Goal: Information Seeking & Learning: Learn about a topic

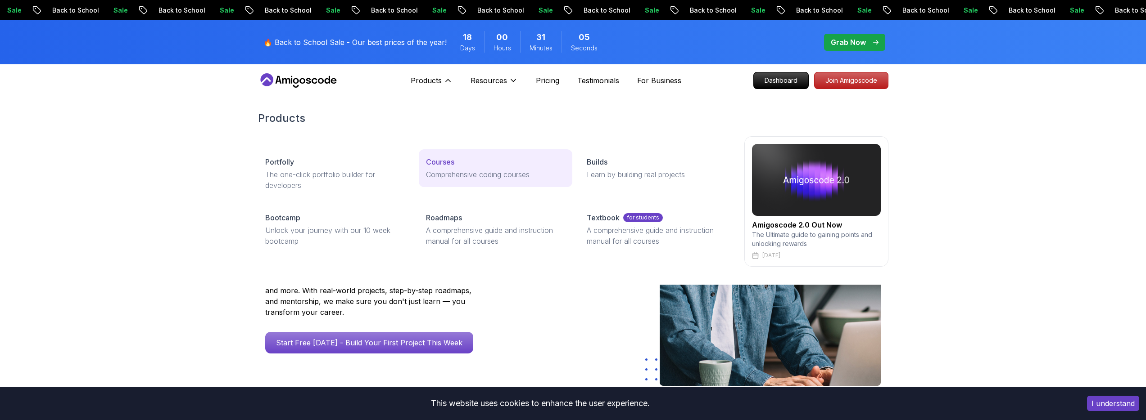
click at [445, 163] on p "Courses" at bounding box center [440, 162] width 28 height 11
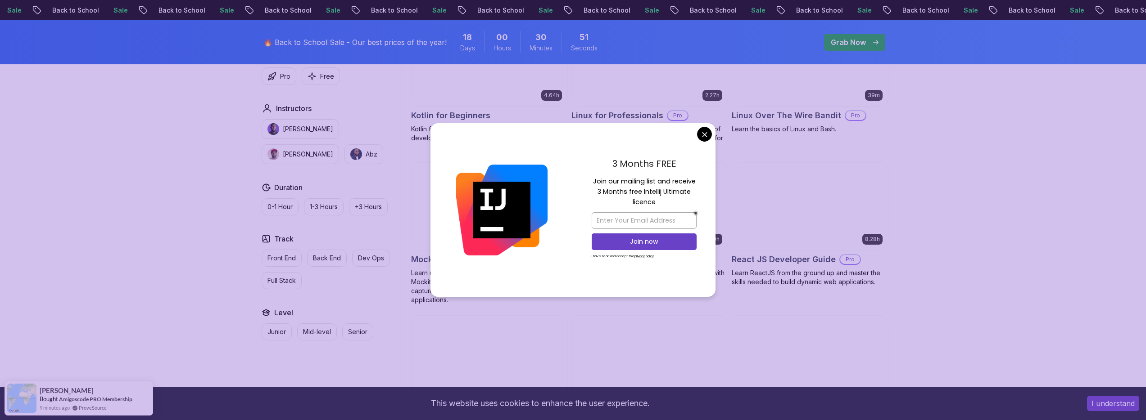
scroll to position [1962, 0]
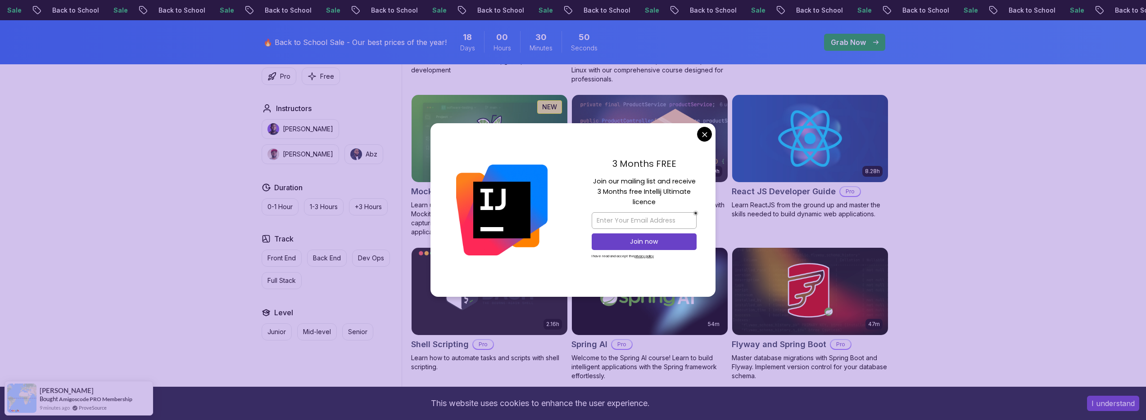
click at [700, 136] on body "Sale Back to School Sale Back to School Sale Back to School Sale Back to School…" at bounding box center [573, 314] width 1146 height 4553
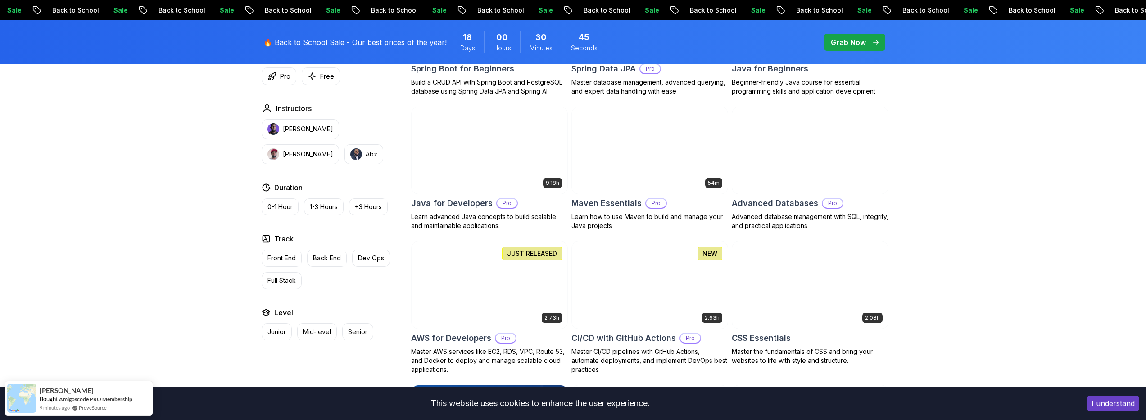
scroll to position [0, 0]
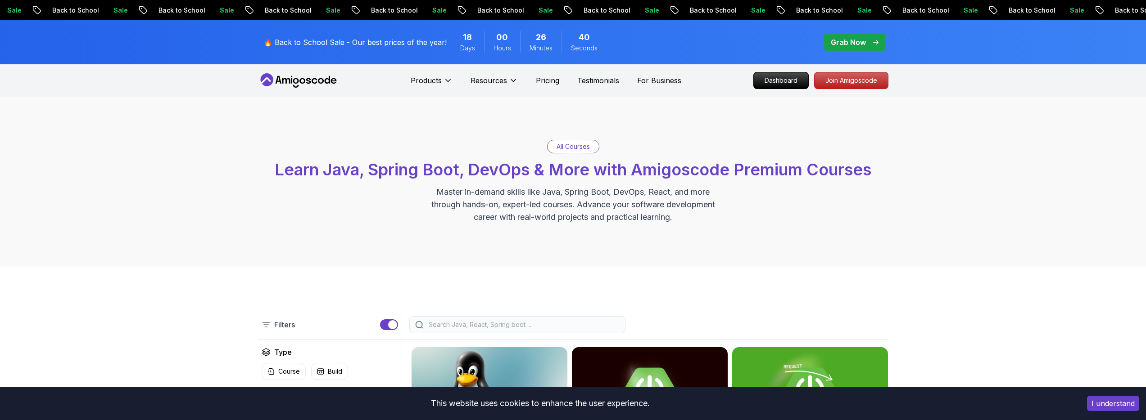
click at [307, 81] on icon at bounding box center [298, 80] width 81 height 14
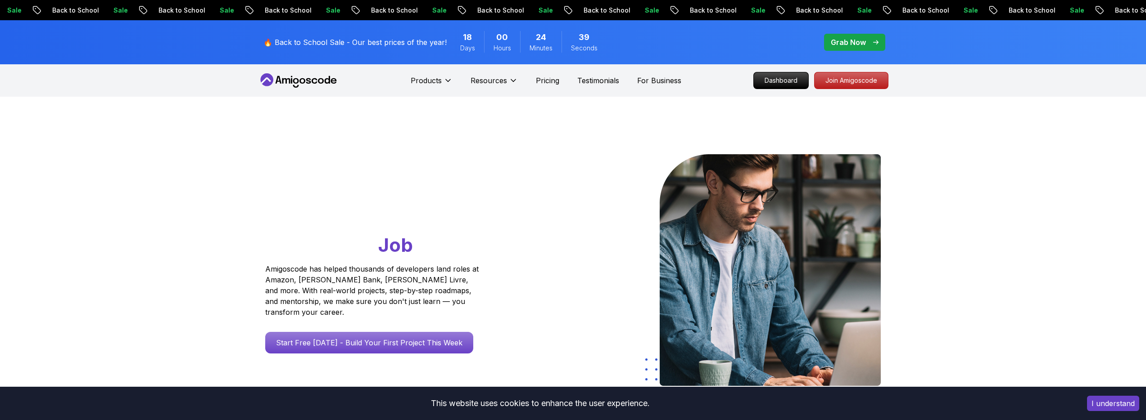
click at [1111, 402] on button "I understand" at bounding box center [1113, 403] width 52 height 15
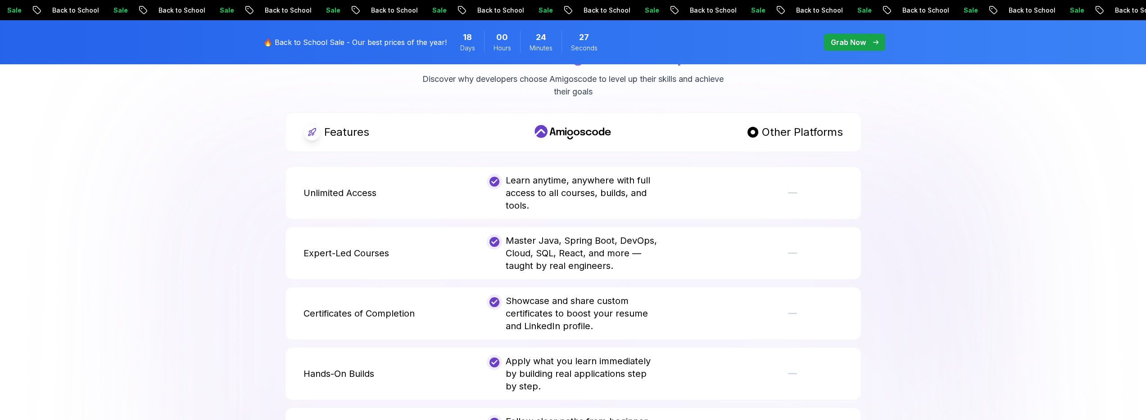
scroll to position [1608, 0]
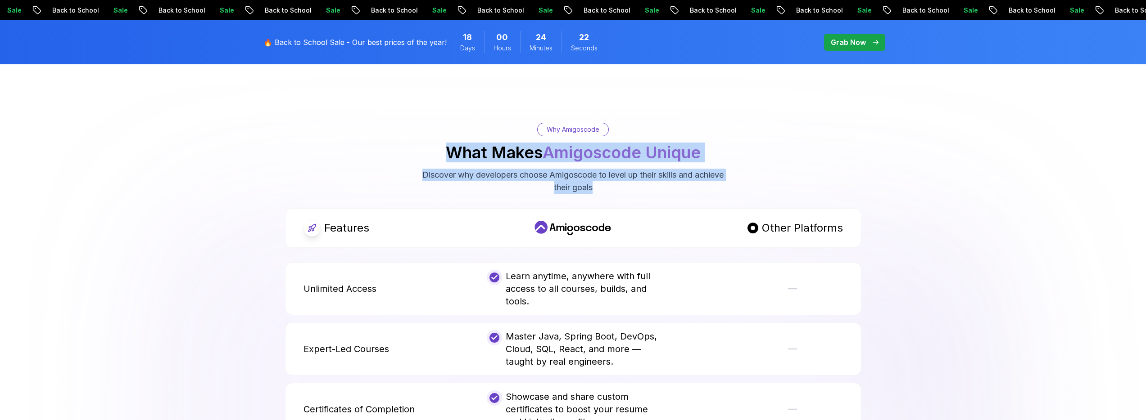
drag, startPoint x: 503, startPoint y: 144, endPoint x: 615, endPoint y: 180, distance: 117.9
click at [615, 180] on div "Why Amigoscode What Makes Amigoscode Unique Discover why developers choose Amig…" at bounding box center [573, 158] width 630 height 71
click at [615, 180] on p "Discover why developers choose Amigoscode to level up their skills and achieve …" at bounding box center [573, 181] width 303 height 25
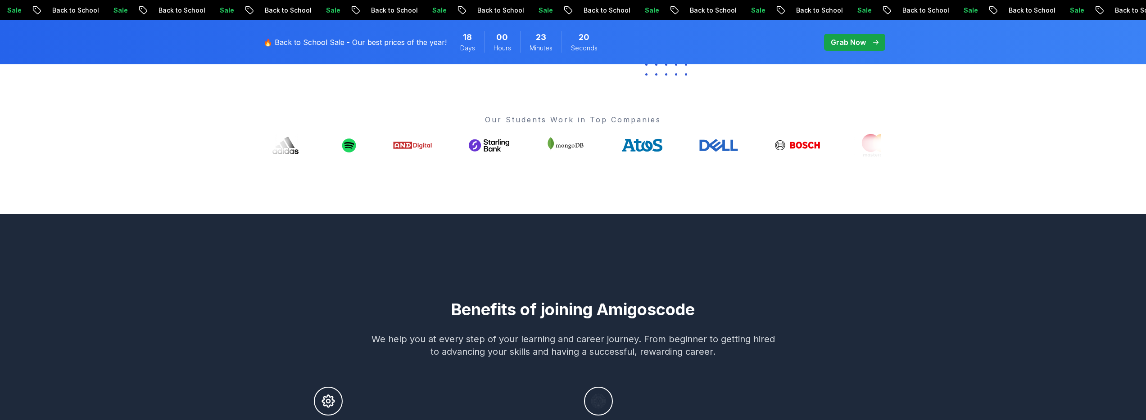
scroll to position [0, 0]
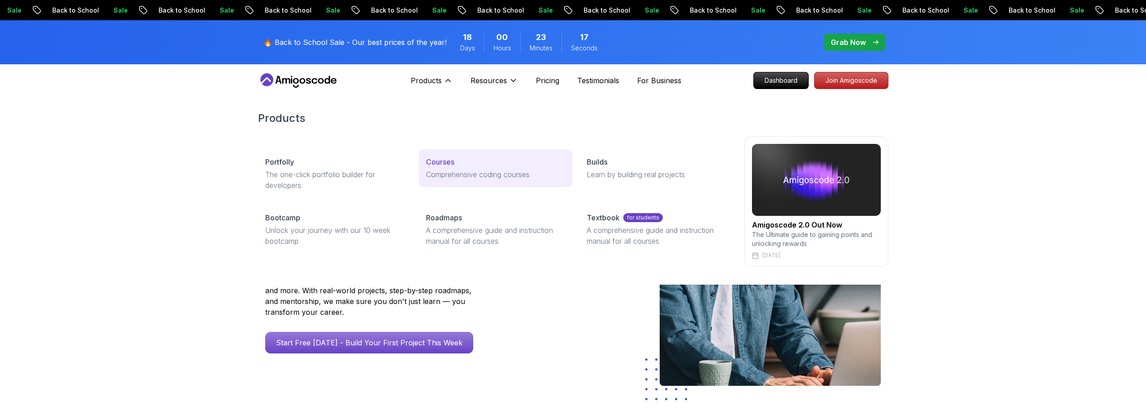
click at [428, 167] on p "Courses" at bounding box center [440, 162] width 28 height 11
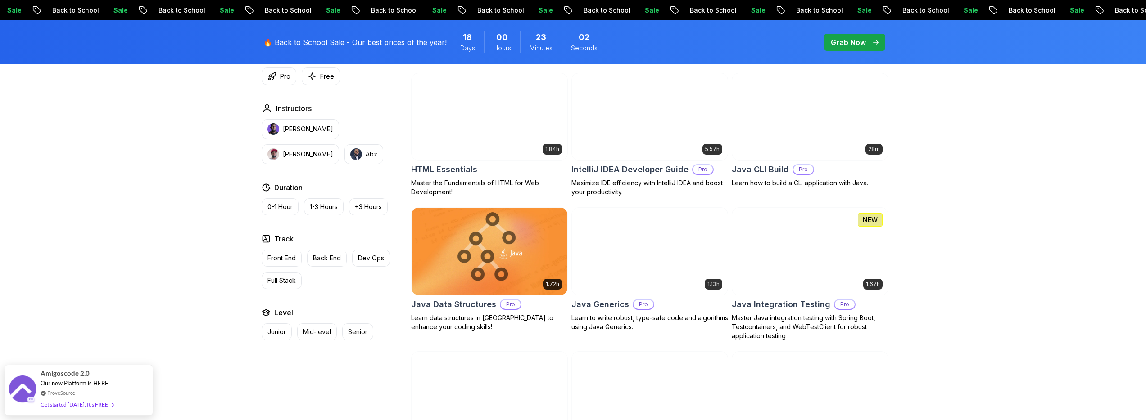
scroll to position [1106, 0]
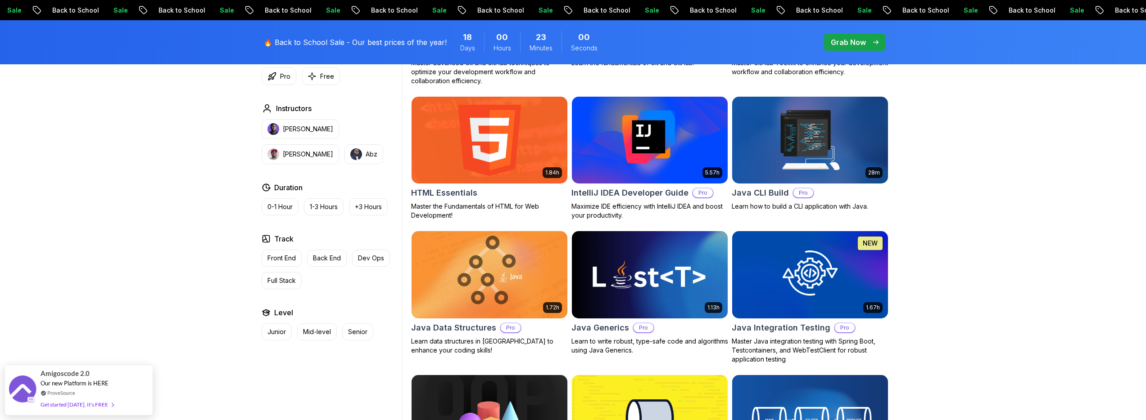
click at [482, 137] on img at bounding box center [488, 140] width 163 height 91
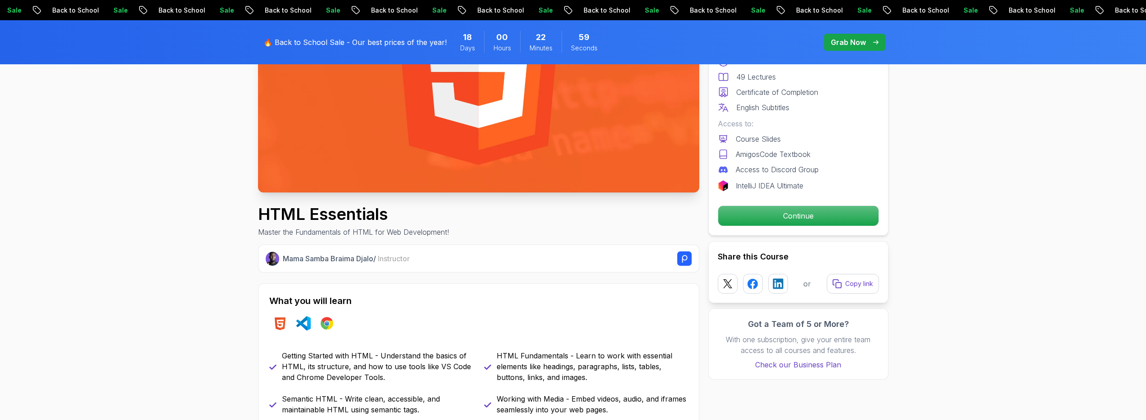
scroll to position [178, 0]
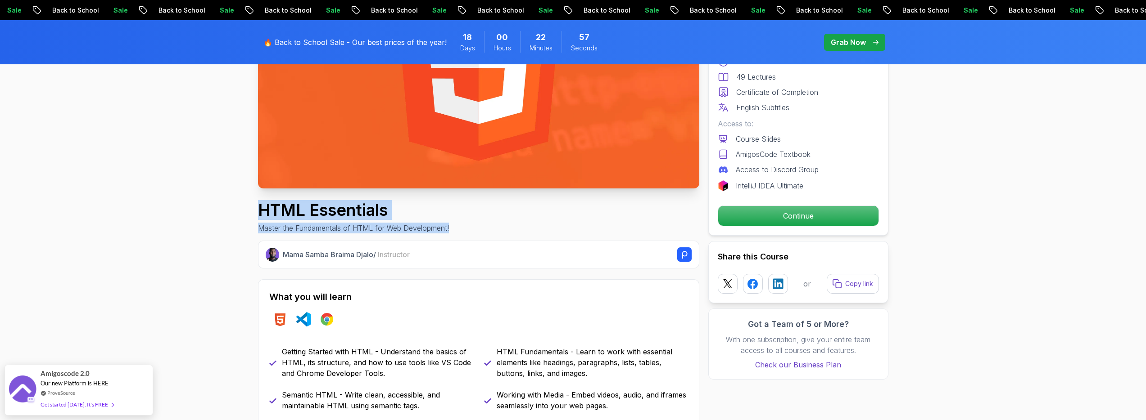
drag, startPoint x: 334, startPoint y: 211, endPoint x: 464, endPoint y: 229, distance: 130.4
click at [464, 229] on div "HTML Essentials Master the Fundamentals of HTML for Web Development!" at bounding box center [478, 217] width 441 height 32
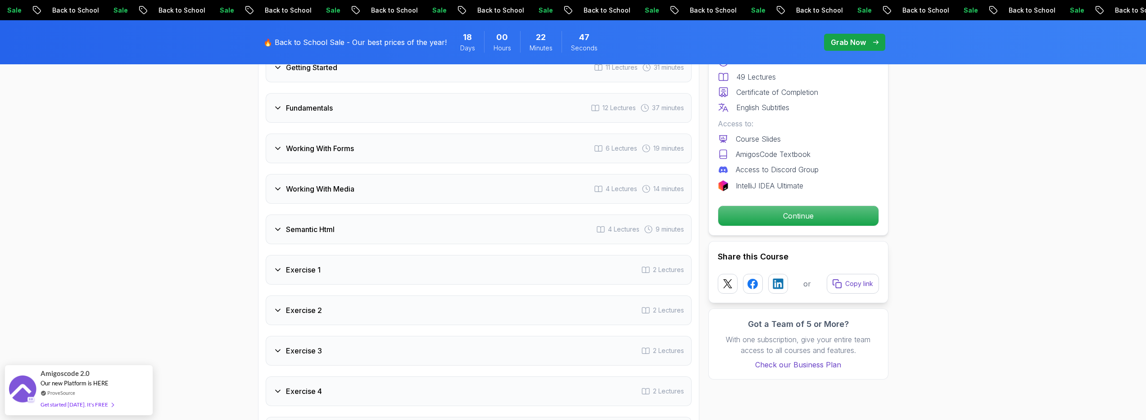
scroll to position [1452, 0]
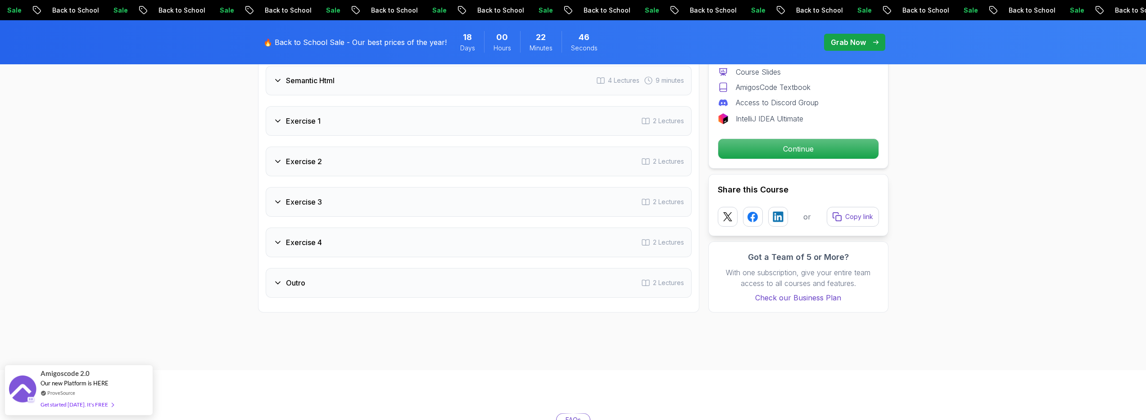
click at [332, 158] on div "Exercise 2 2 Lectures" at bounding box center [479, 162] width 426 height 30
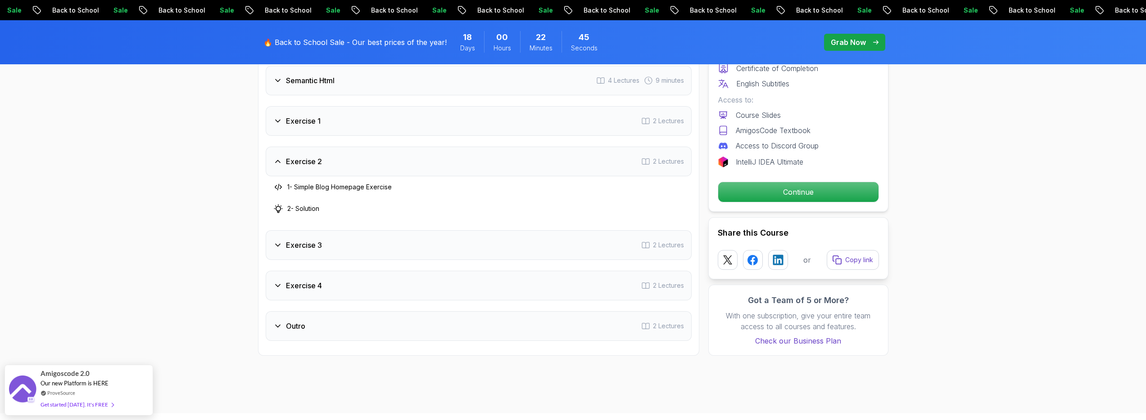
click at [330, 248] on div "Exercise 3 2 Lectures" at bounding box center [479, 245] width 426 height 30
click at [331, 289] on div "Exercise 4 2 Lectures" at bounding box center [479, 286] width 426 height 30
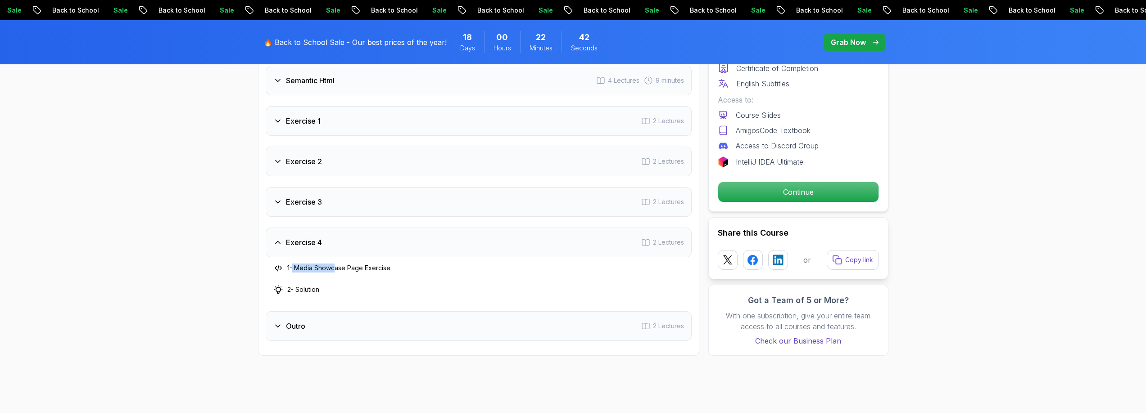
drag, startPoint x: 292, startPoint y: 269, endPoint x: 335, endPoint y: 269, distance: 43.2
click at [335, 269] on h3 "1 - Media Showcase Page Exercise" at bounding box center [338, 268] width 103 height 9
click at [378, 325] on div "Outro 2 Lectures" at bounding box center [479, 327] width 426 height 30
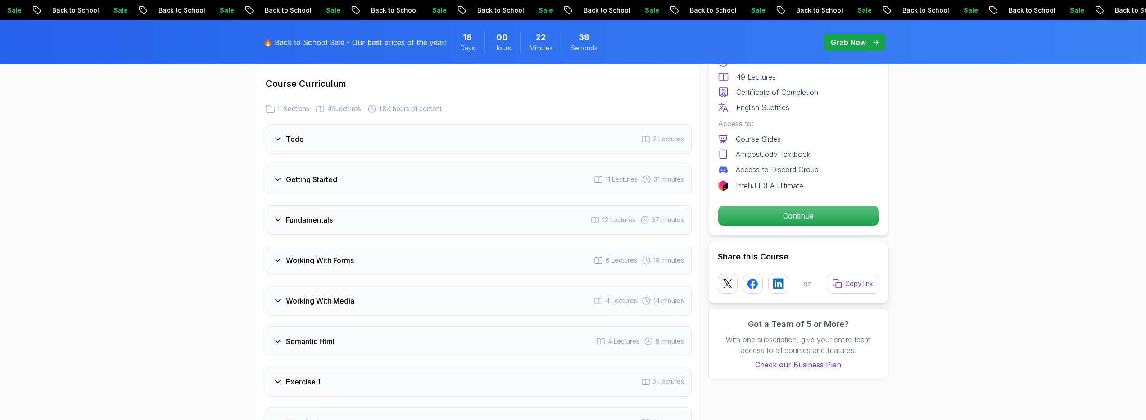
scroll to position [1094, 0]
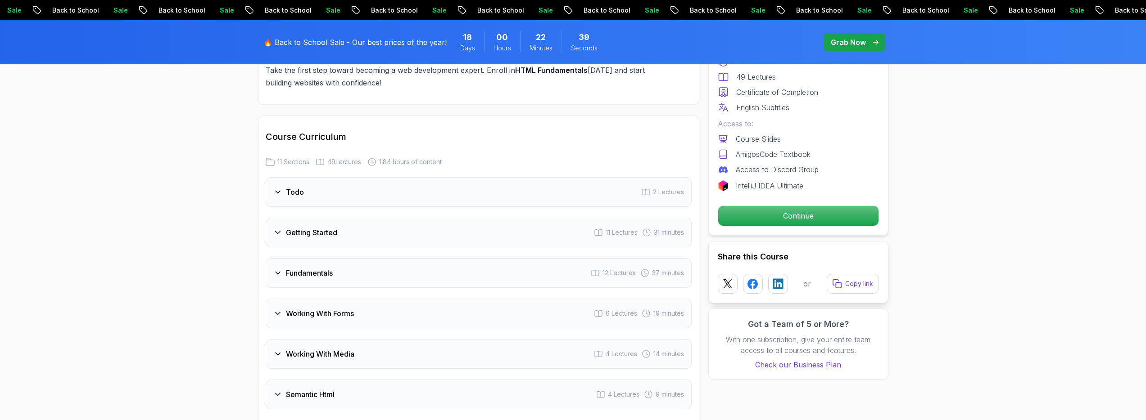
click at [342, 190] on div "Todo 2 Lectures" at bounding box center [479, 192] width 426 height 30
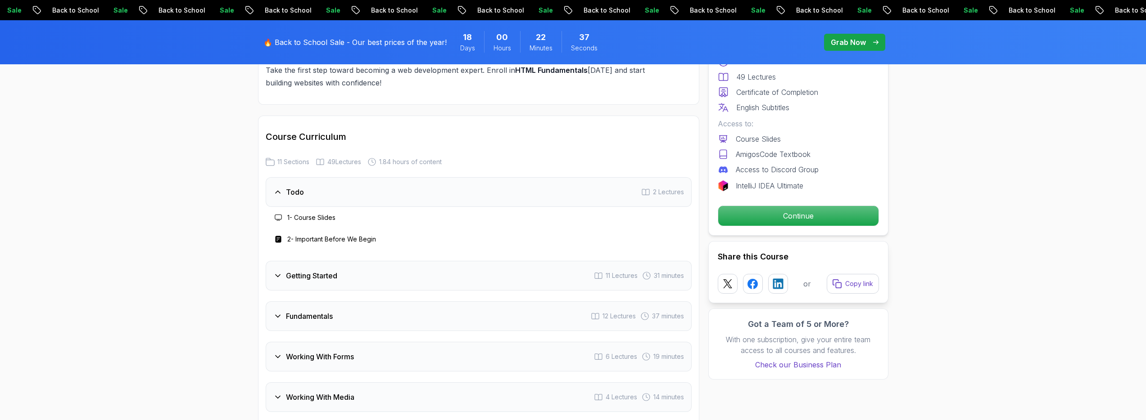
click at [326, 277] on h3 "Getting Started" at bounding box center [311, 276] width 51 height 11
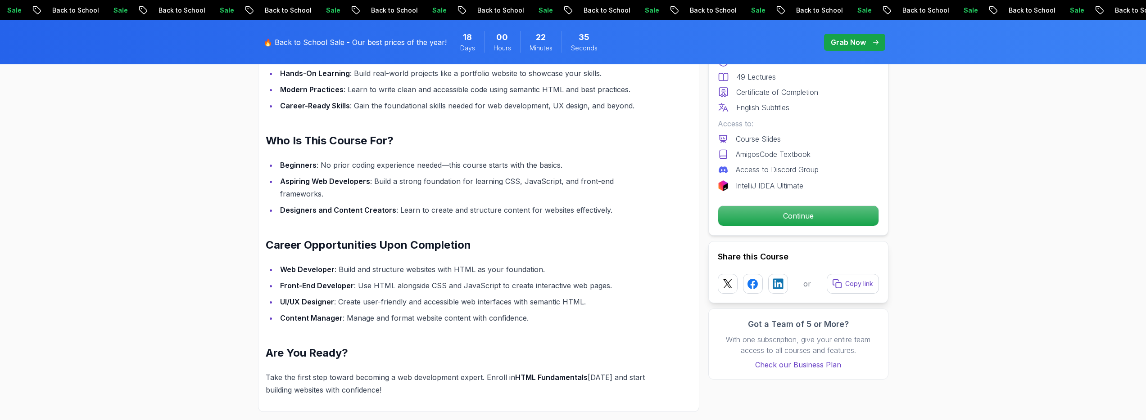
scroll to position [213, 0]
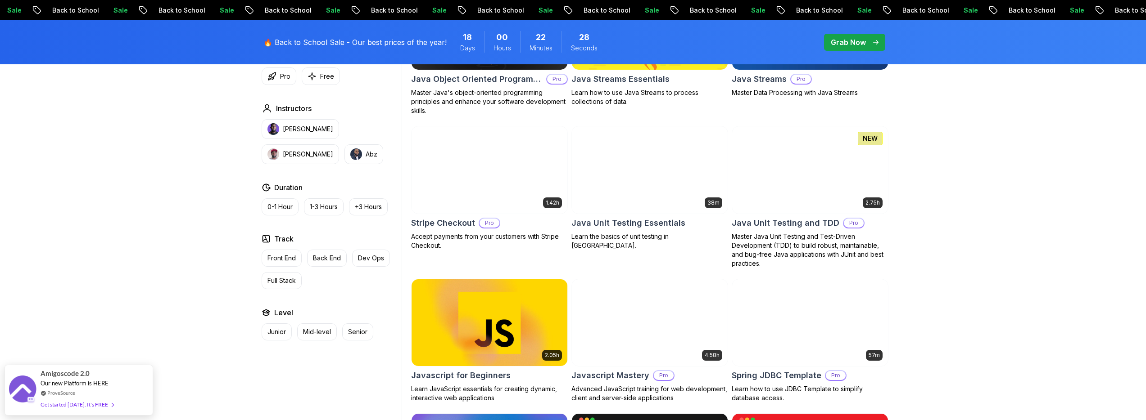
scroll to position [1619, 0]
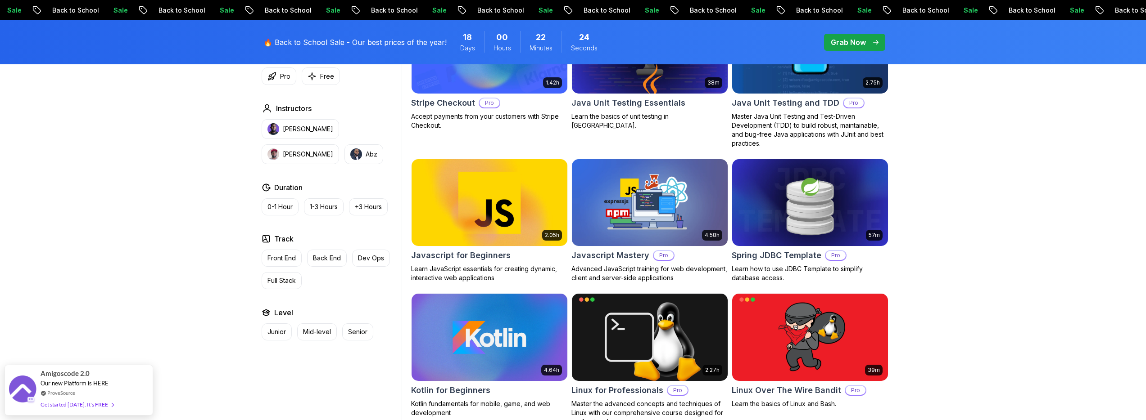
click at [483, 204] on img at bounding box center [488, 202] width 163 height 91
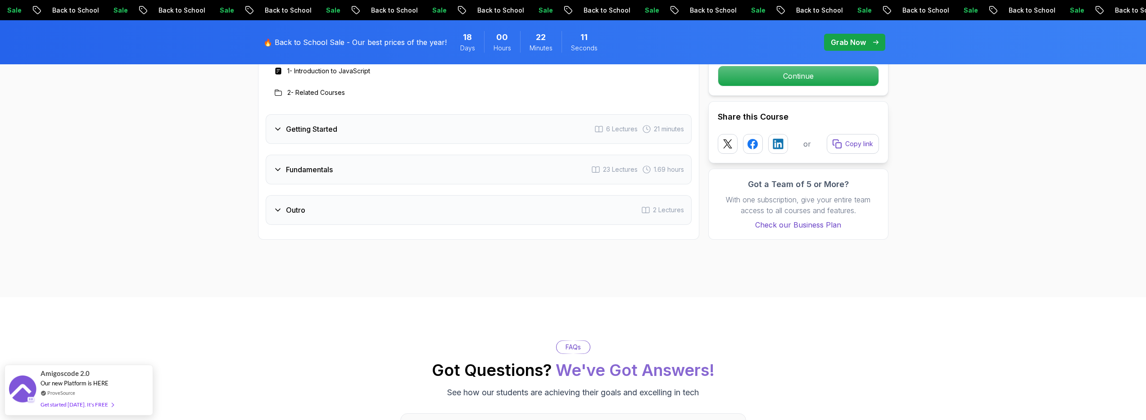
scroll to position [1384, 0]
click at [342, 129] on div "Getting Started 6 Lectures 21 minutes" at bounding box center [479, 128] width 426 height 30
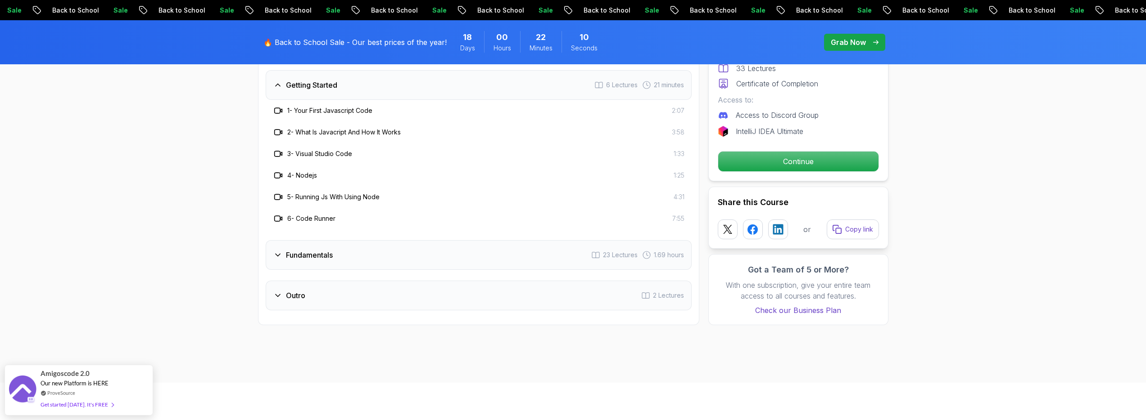
click at [312, 265] on div "Fundamentals 23 Lectures 1.69 hours" at bounding box center [479, 255] width 426 height 30
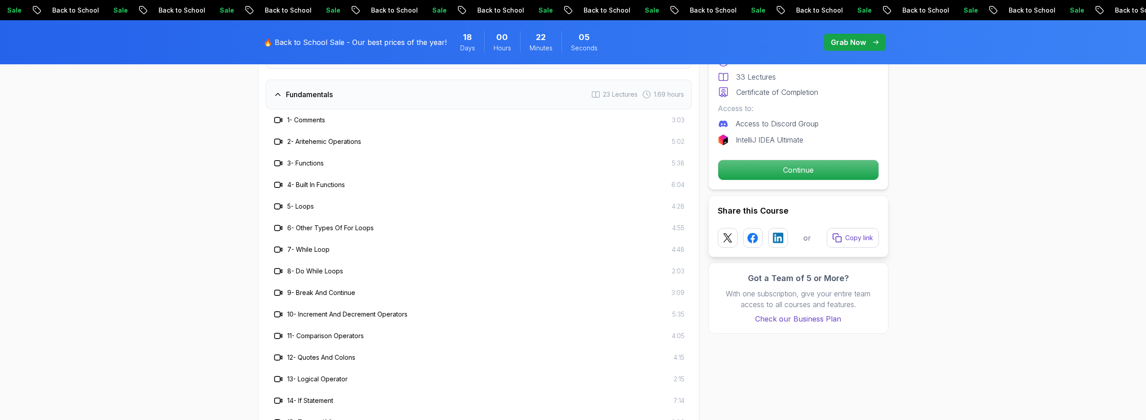
scroll to position [1405, 0]
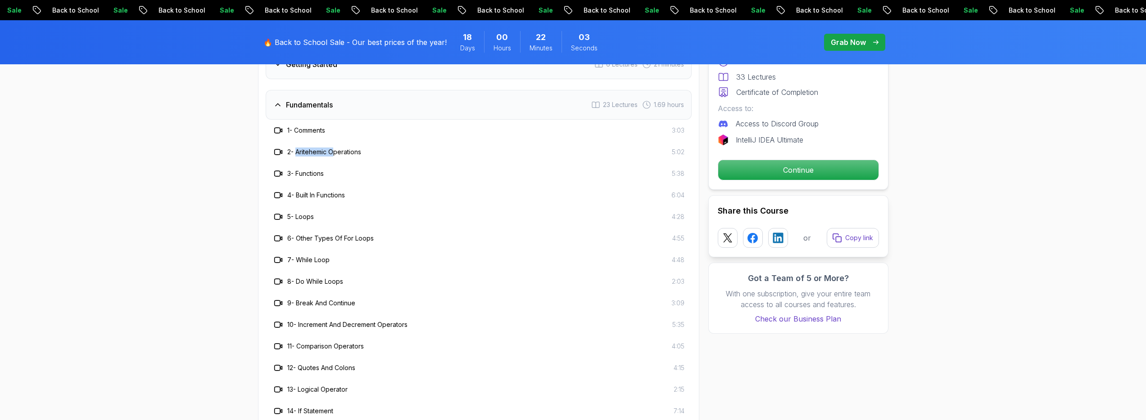
drag, startPoint x: 300, startPoint y: 152, endPoint x: 336, endPoint y: 153, distance: 36.0
click at [336, 153] on h3 "2 - Aritehemic Operations" at bounding box center [324, 152] width 74 height 9
drag, startPoint x: 297, startPoint y: 152, endPoint x: 354, endPoint y: 155, distance: 57.3
click at [354, 155] on h3 "2 - Aritehemic Operations" at bounding box center [324, 152] width 74 height 9
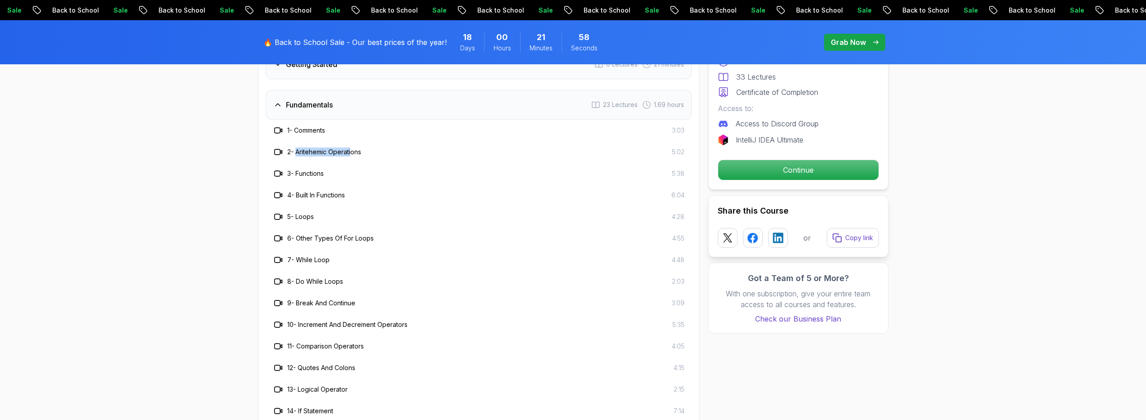
click at [354, 155] on h3 "2 - Aritehemic Operations" at bounding box center [324, 152] width 74 height 9
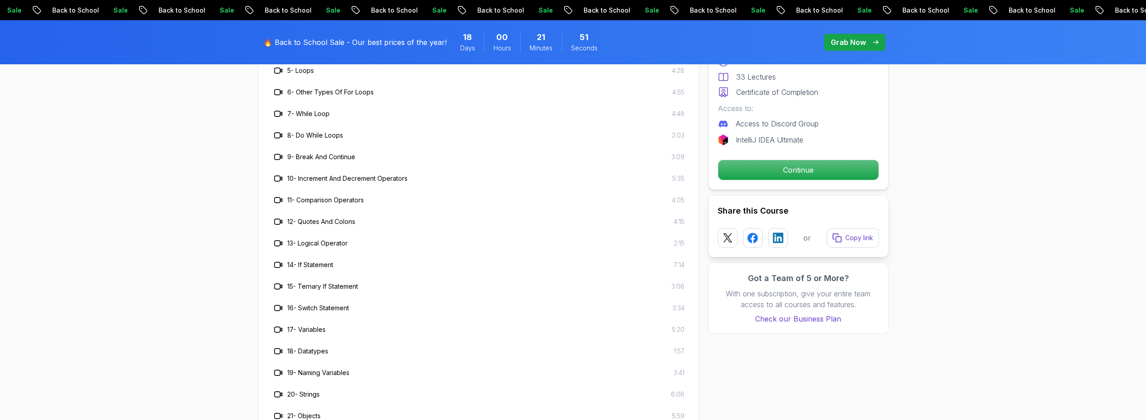
scroll to position [1540, 0]
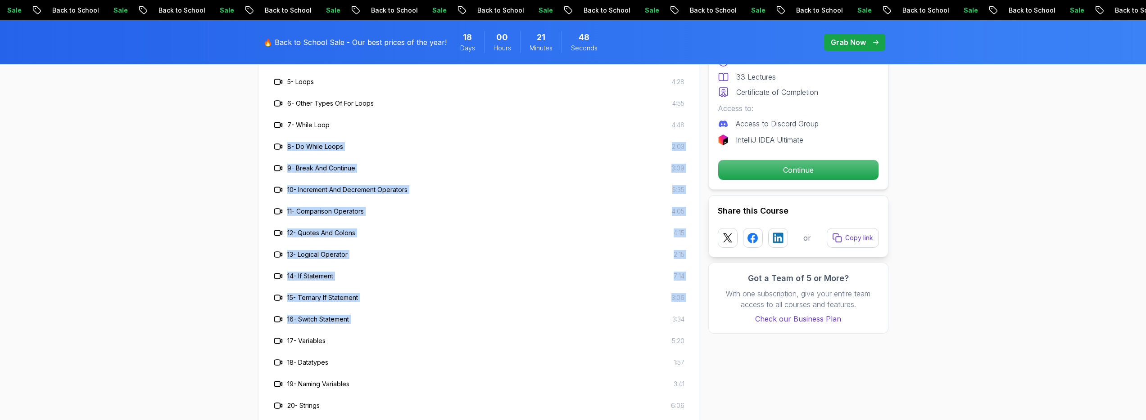
drag, startPoint x: 266, startPoint y: 146, endPoint x: 567, endPoint y: 312, distance: 344.1
click at [567, 312] on div "1 - Comments 3:03 2 - Aritehemic Operations 5:02 3 - Functions 5:38 4 - Built I…" at bounding box center [479, 233] width 426 height 497
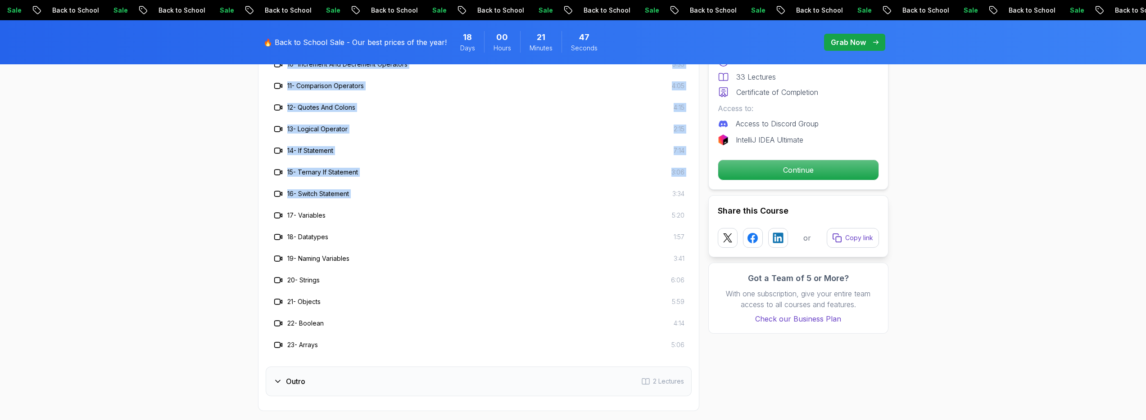
scroll to position [1730, 0]
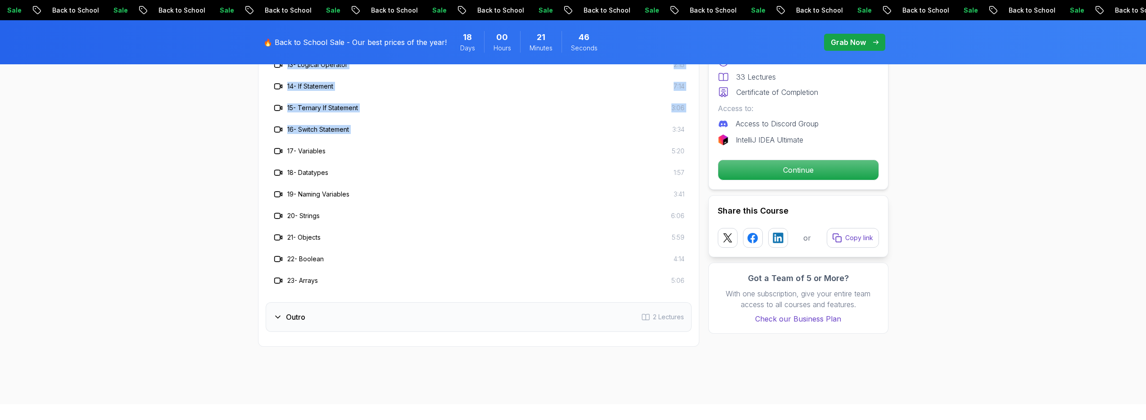
click at [352, 329] on div "Outro 2 Lectures" at bounding box center [479, 318] width 426 height 30
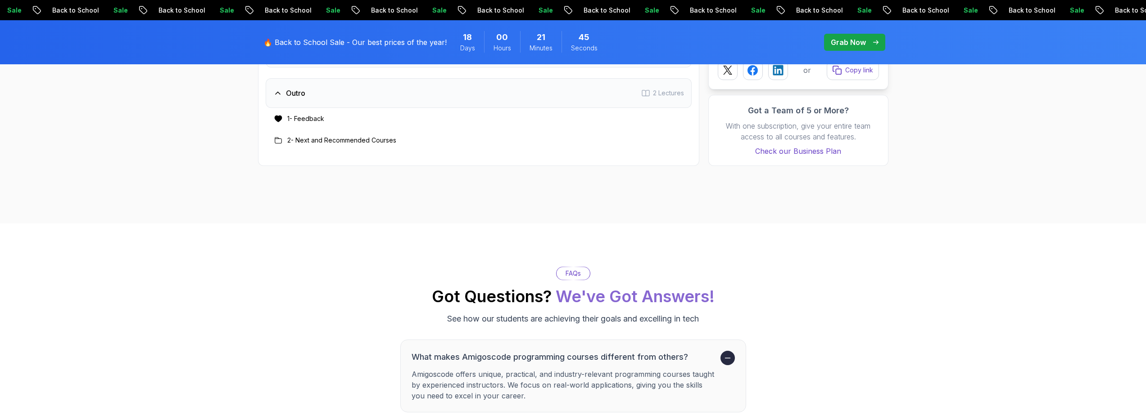
scroll to position [1281, 0]
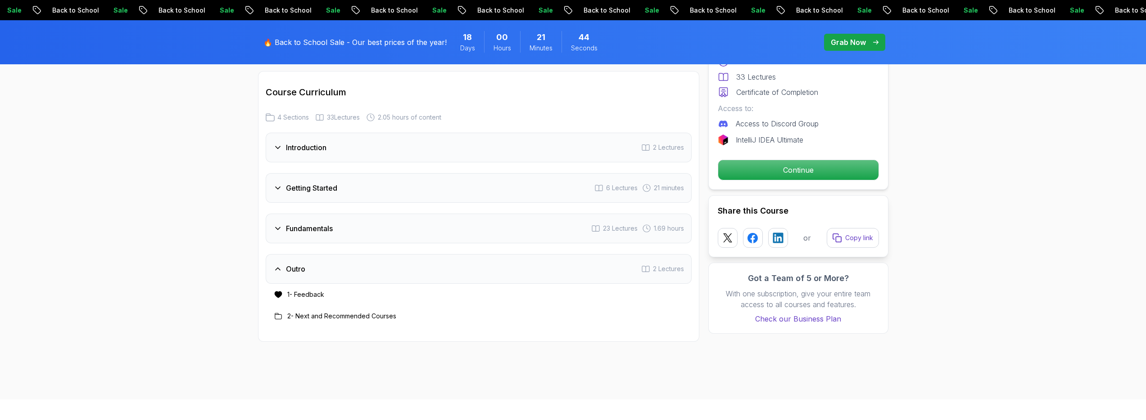
click at [287, 267] on h3 "Outro" at bounding box center [295, 269] width 19 height 11
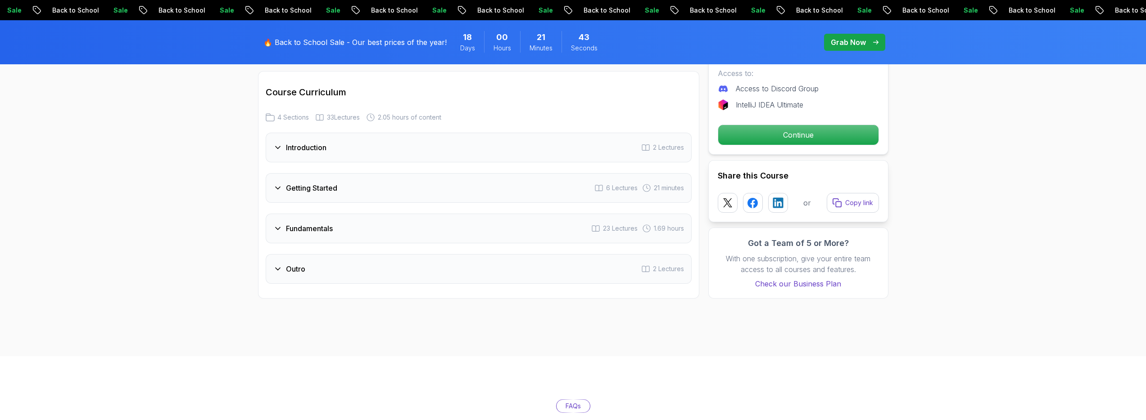
click at [316, 215] on div "Fundamentals 23 Lectures 1.69 hours" at bounding box center [479, 229] width 426 height 30
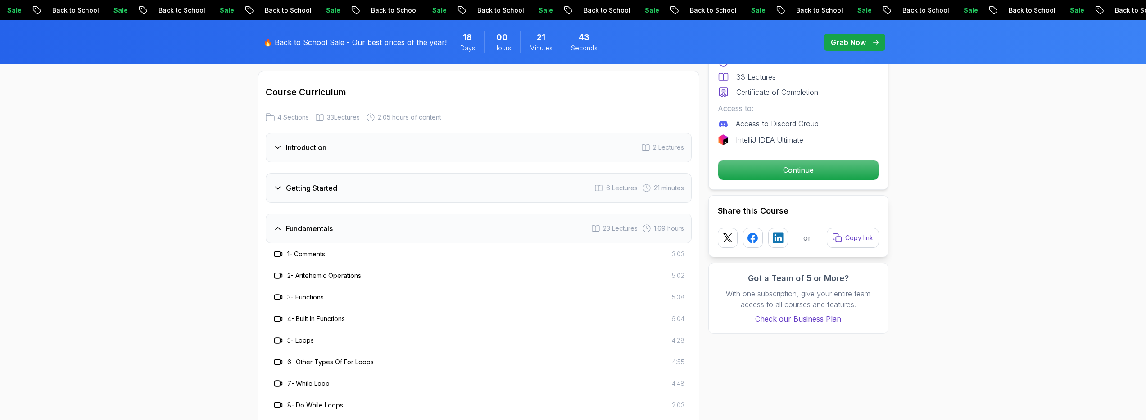
click at [319, 226] on h3 "Fundamentals" at bounding box center [309, 228] width 47 height 11
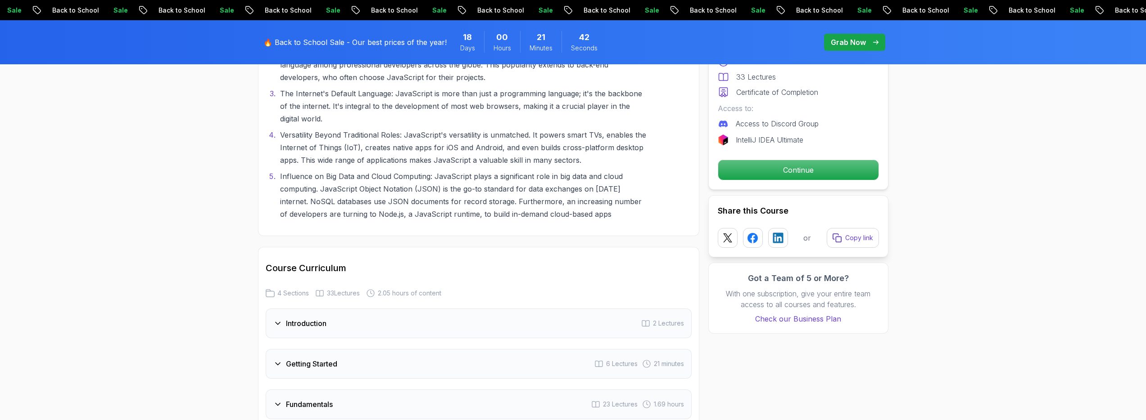
scroll to position [854, 0]
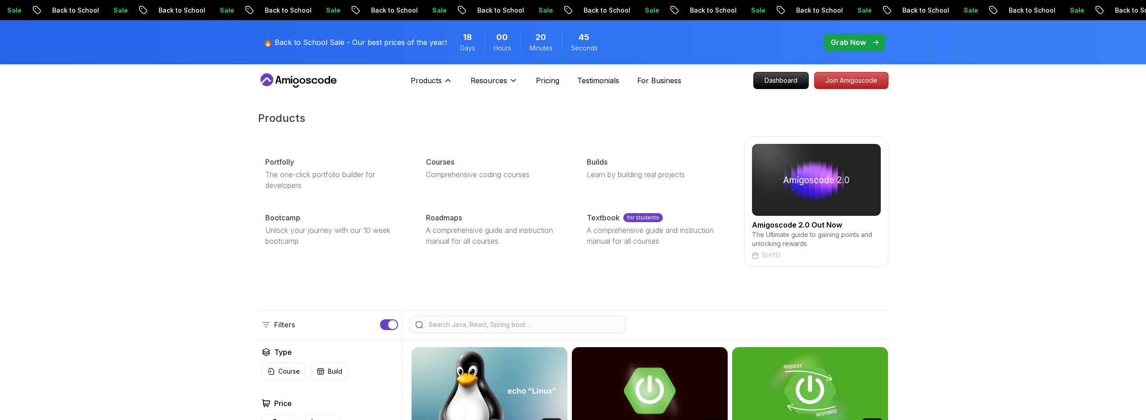
click at [825, 222] on h2 "Amigoscode 2.0 Out Now" at bounding box center [816, 225] width 129 height 11
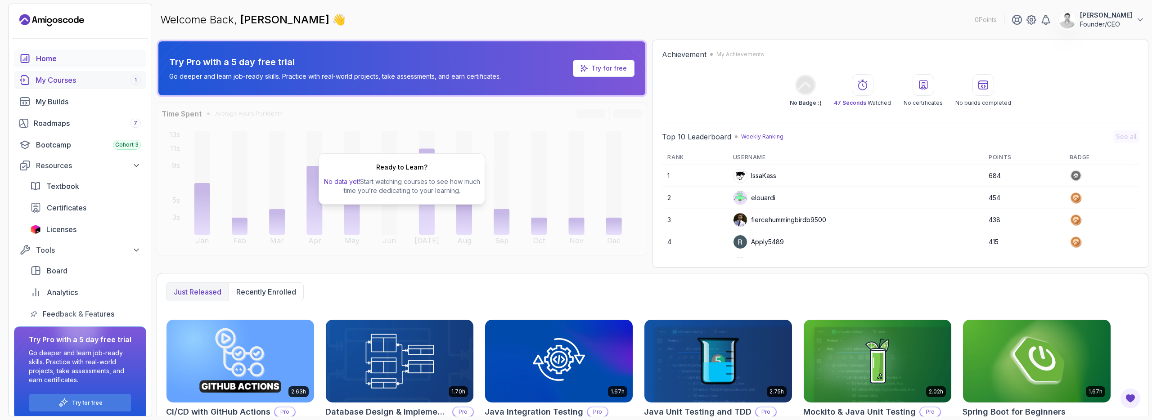
click at [85, 82] on div "My Courses 1" at bounding box center [88, 80] width 105 height 11
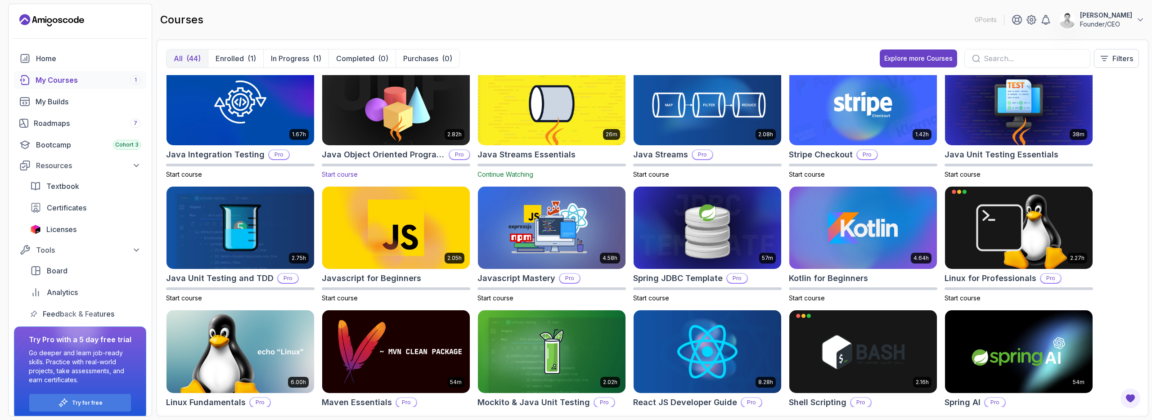
scroll to position [425, 0]
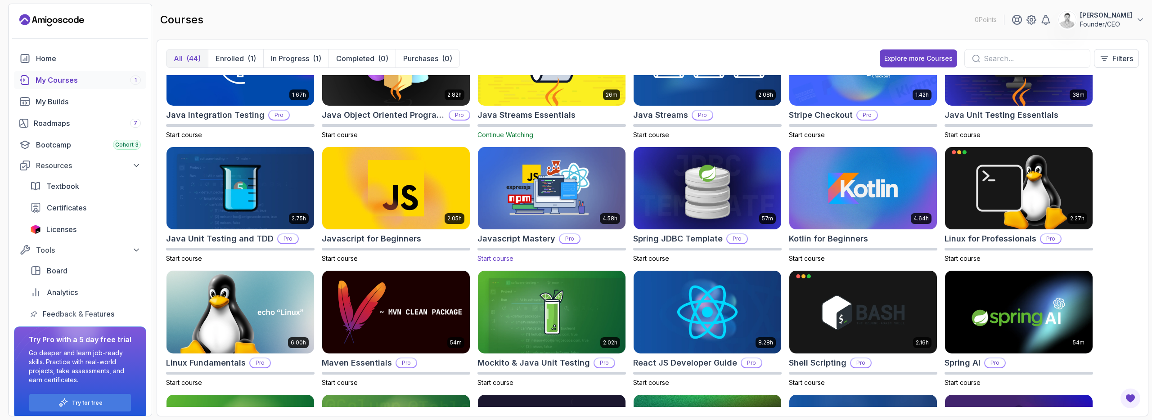
click at [547, 193] on img at bounding box center [551, 188] width 155 height 87
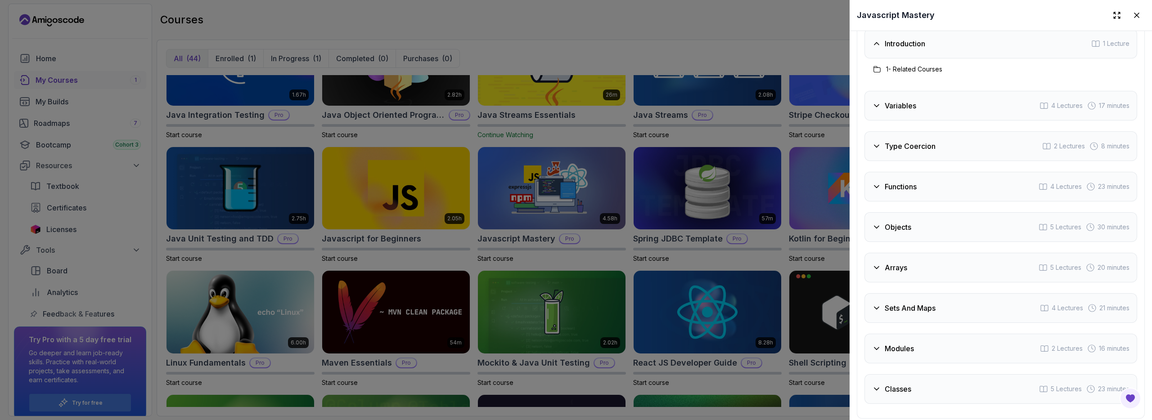
scroll to position [1014, 0]
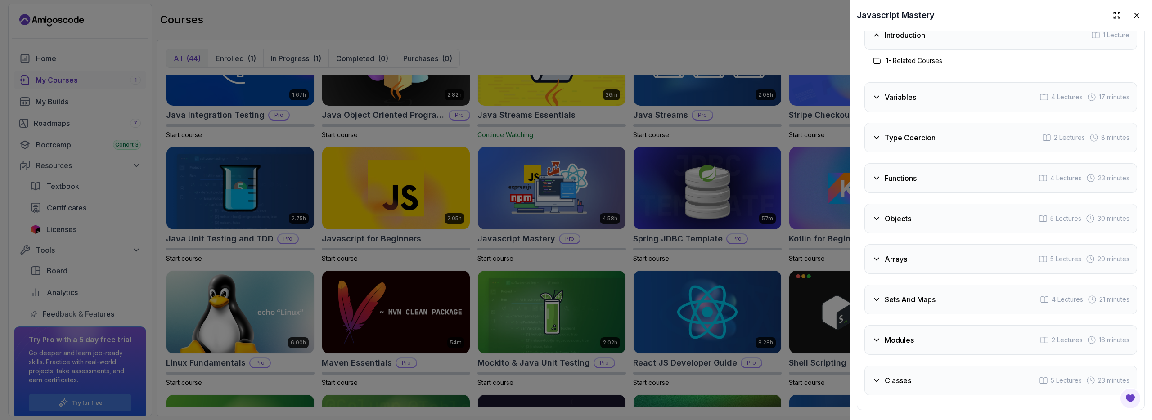
click at [921, 140] on div "Type Coercion 2 Lectures 8 minutes" at bounding box center [1001, 138] width 273 height 30
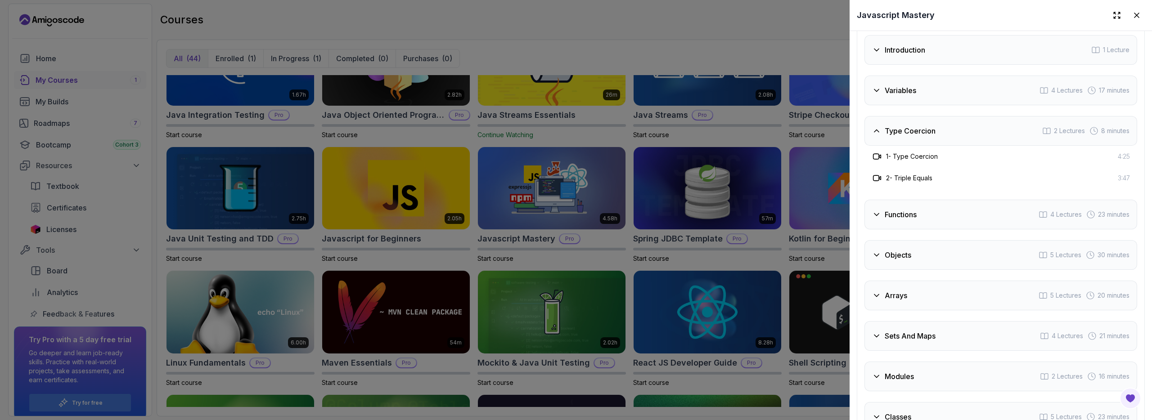
scroll to position [998, 0]
click at [920, 83] on div "Variables 4 Lectures 17 minutes" at bounding box center [1001, 91] width 273 height 30
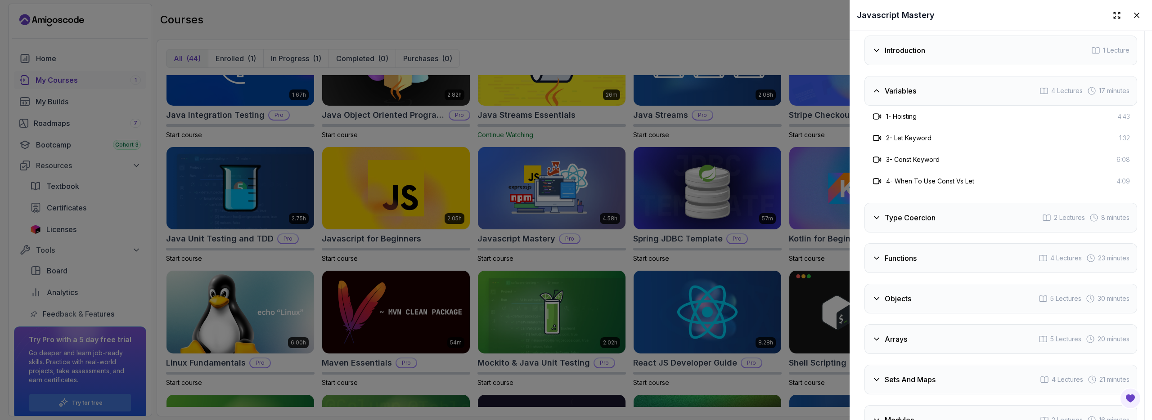
click at [942, 294] on div "Objects 5 Lectures 30 minutes" at bounding box center [1001, 299] width 273 height 30
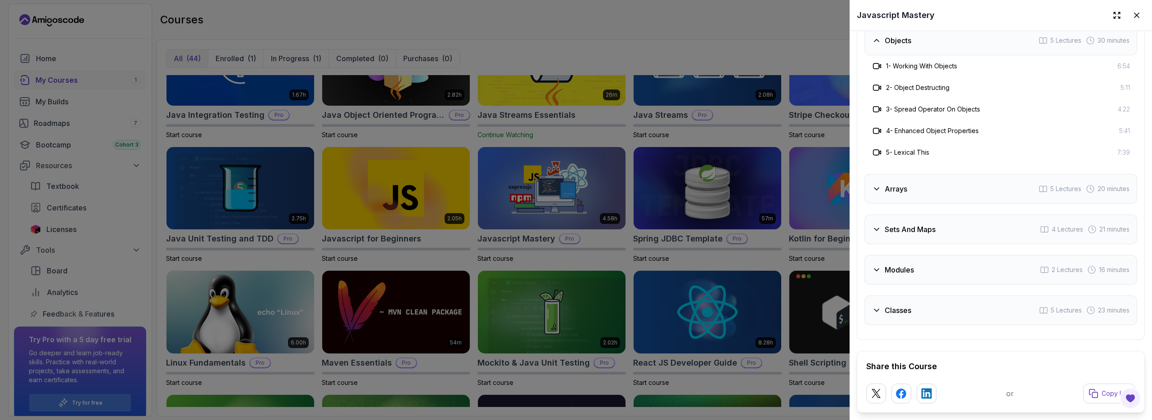
scroll to position [1181, 0]
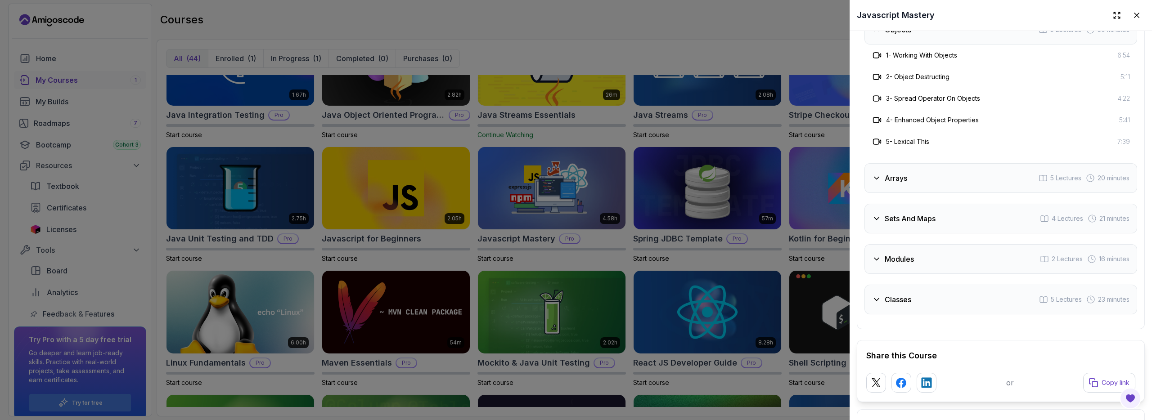
click at [920, 173] on div "Arrays 5 Lectures 20 minutes" at bounding box center [1001, 178] width 273 height 30
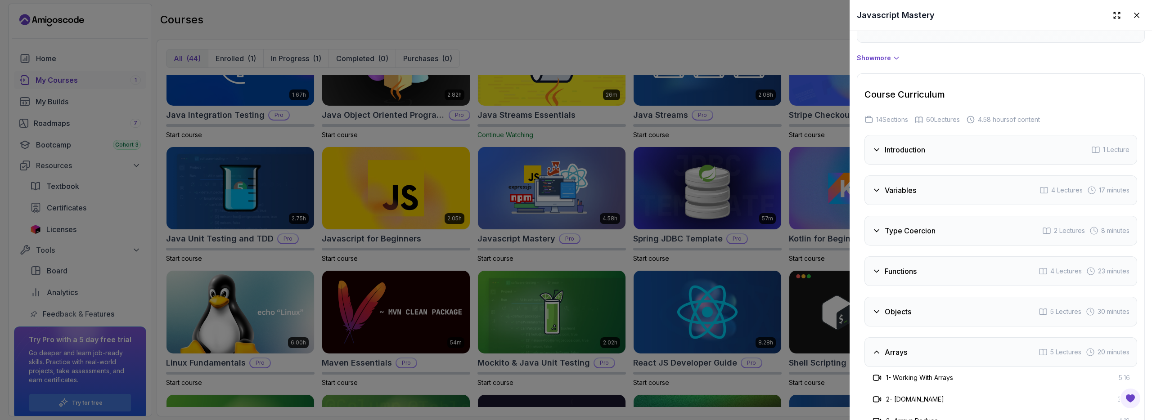
scroll to position [781, 0]
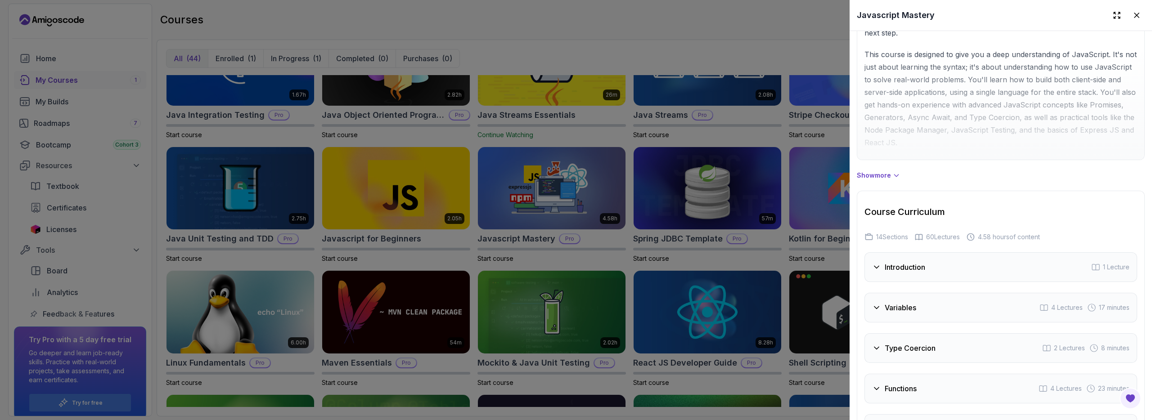
click at [890, 171] on p "Show more" at bounding box center [874, 175] width 34 height 9
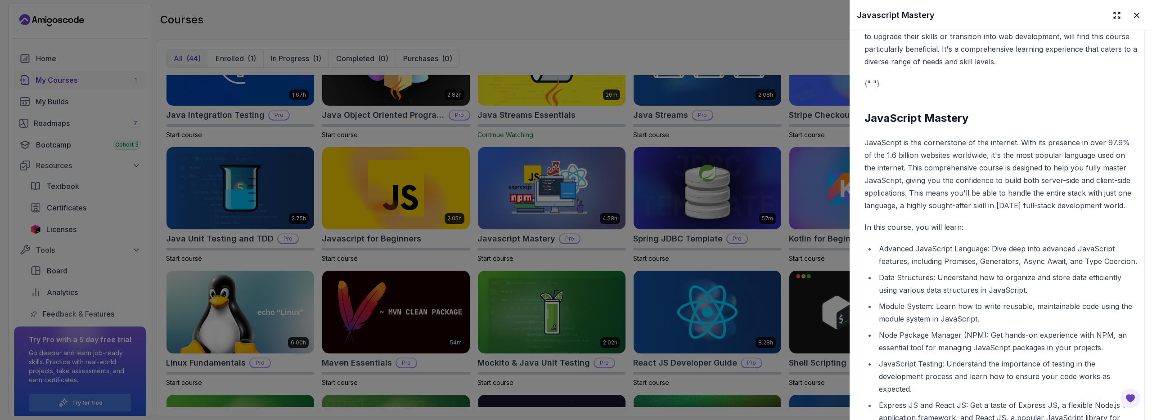
scroll to position [1450, 0]
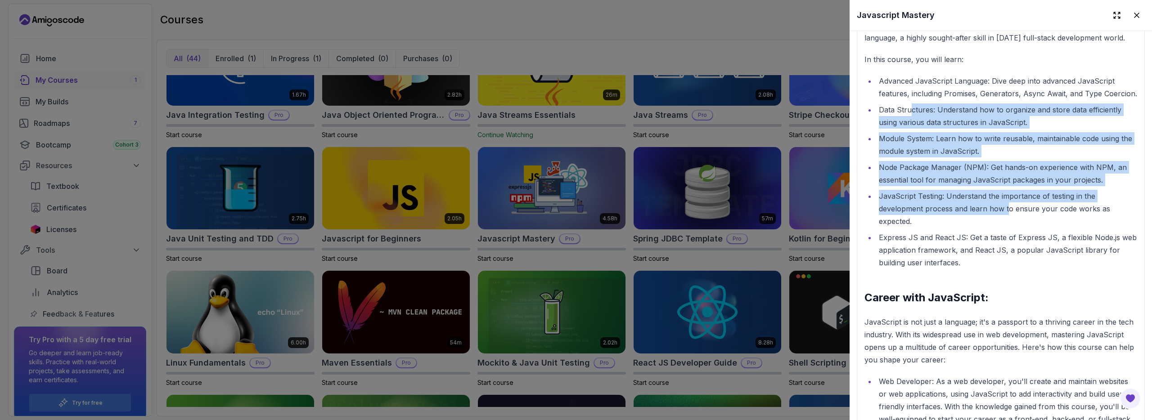
drag, startPoint x: 911, startPoint y: 142, endPoint x: 1007, endPoint y: 247, distance: 142.1
click at [1007, 247] on ul "Advanced JavaScript Language: Dive deep into advanced JavaScript features, incl…" at bounding box center [1001, 172] width 273 height 194
click at [1007, 228] on li "JavaScript Testing: Understand the importance of testing in the development pro…" at bounding box center [1006, 209] width 261 height 38
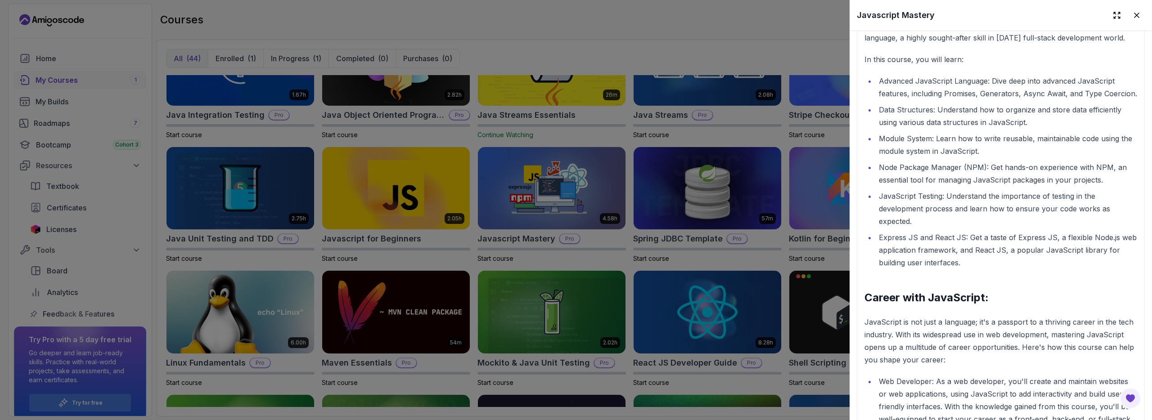
scroll to position [1744, 0]
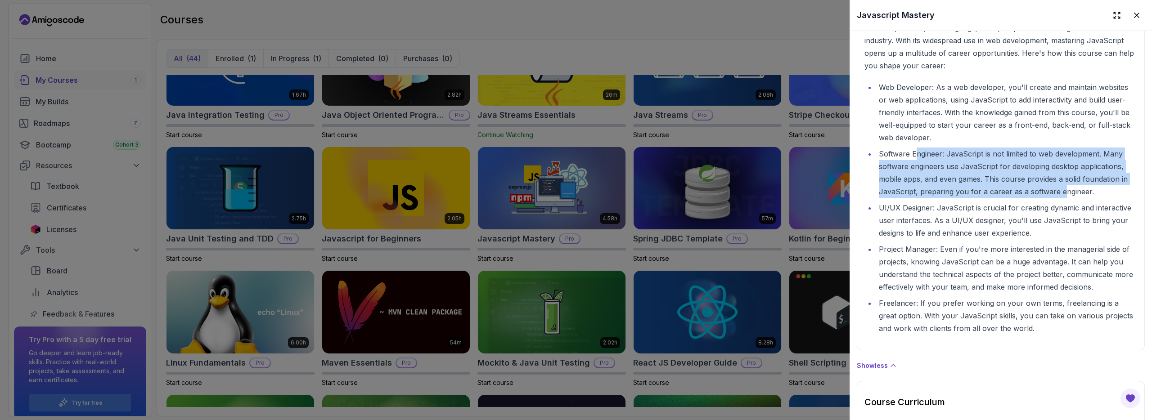
drag, startPoint x: 924, startPoint y: 192, endPoint x: 1062, endPoint y: 228, distance: 143.4
click at [1062, 198] on li "Software Engineer: JavaScript is not limited to web development. Many software …" at bounding box center [1006, 173] width 261 height 50
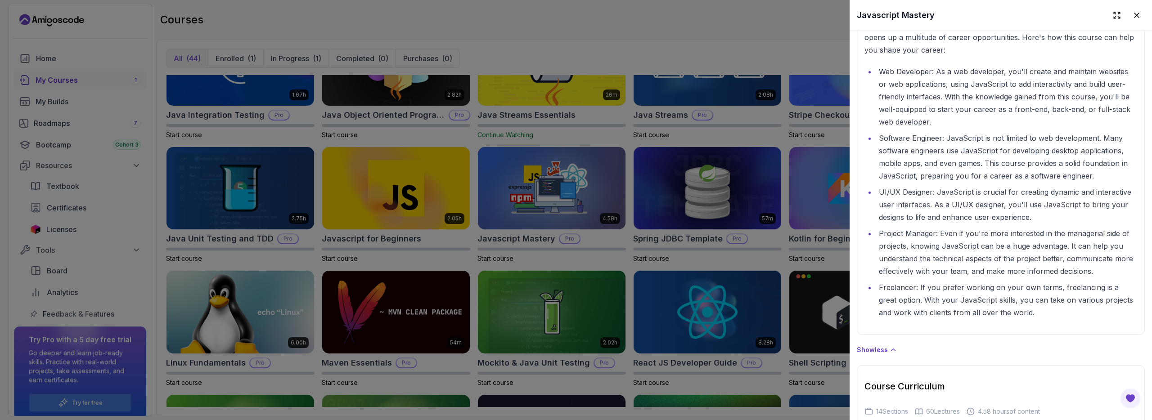
scroll to position [1762, 0]
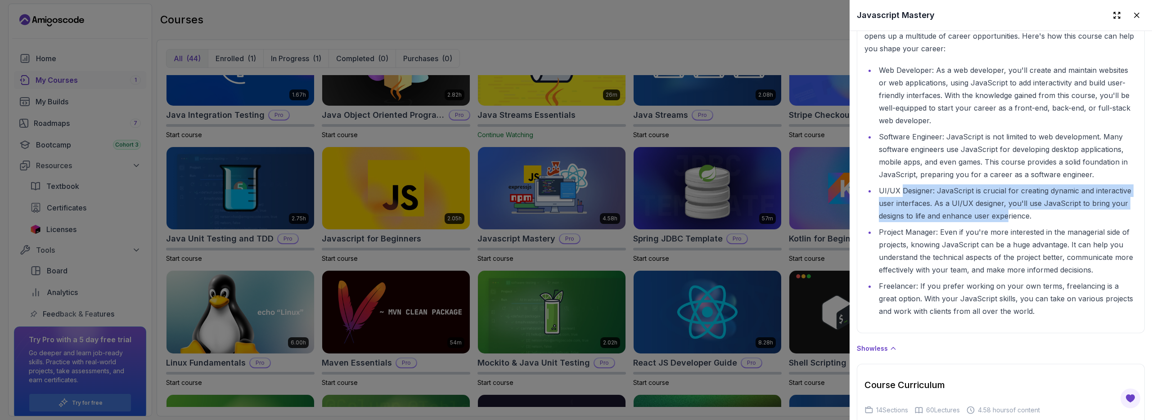
drag, startPoint x: 905, startPoint y: 224, endPoint x: 1007, endPoint y: 250, distance: 105.6
click at [1007, 222] on li "UI/UX Designer: JavaScript is crucial for creating dynamic and interactive user…" at bounding box center [1006, 204] width 261 height 38
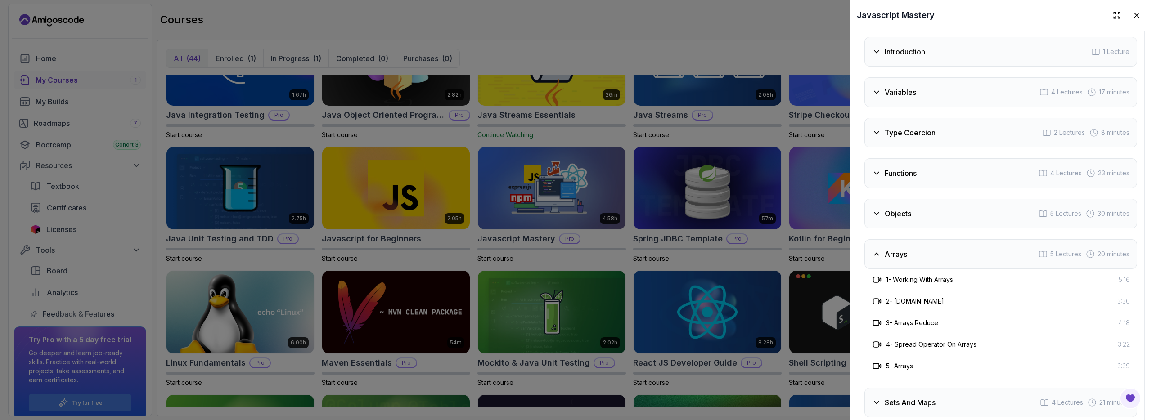
scroll to position [2165, 0]
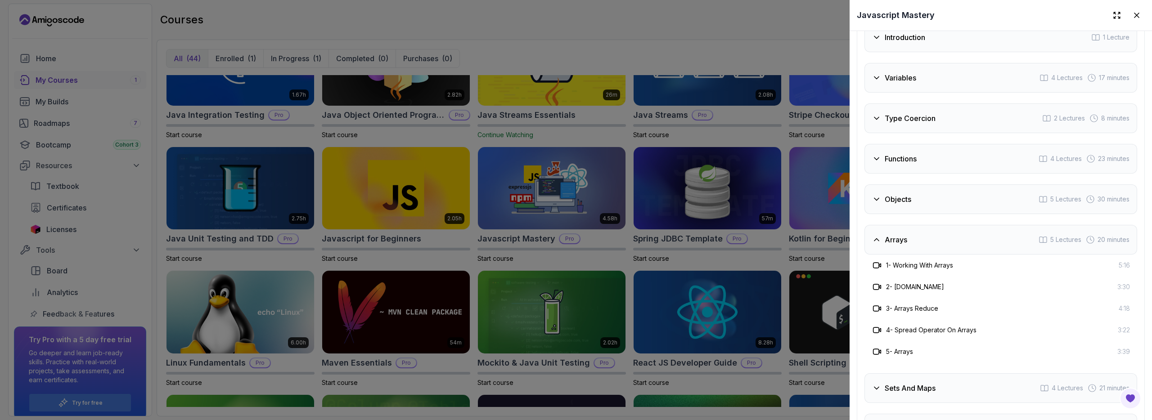
click at [908, 124] on h3 "Type Coercion" at bounding box center [910, 118] width 51 height 11
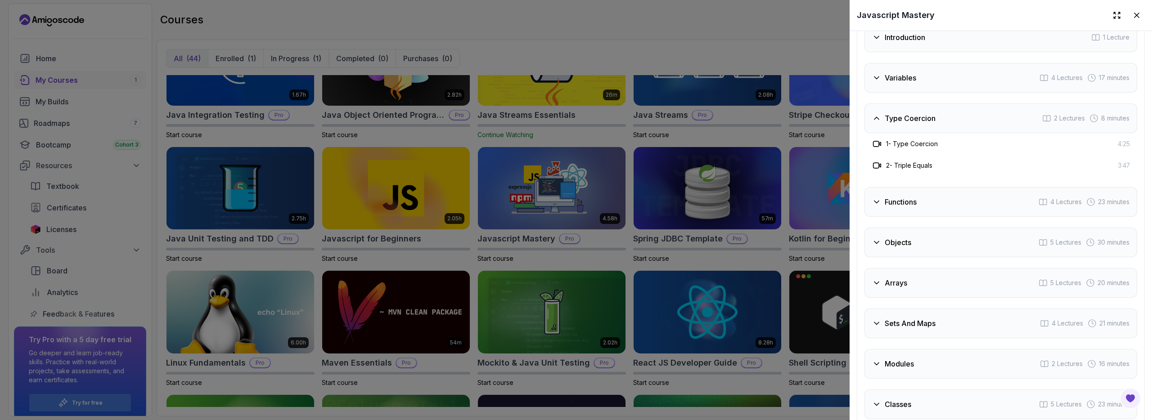
click at [908, 124] on h3 "Type Coercion" at bounding box center [910, 118] width 51 height 11
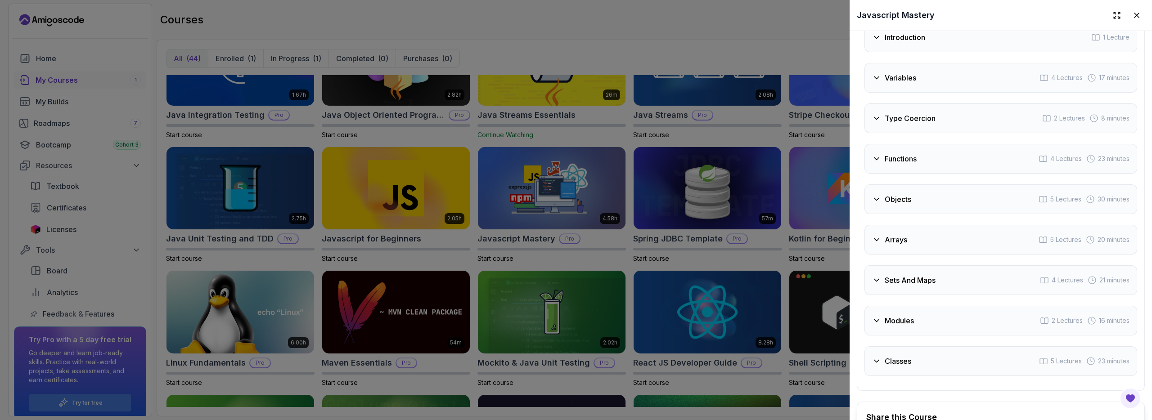
click at [906, 164] on h3 "Functions" at bounding box center [901, 159] width 32 height 11
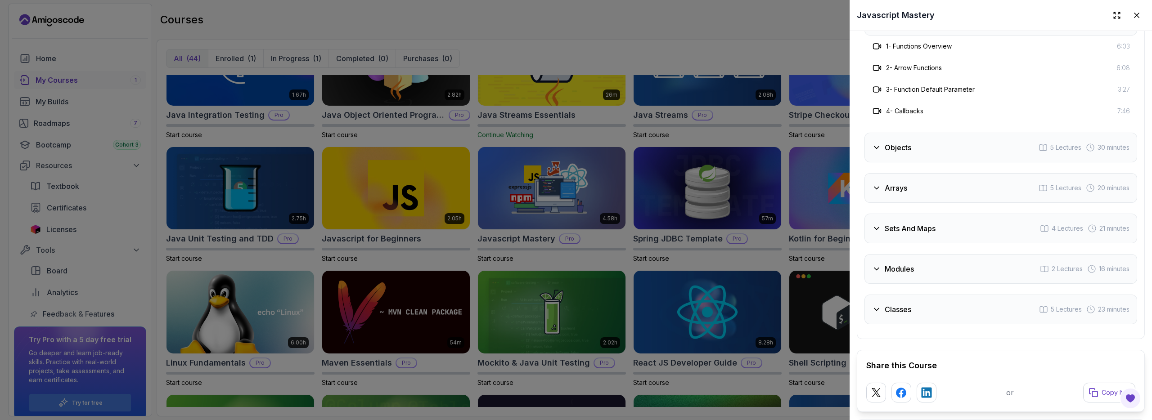
scroll to position [2304, 0]
click at [890, 152] on h3 "Objects" at bounding box center [898, 146] width 27 height 11
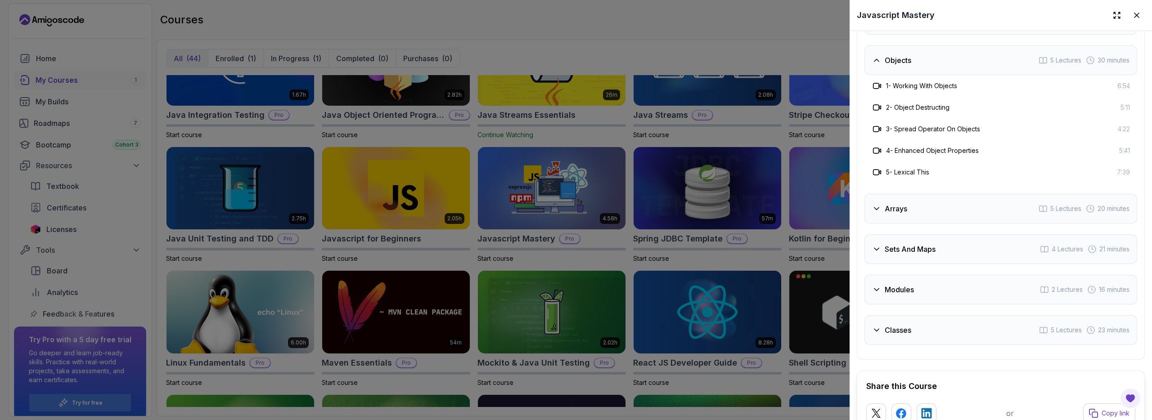
click at [889, 66] on h3 "Objects" at bounding box center [898, 60] width 27 height 11
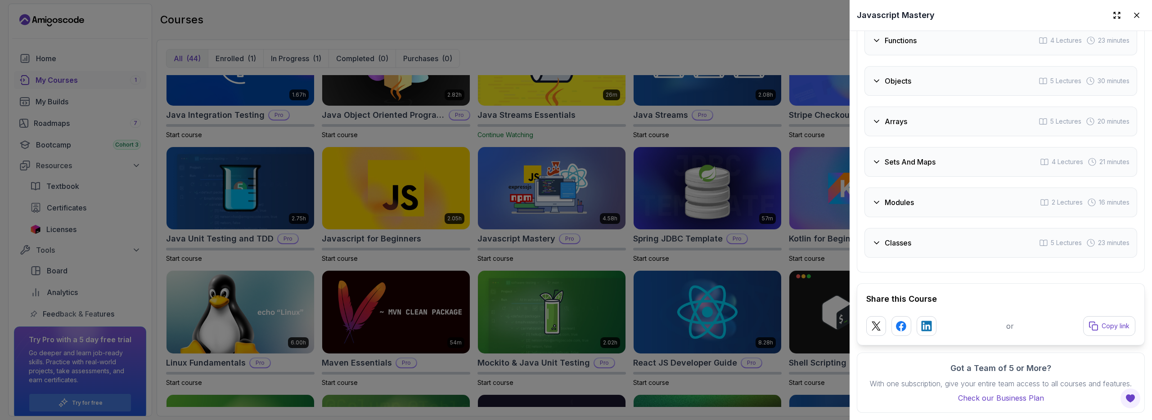
click at [910, 136] on div "Arrays 5 Lectures 20 minutes" at bounding box center [1001, 122] width 273 height 30
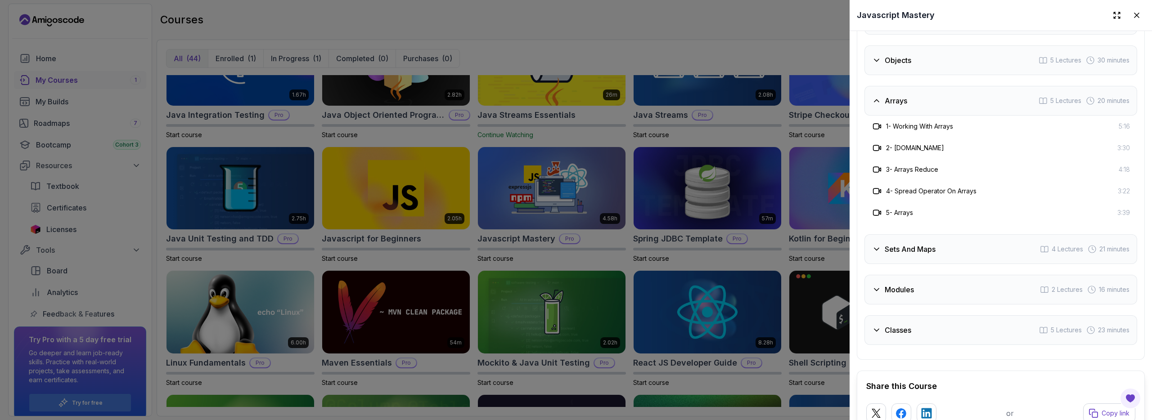
click at [910, 116] on div "Arrays 5 Lectures 20 minutes" at bounding box center [1001, 101] width 273 height 30
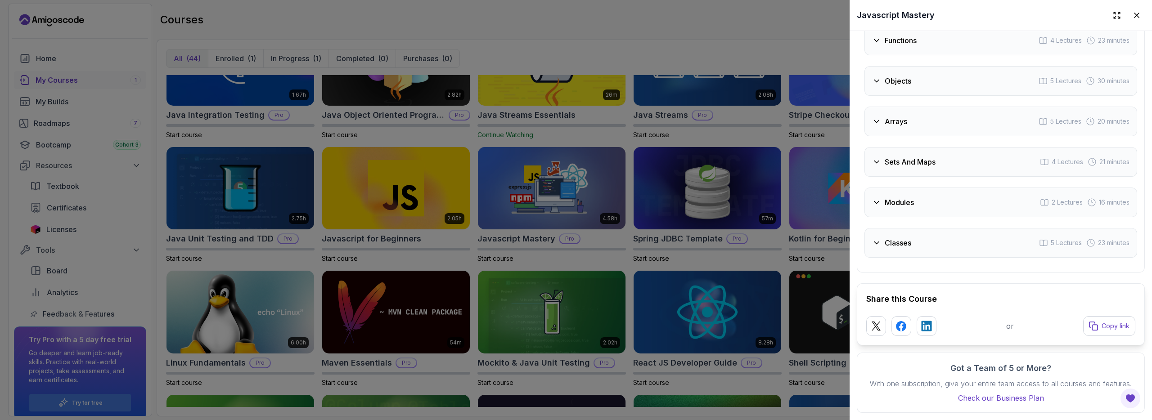
click at [921, 169] on div "Sets And Maps 4 Lectures 21 minutes" at bounding box center [1001, 162] width 273 height 30
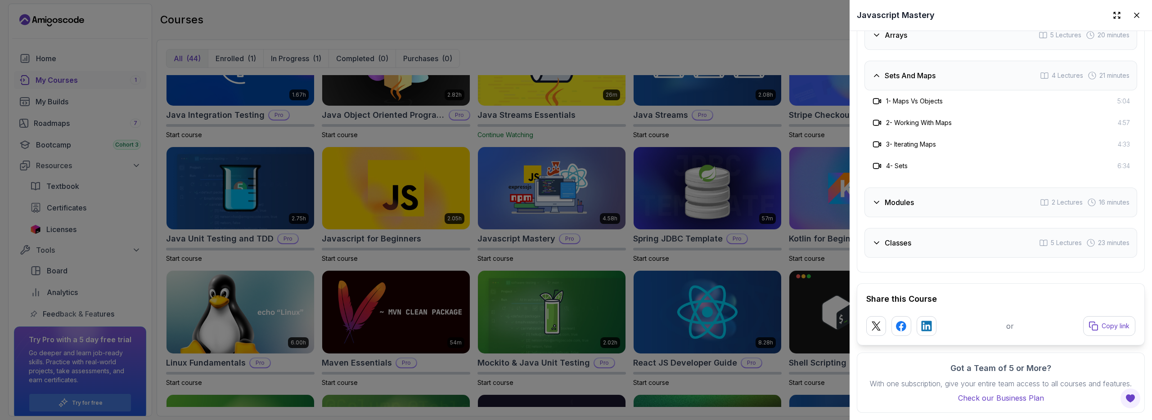
click at [921, 217] on div "Modules 2 Lectures 16 minutes" at bounding box center [1001, 203] width 273 height 30
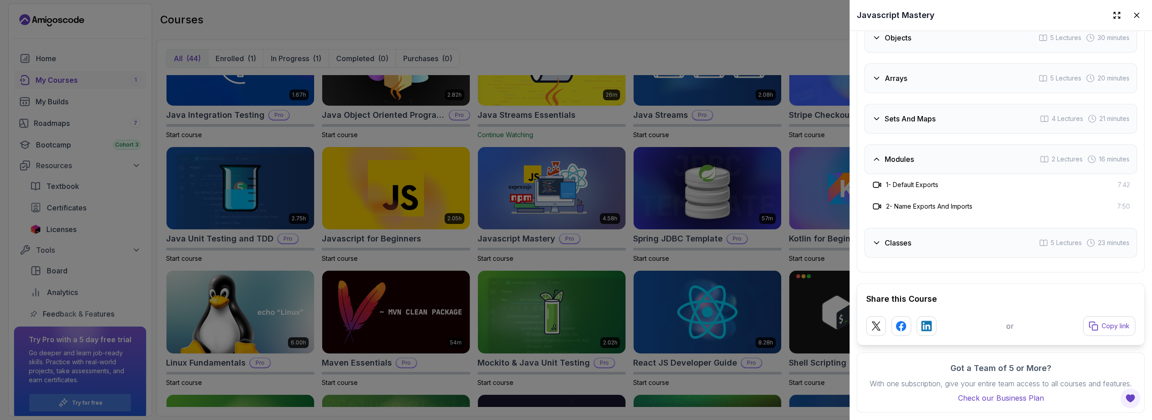
scroll to position [2371, 0]
click at [918, 147] on div "Modules 2 Lectures 16 minutes" at bounding box center [1001, 160] width 273 height 30
click at [906, 238] on div "Classes 5 Lectures 23 minutes" at bounding box center [1001, 243] width 273 height 30
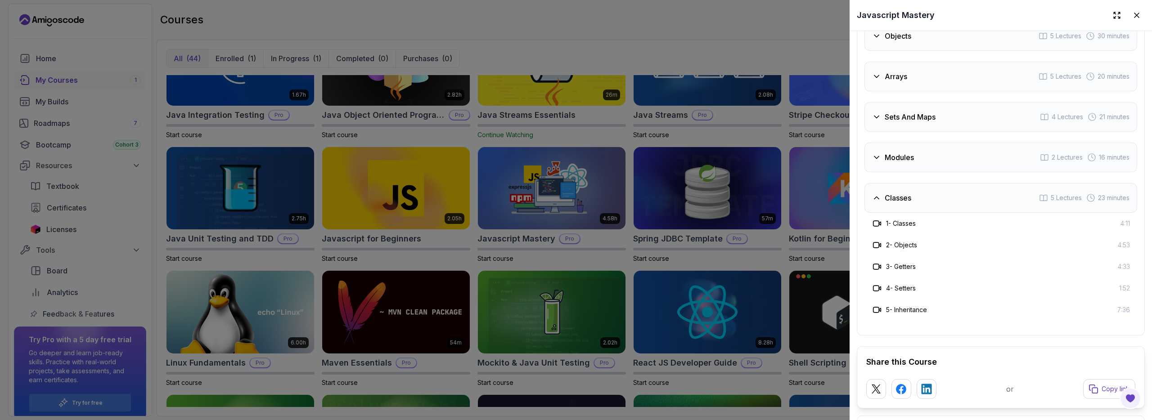
scroll to position [2412, 0]
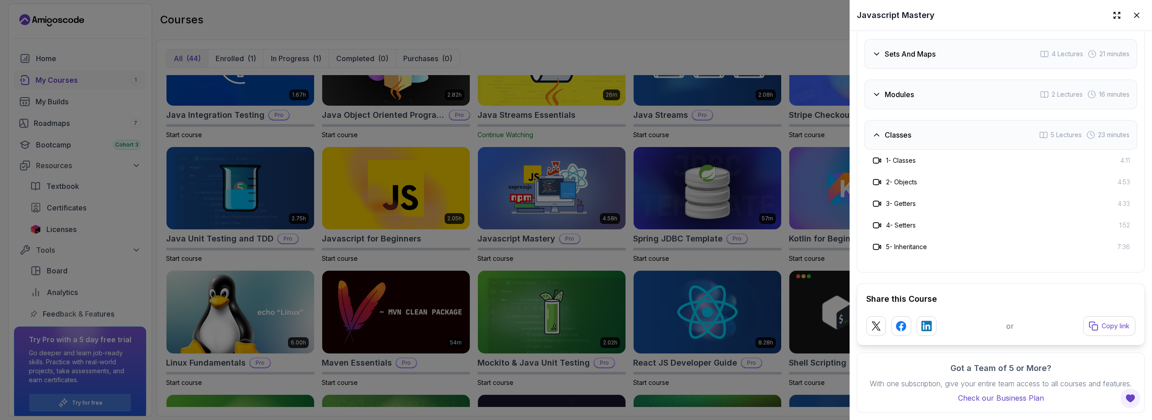
click at [918, 150] on div "Classes 5 Lectures 23 minutes" at bounding box center [1001, 135] width 273 height 30
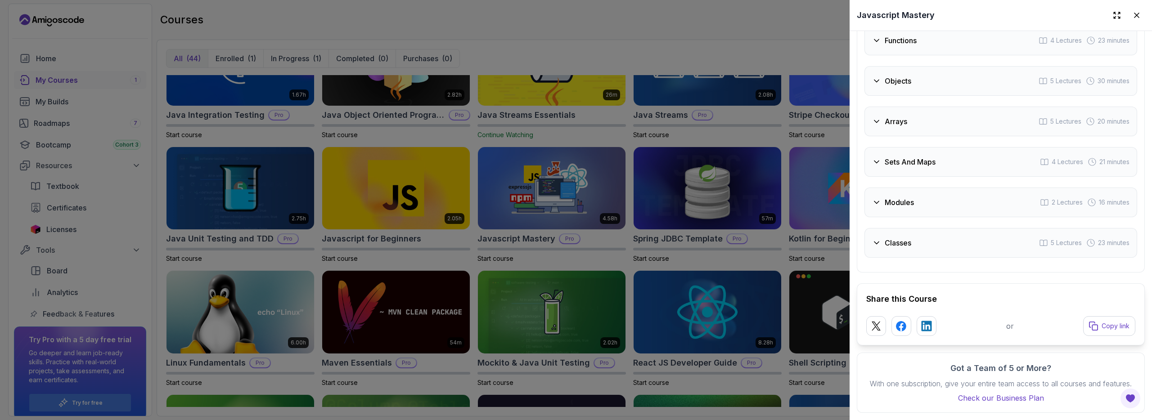
click at [927, 236] on div "Classes 5 Lectures 23 minutes" at bounding box center [1001, 243] width 273 height 30
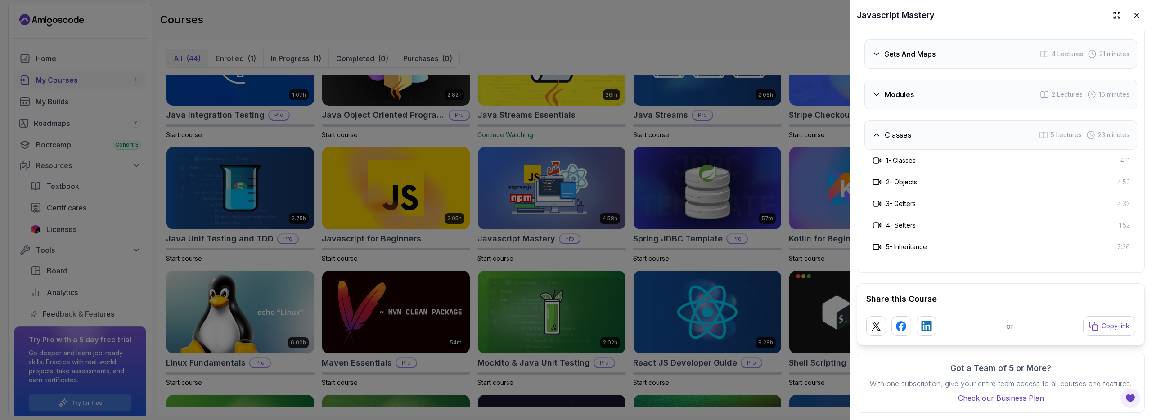
click at [911, 140] on h3 "Classes" at bounding box center [898, 135] width 27 height 11
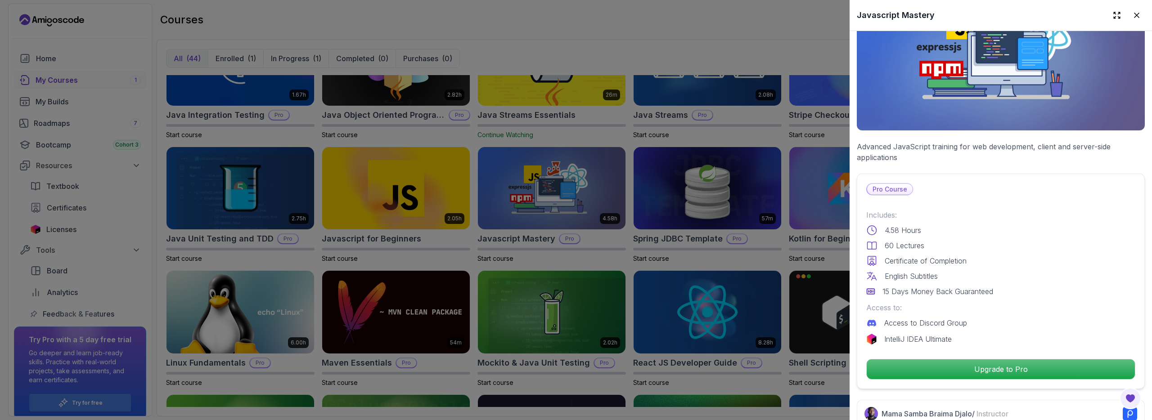
scroll to position [9, 0]
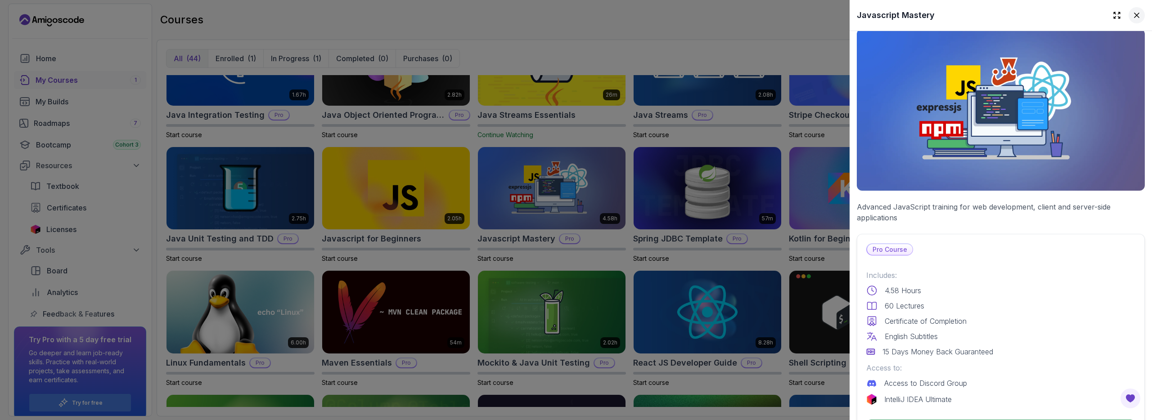
click at [1133, 13] on icon at bounding box center [1137, 15] width 9 height 9
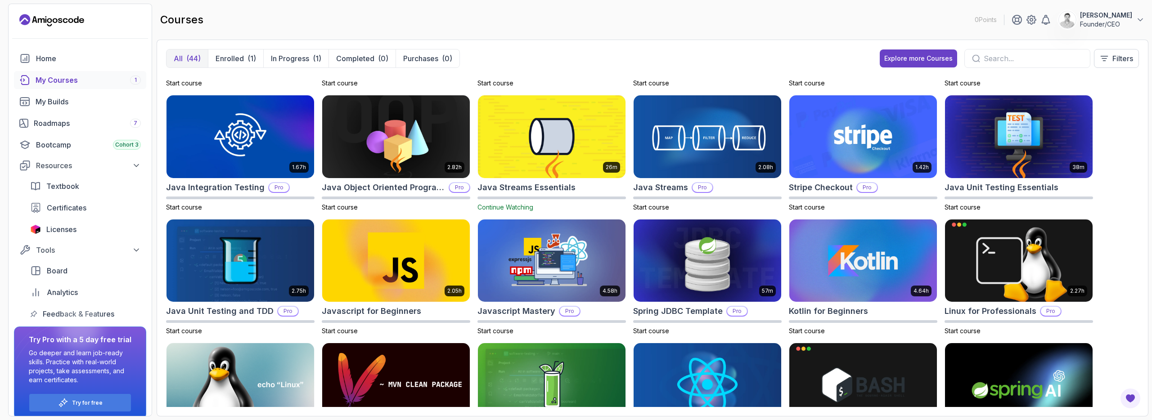
scroll to position [347, 0]
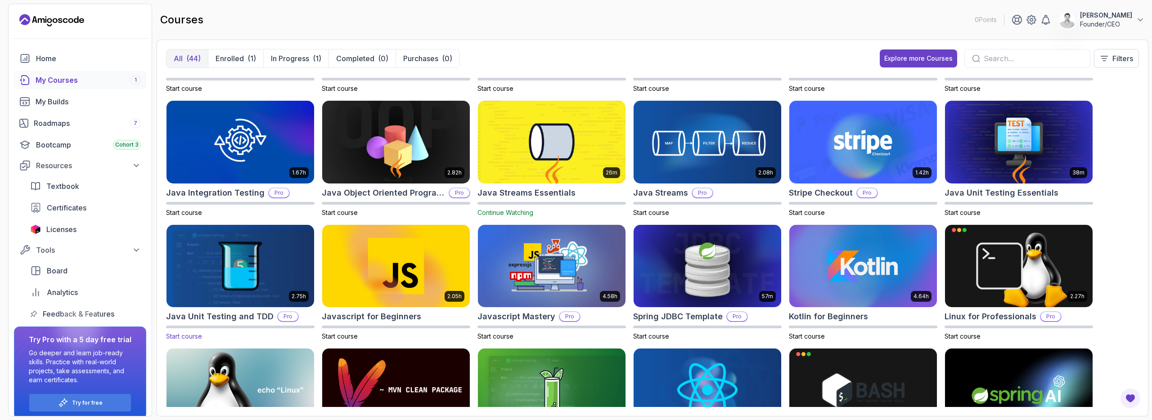
click at [244, 272] on img at bounding box center [240, 266] width 155 height 87
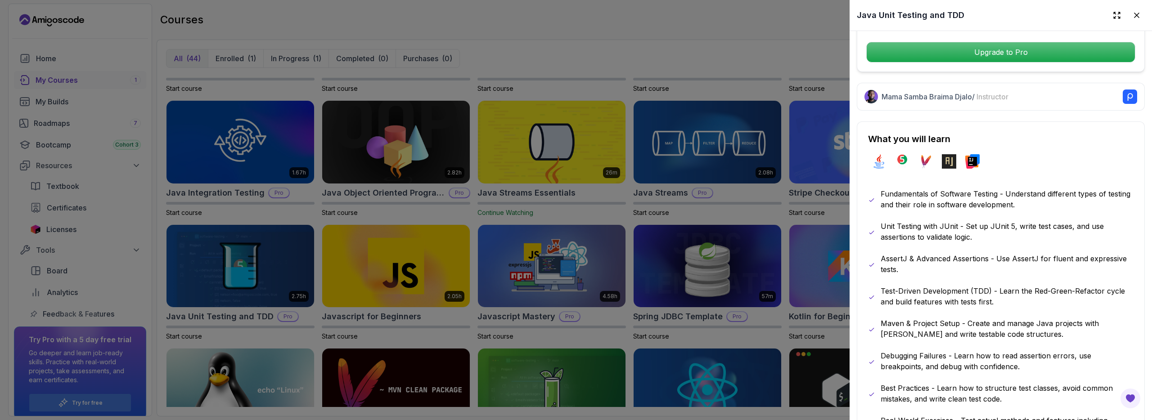
scroll to position [362, 0]
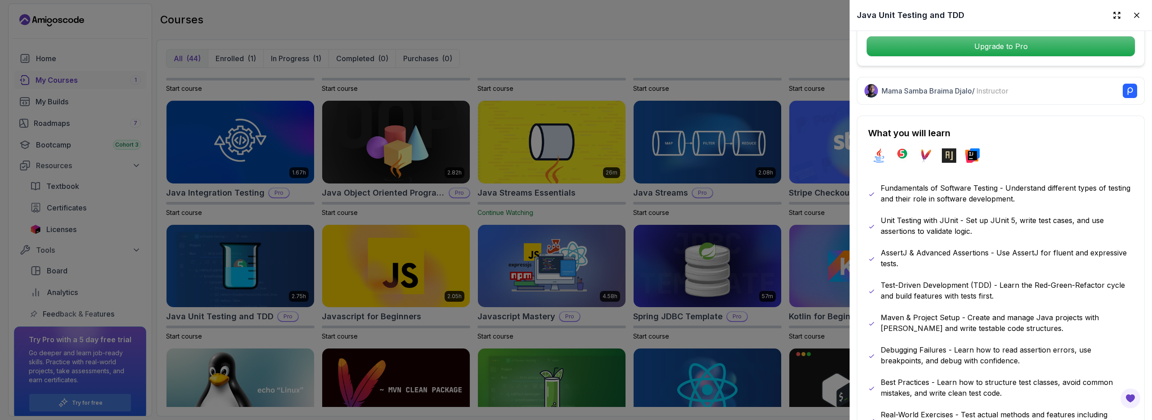
click at [1130, 9] on button at bounding box center [1137, 15] width 16 height 16
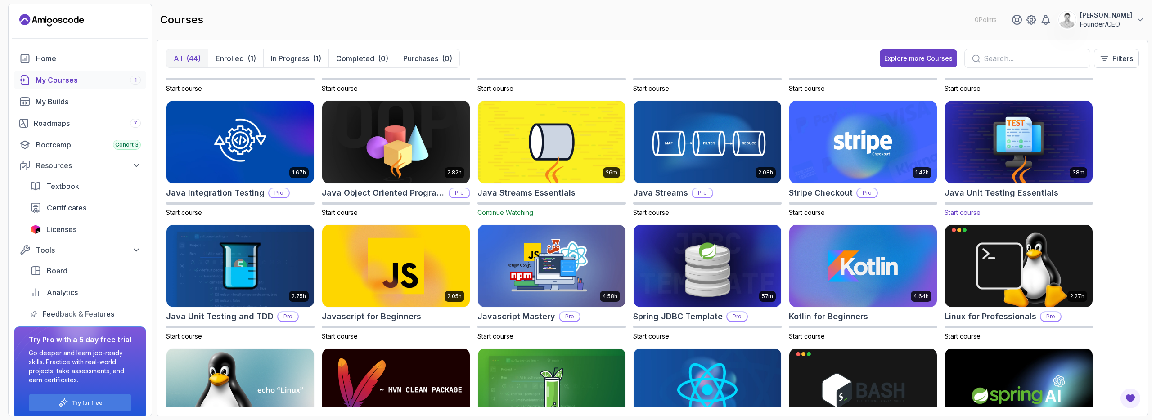
click at [1007, 143] on img at bounding box center [1019, 142] width 155 height 87
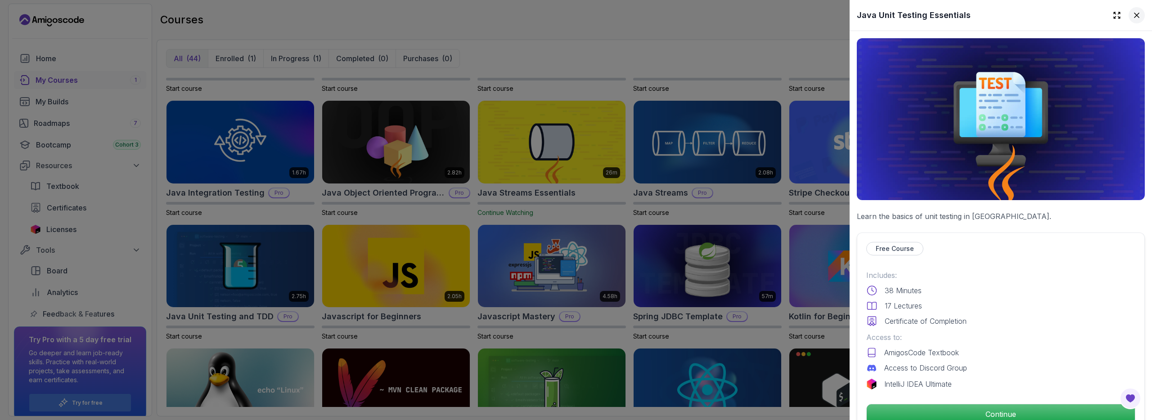
click at [1133, 14] on icon at bounding box center [1137, 15] width 9 height 9
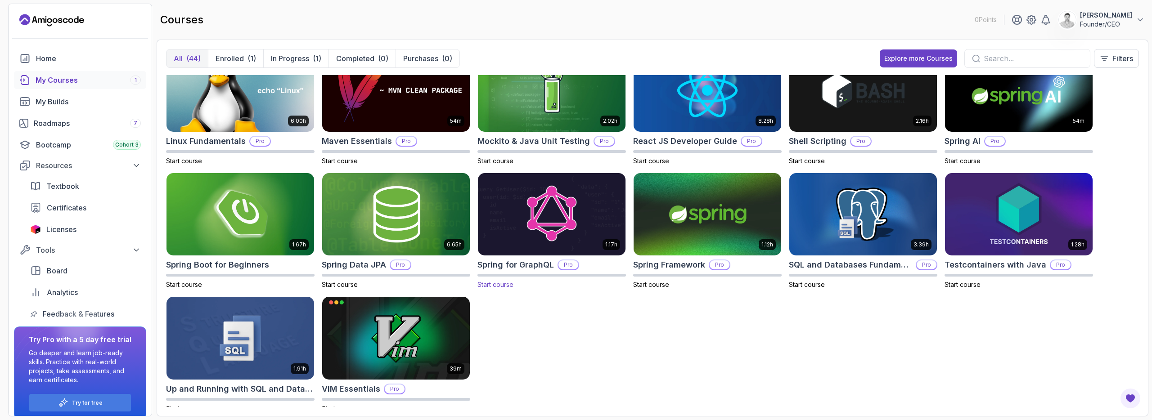
scroll to position [664, 0]
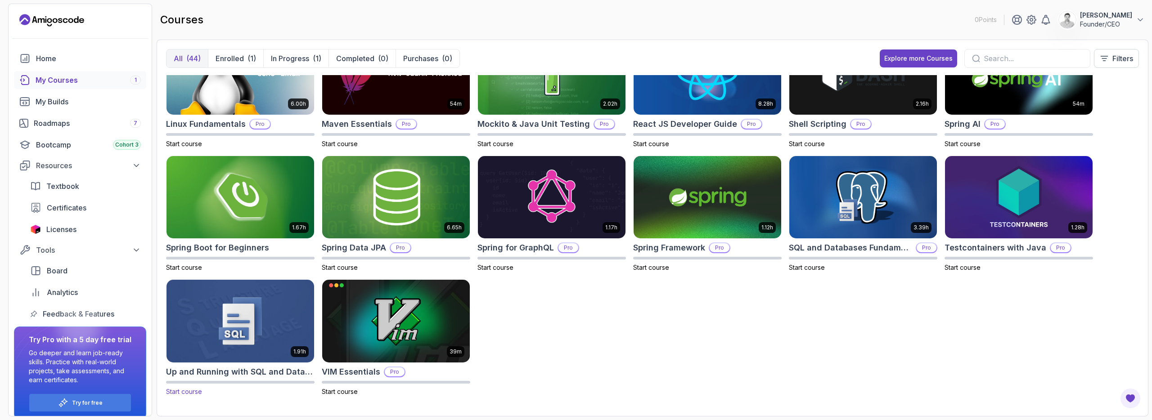
click at [239, 325] on img at bounding box center [240, 321] width 155 height 87
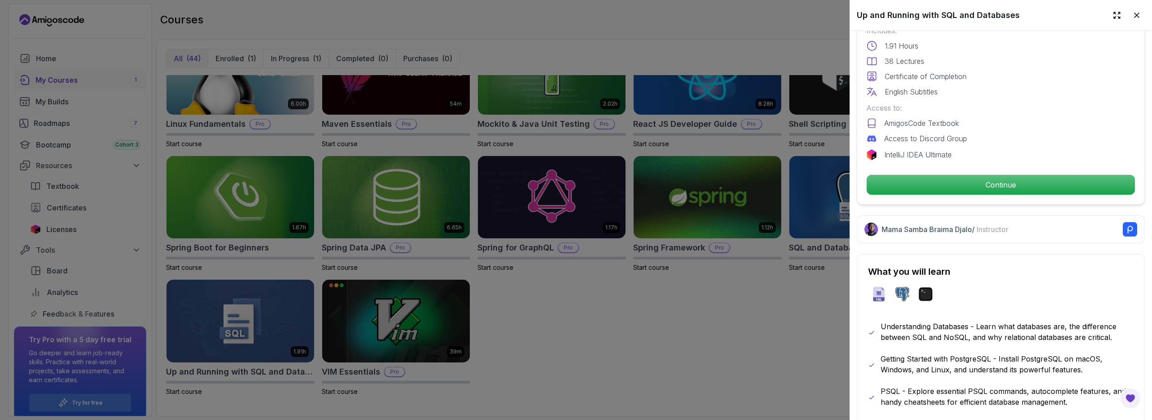
scroll to position [366, 0]
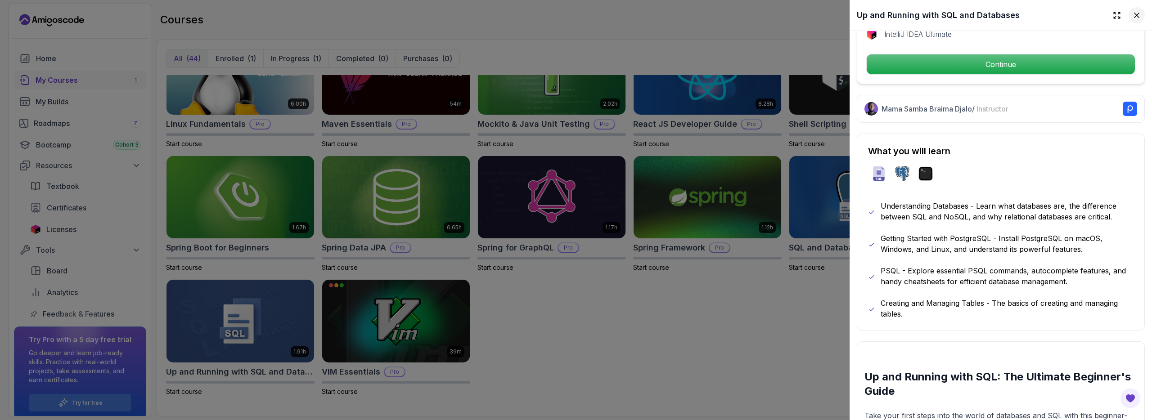
click at [1133, 19] on icon at bounding box center [1137, 15] width 9 height 9
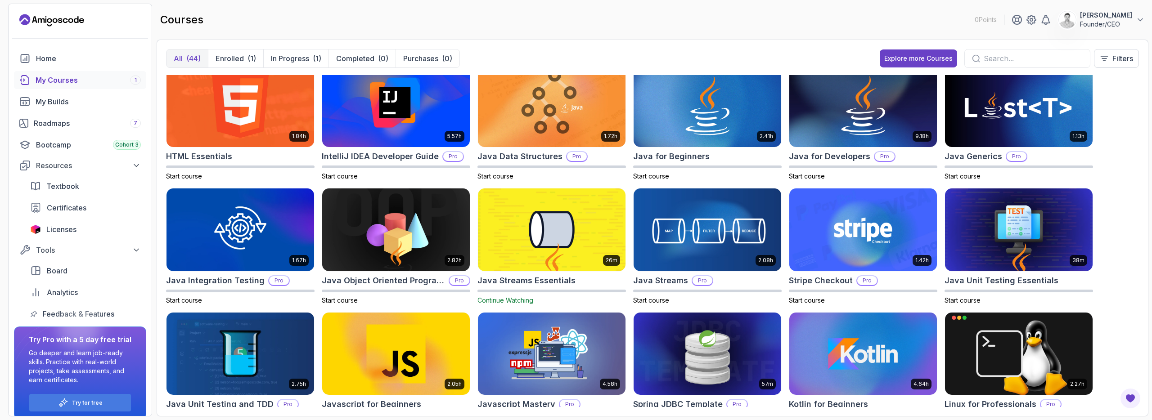
scroll to position [144, 0]
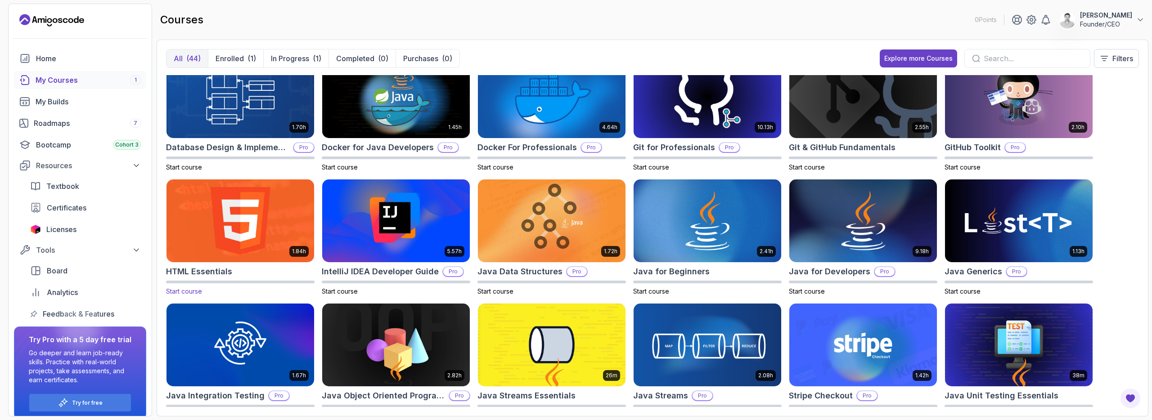
click at [249, 222] on img at bounding box center [240, 221] width 155 height 87
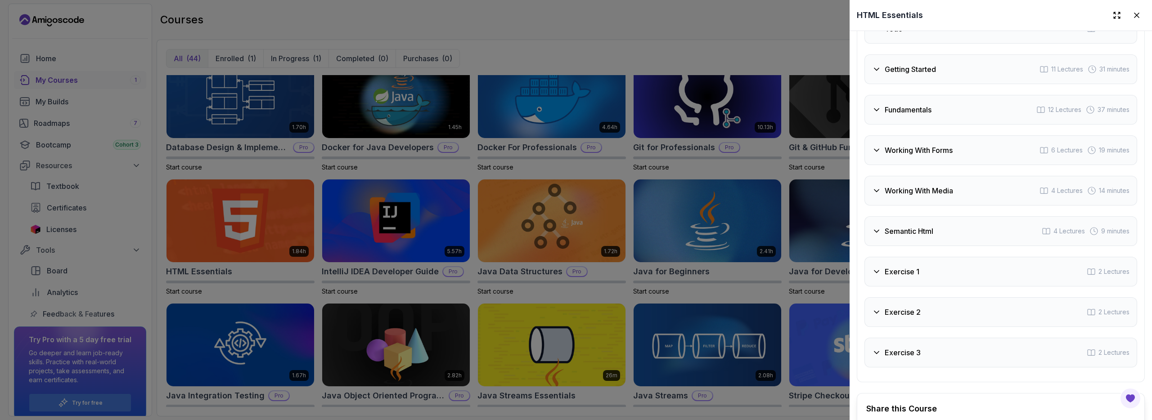
scroll to position [1536, 0]
click at [932, 145] on h3 "Working With Forms" at bounding box center [919, 150] width 68 height 11
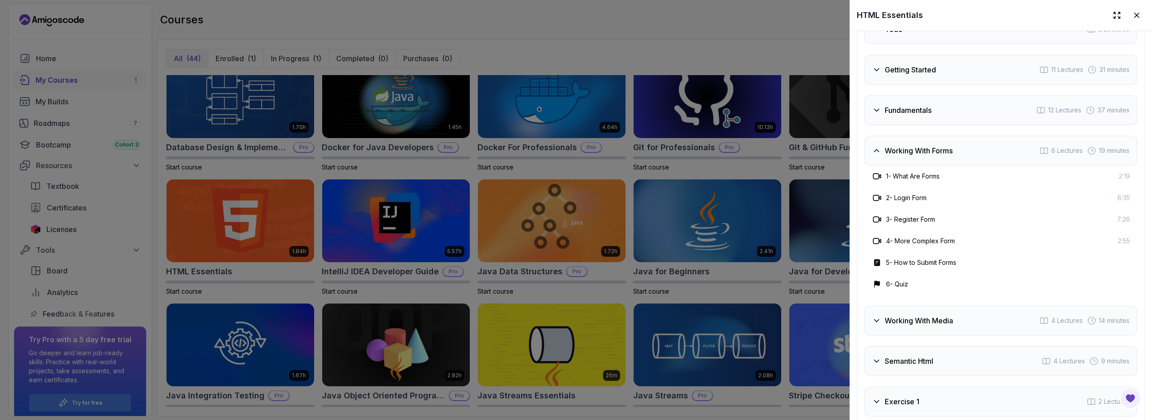
click at [916, 150] on h3 "Working With Forms" at bounding box center [919, 150] width 68 height 11
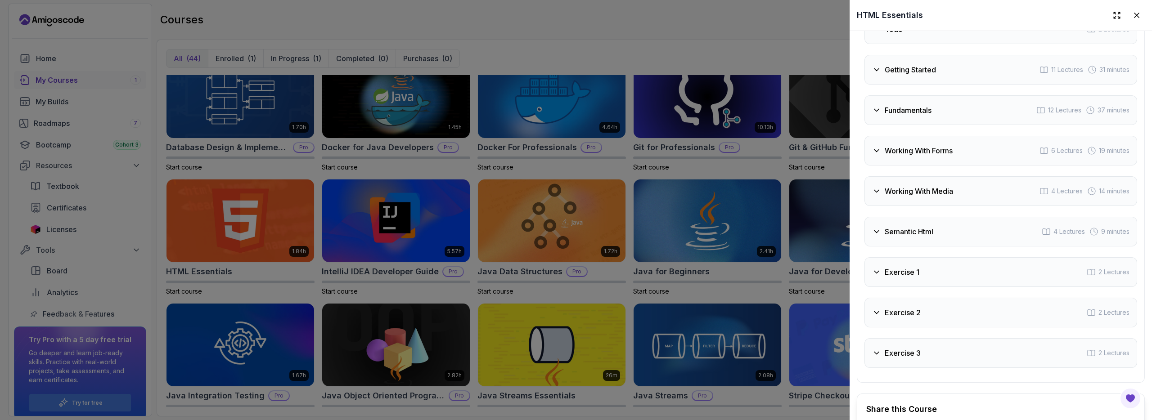
click at [909, 105] on h3 "Fundamentals" at bounding box center [908, 110] width 47 height 11
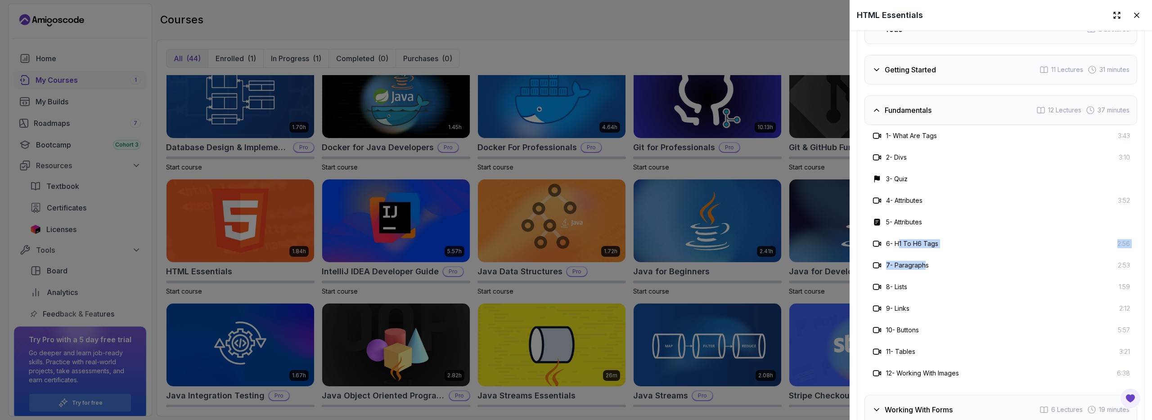
drag, startPoint x: 902, startPoint y: 239, endPoint x: 927, endPoint y: 263, distance: 35.0
click at [927, 263] on div "1 - What Are Tags 3:43 2 - Divs 3:10 3 - Quiz 4 - Attributes 3:52 5 - Attribute…" at bounding box center [1001, 254] width 273 height 259
click at [927, 263] on h3 "7 - Paragraphs" at bounding box center [907, 265] width 43 height 9
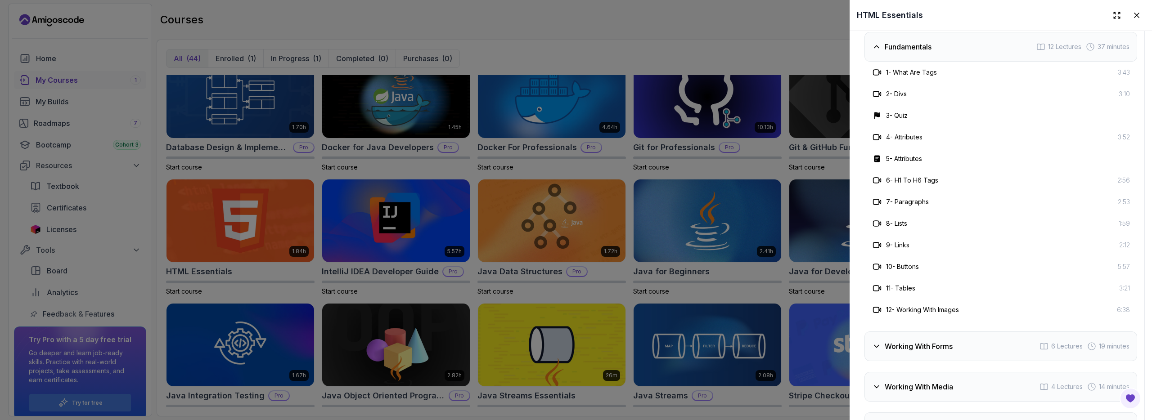
scroll to position [1599, 0]
click at [923, 47] on h3 "Fundamentals" at bounding box center [908, 47] width 47 height 11
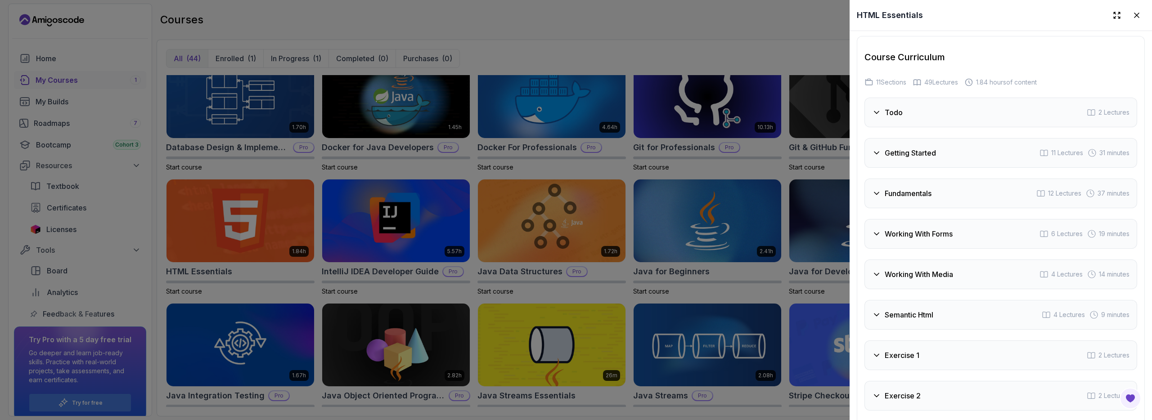
scroll to position [1434, 0]
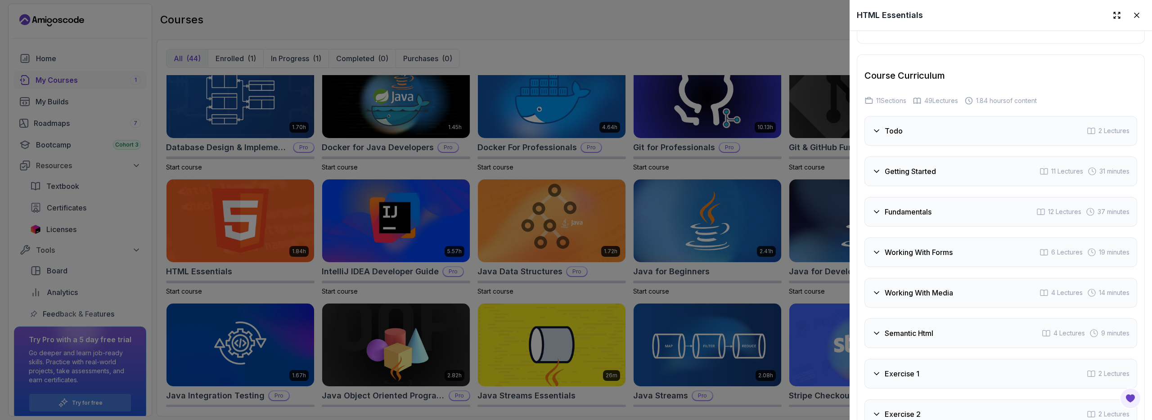
click at [906, 166] on h3 "Getting Started" at bounding box center [910, 171] width 51 height 11
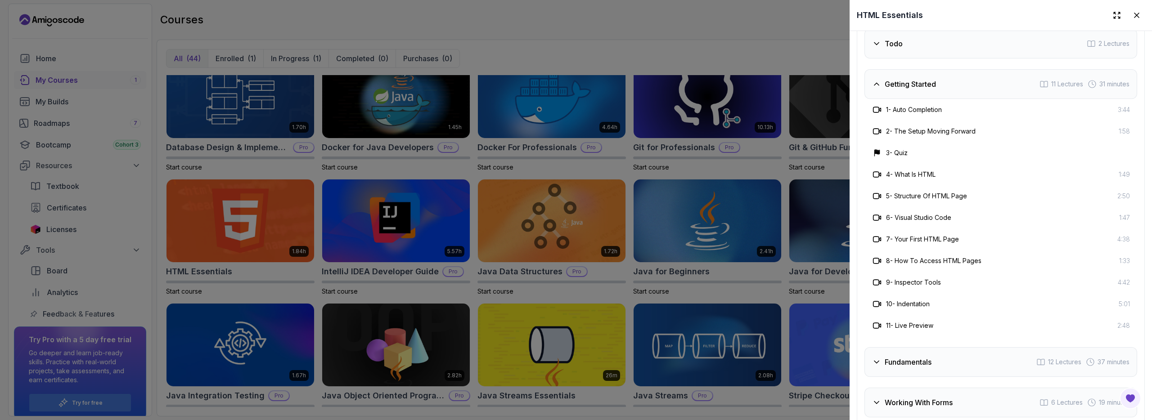
scroll to position [1522, 0]
click at [905, 80] on h3 "Getting Started" at bounding box center [910, 83] width 51 height 11
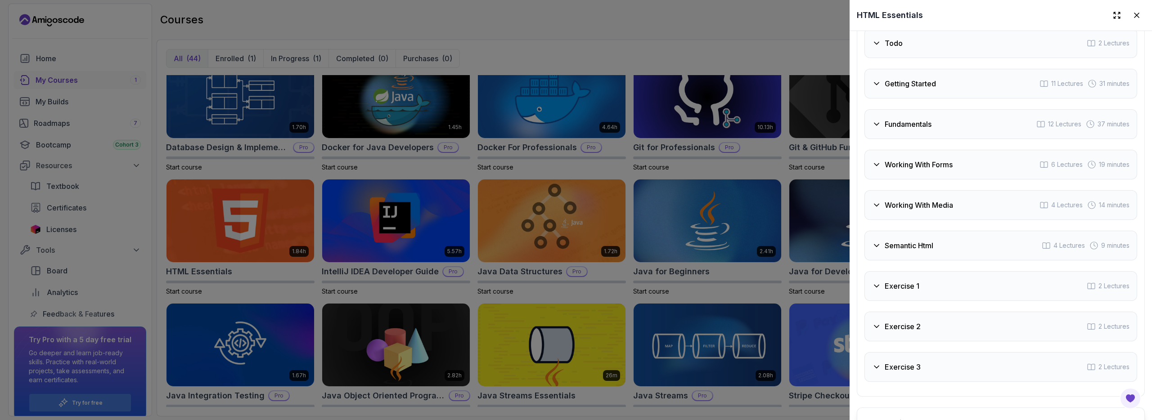
click at [932, 202] on h3 "Working With Media" at bounding box center [919, 205] width 68 height 11
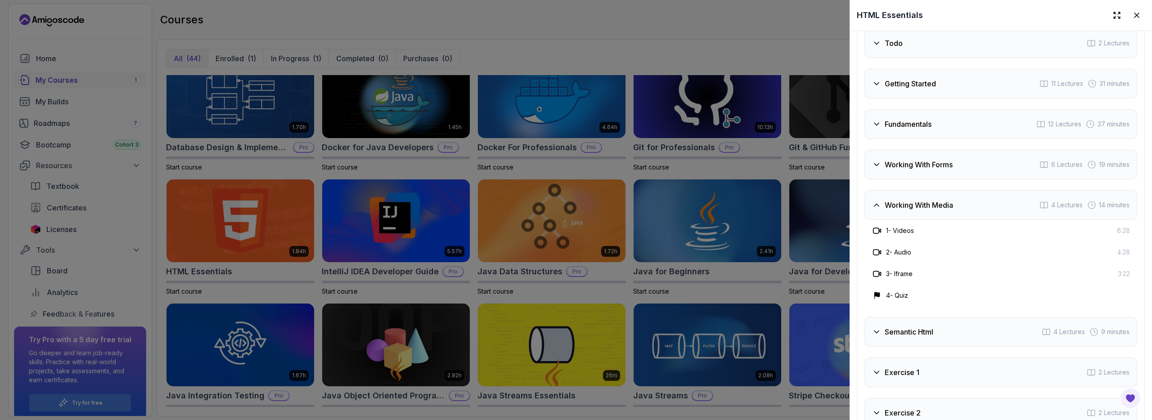
click at [933, 200] on h3 "Working With Media" at bounding box center [919, 205] width 68 height 11
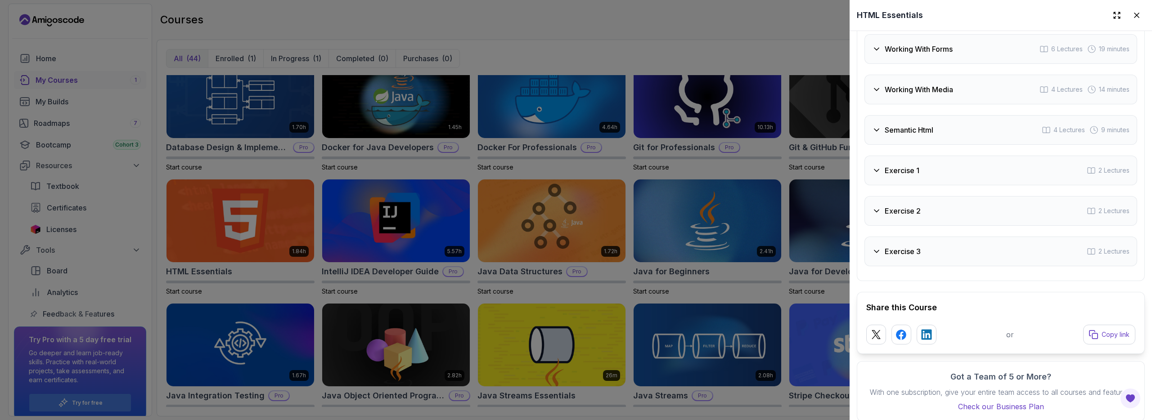
scroll to position [1653, 0]
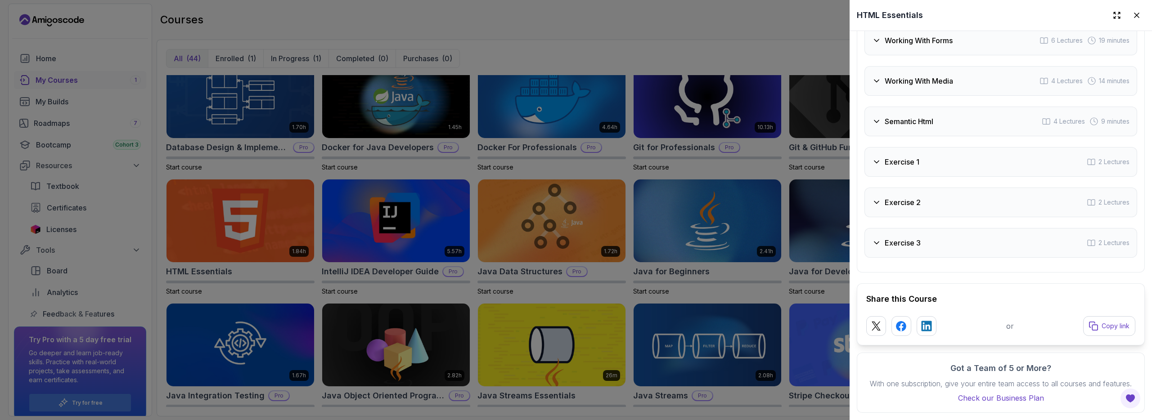
click at [909, 147] on div "Exercise 1 2 Lectures" at bounding box center [1001, 162] width 273 height 30
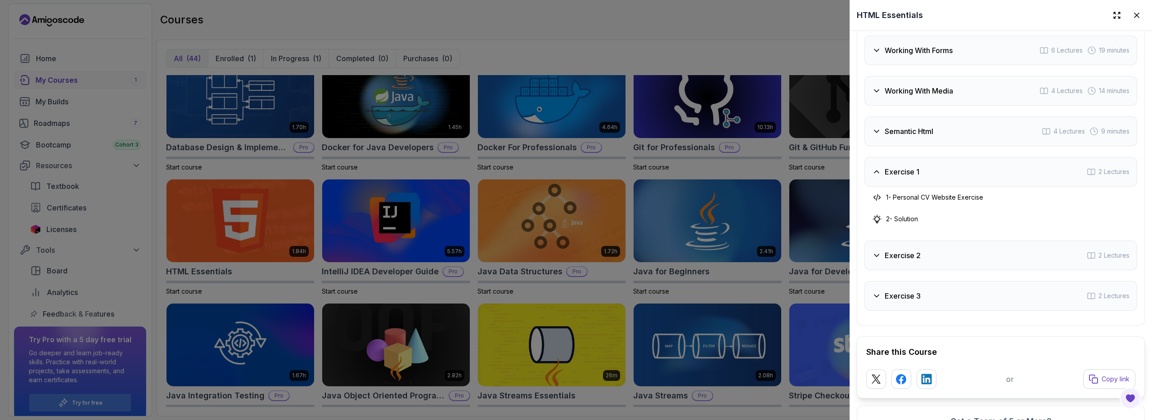
click at [909, 172] on h3 "Exercise 1" at bounding box center [902, 172] width 35 height 11
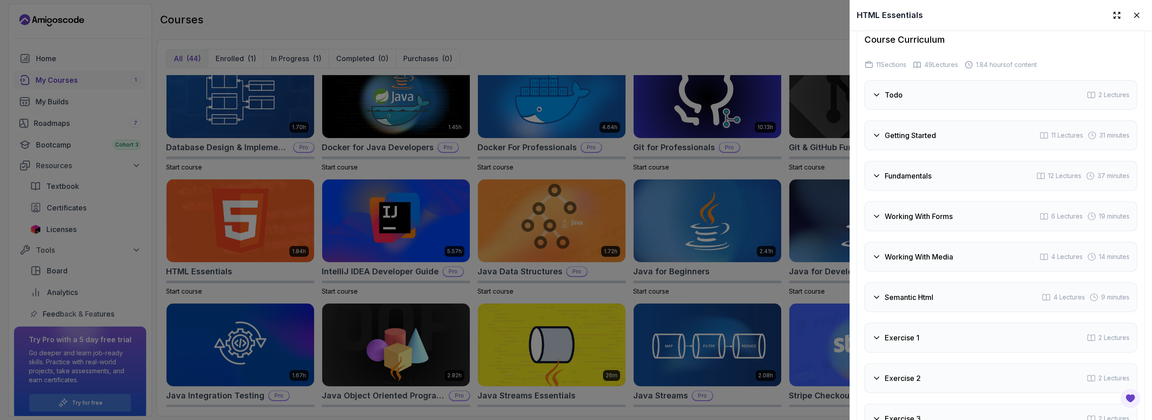
scroll to position [1477, 0]
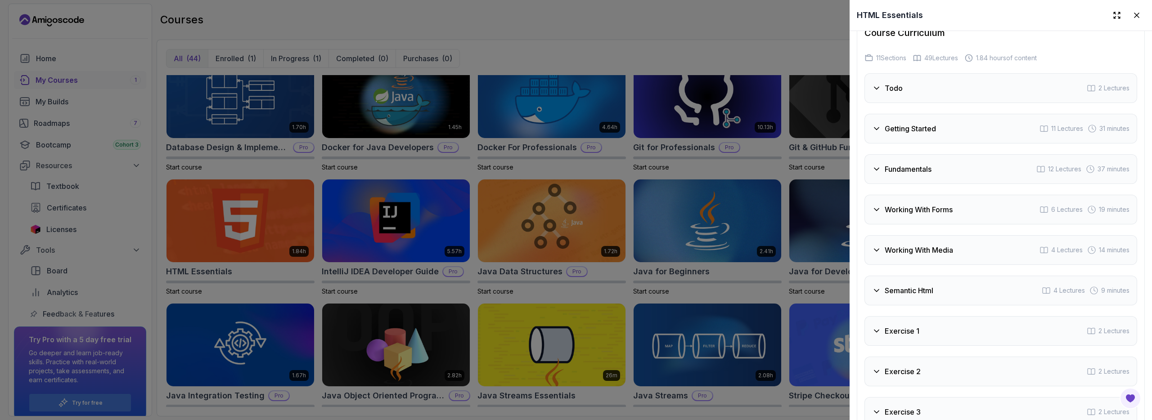
click at [912, 167] on h3 "Fundamentals" at bounding box center [908, 169] width 47 height 11
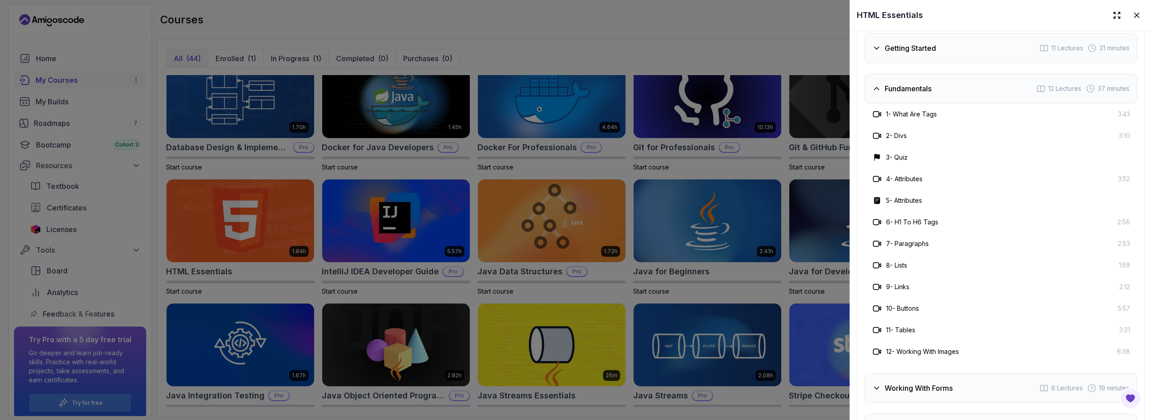
scroll to position [1549, 0]
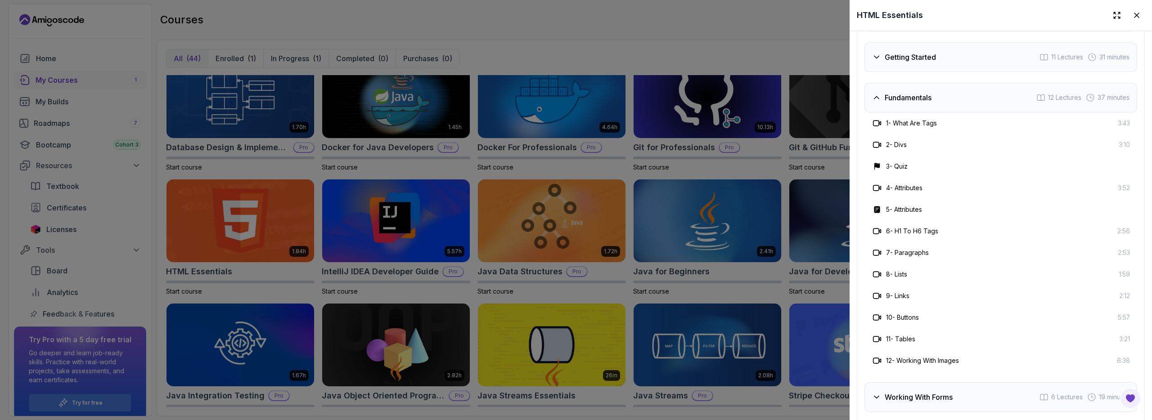
click at [921, 92] on h3 "Fundamentals" at bounding box center [908, 97] width 47 height 11
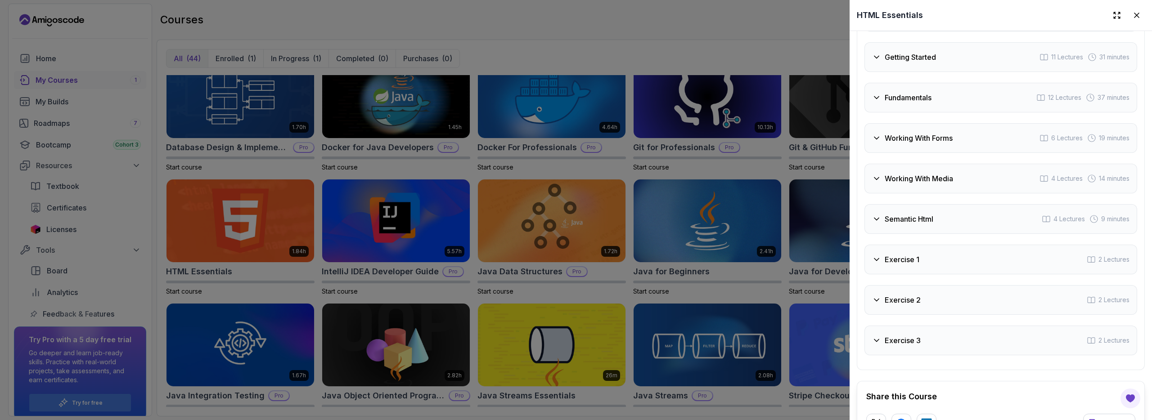
click at [928, 143] on div "Working With Forms 6 Lectures 19 minutes" at bounding box center [1001, 138] width 273 height 30
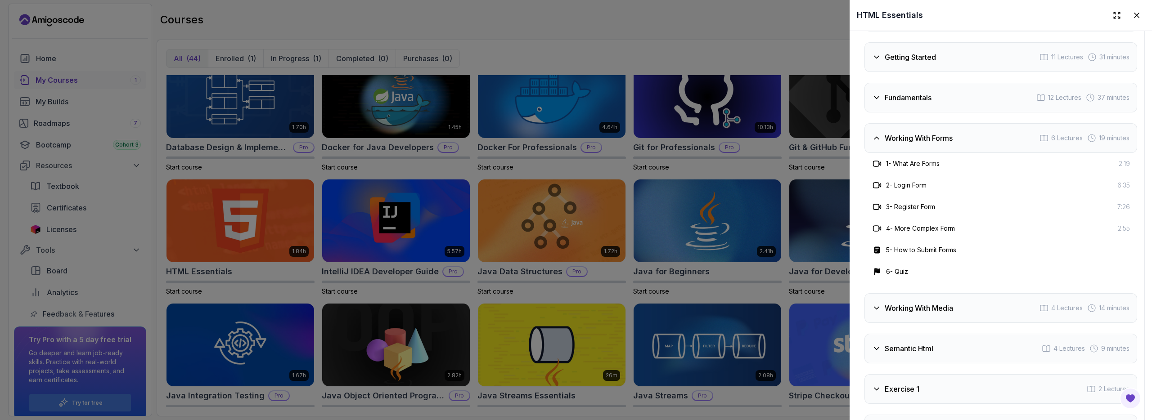
click at [929, 136] on h3 "Working With Forms" at bounding box center [919, 138] width 68 height 11
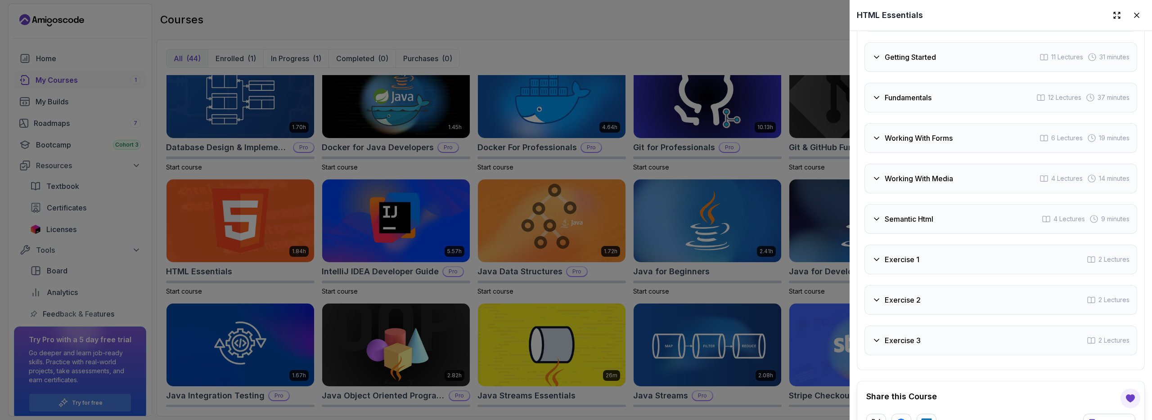
click at [919, 158] on div "Todo 2 Lectures Getting Started 11 Lectures 31 minutes Fundamentals 12 Lectures…" at bounding box center [1001, 179] width 273 height 354
click at [927, 183] on div "Working With Media 4 Lectures 14 minutes" at bounding box center [1001, 179] width 273 height 30
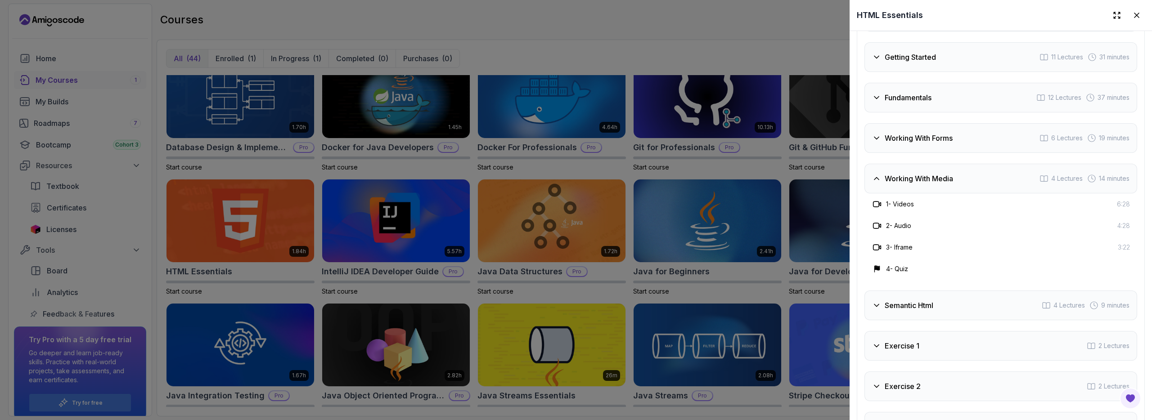
click at [915, 175] on h3 "Working With Media" at bounding box center [919, 178] width 68 height 11
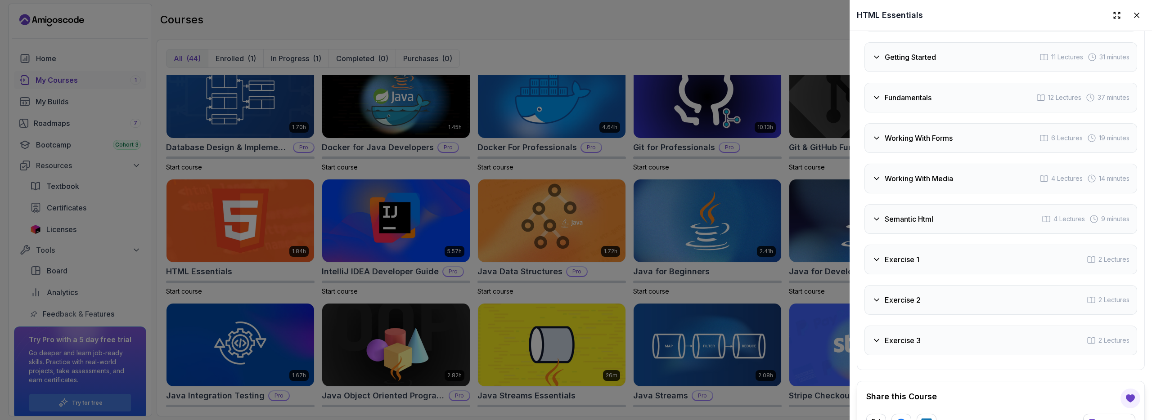
click at [914, 74] on div "Todo 2 Lectures Getting Started 11 Lectures 31 minutes Fundamentals 12 Lectures…" at bounding box center [1001, 179] width 273 height 354
click at [915, 92] on h3 "Fundamentals" at bounding box center [908, 97] width 47 height 11
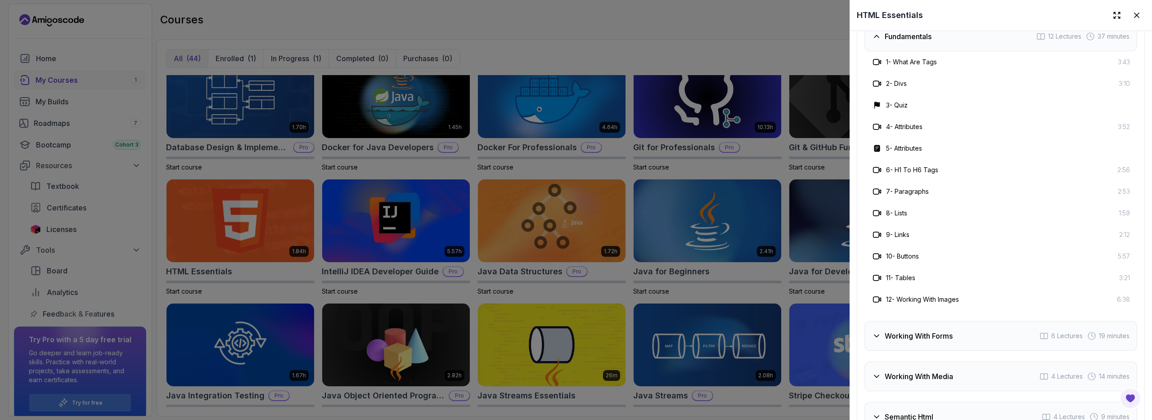
scroll to position [1602, 0]
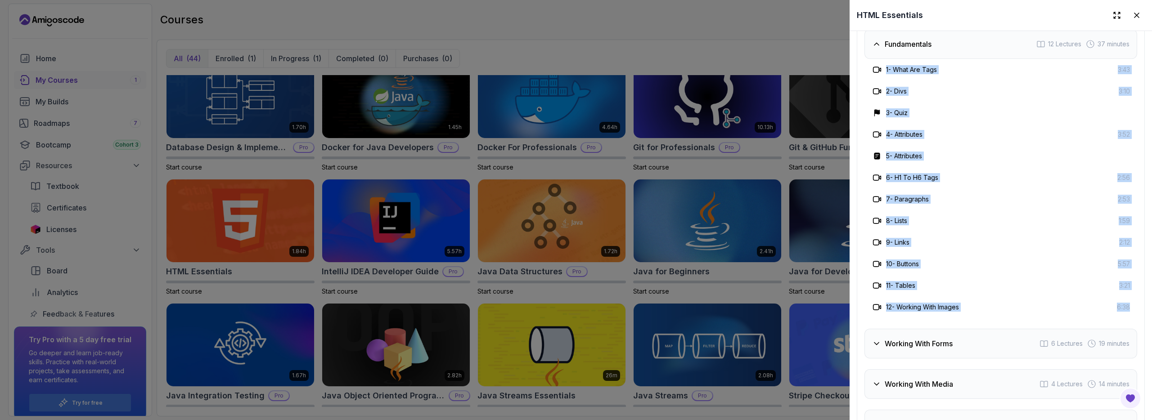
drag, startPoint x: 867, startPoint y: 64, endPoint x: 1134, endPoint y: 304, distance: 359.3
click at [1134, 304] on div "Course Curriculum 11 Sections 49 Lectures 1.84 hours of content Todo 2 Lectures…" at bounding box center [1001, 232] width 288 height 690
drag, startPoint x: 868, startPoint y: 65, endPoint x: 1130, endPoint y: 307, distance: 356.2
click at [1130, 307] on div "1 - What Are Tags 3:43 2 - Divs 3:10 3 - Quiz 4 - Attributes 3:52 5 - Attribute…" at bounding box center [1001, 188] width 273 height 259
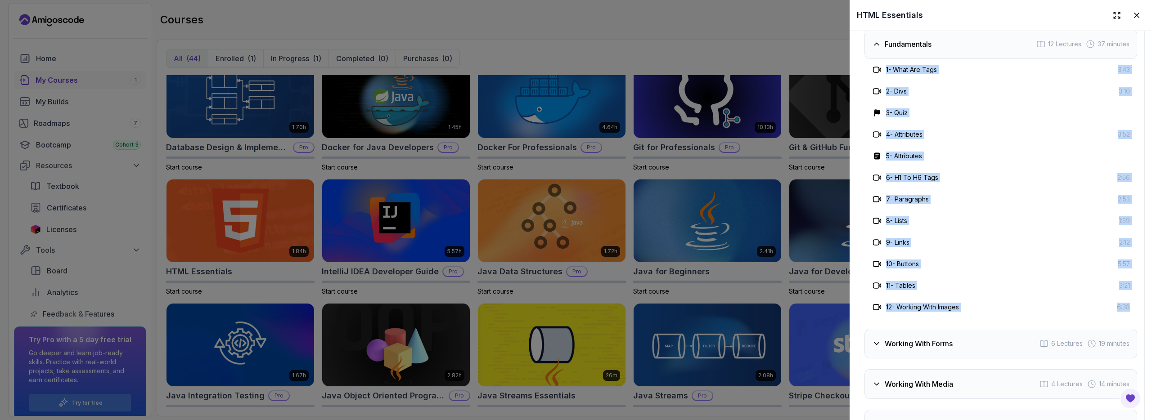
click at [1130, 307] on div "12 - Working With Images 6:38" at bounding box center [1001, 308] width 273 height 22
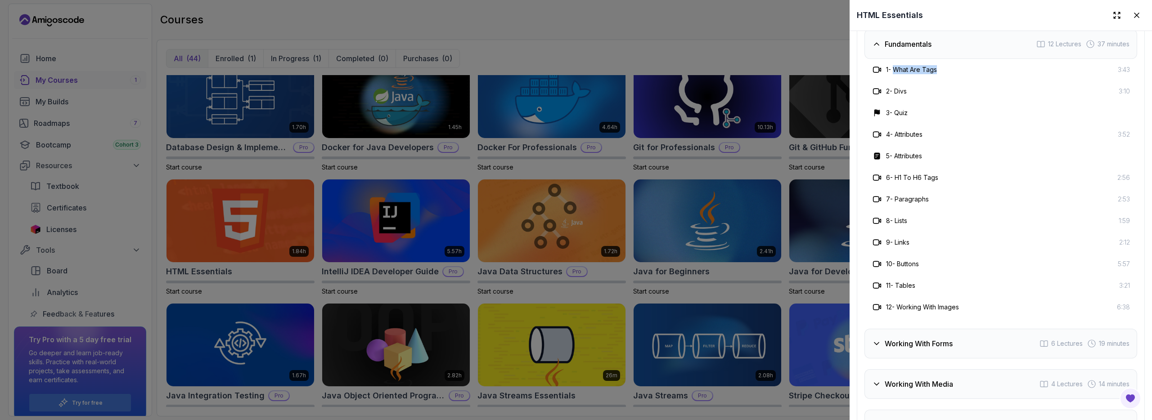
drag, startPoint x: 897, startPoint y: 67, endPoint x: 957, endPoint y: 68, distance: 59.9
click at [957, 68] on div "1 - What Are Tags 3:43" at bounding box center [1001, 69] width 258 height 11
click at [877, 66] on icon at bounding box center [877, 69] width 9 height 9
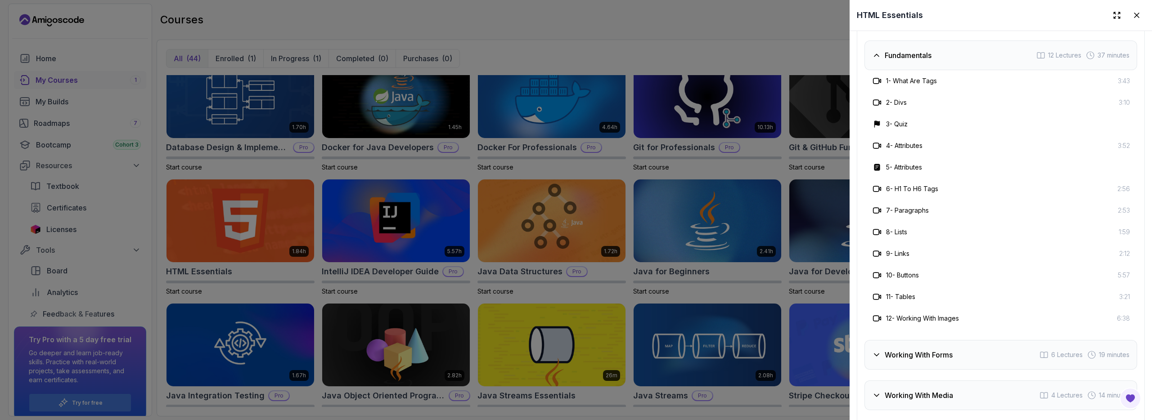
scroll to position [1531, 0]
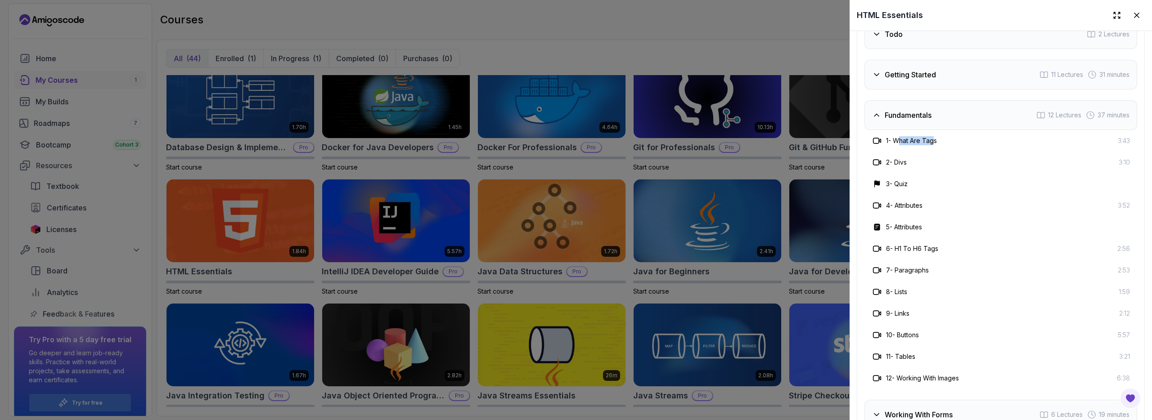
drag, startPoint x: 899, startPoint y: 137, endPoint x: 936, endPoint y: 136, distance: 36.9
click at [936, 136] on h3 "1 - What Are Tags" at bounding box center [911, 140] width 51 height 9
click at [907, 112] on h3 "Fundamentals" at bounding box center [908, 115] width 47 height 11
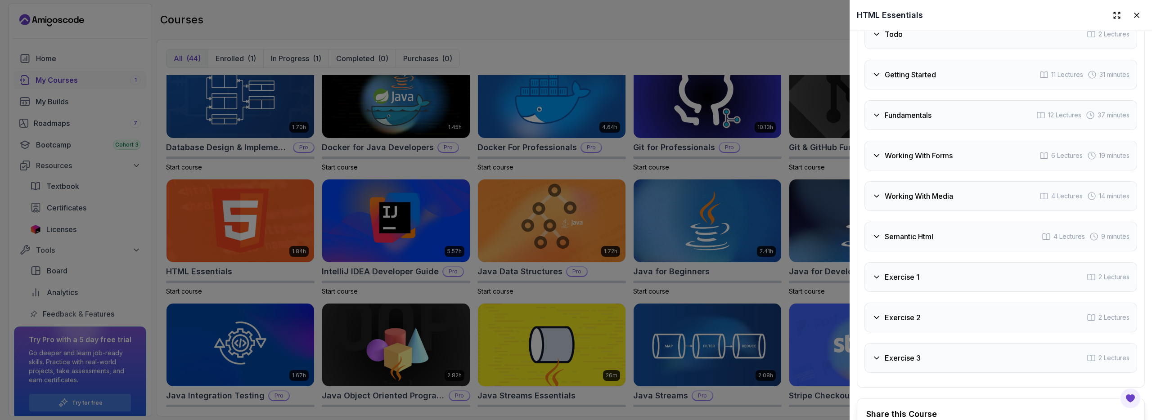
click at [907, 112] on h3 "Fundamentals" at bounding box center [908, 115] width 47 height 11
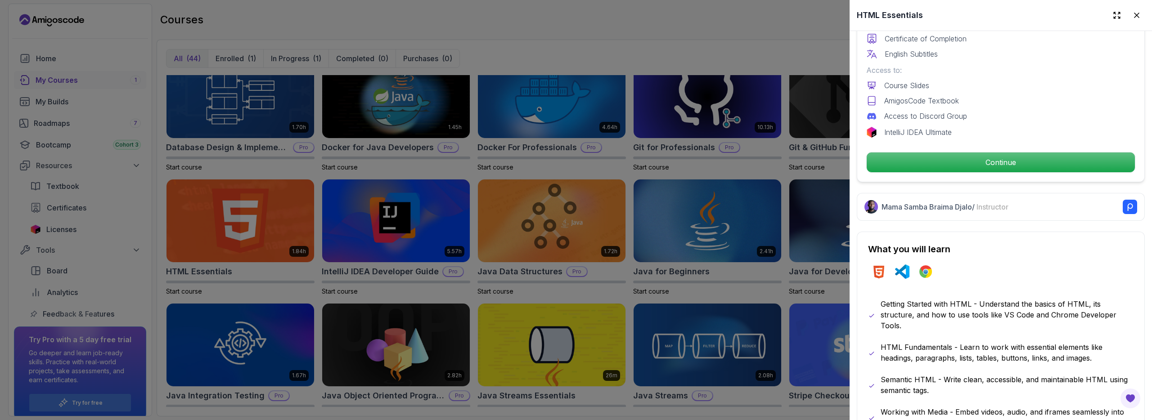
scroll to position [282, 0]
click at [984, 161] on p "Continue" at bounding box center [1001, 163] width 255 height 19
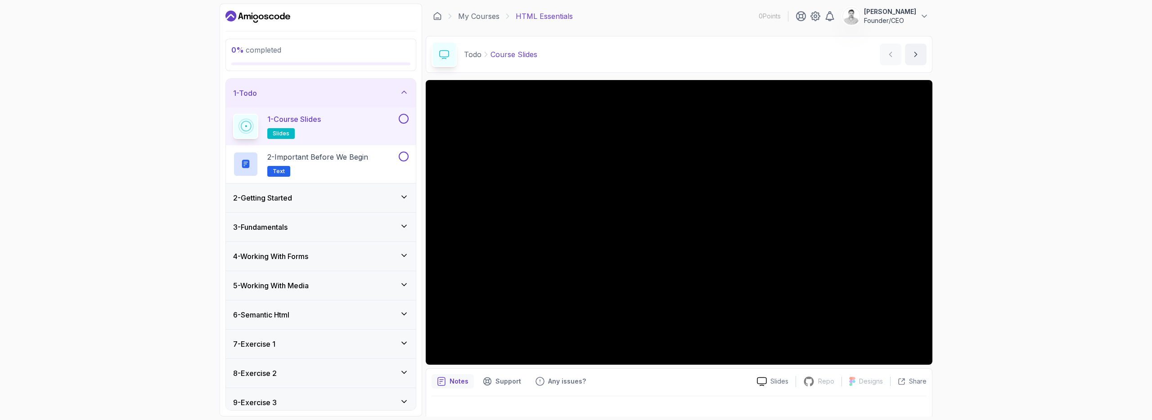
scroll to position [11, 0]
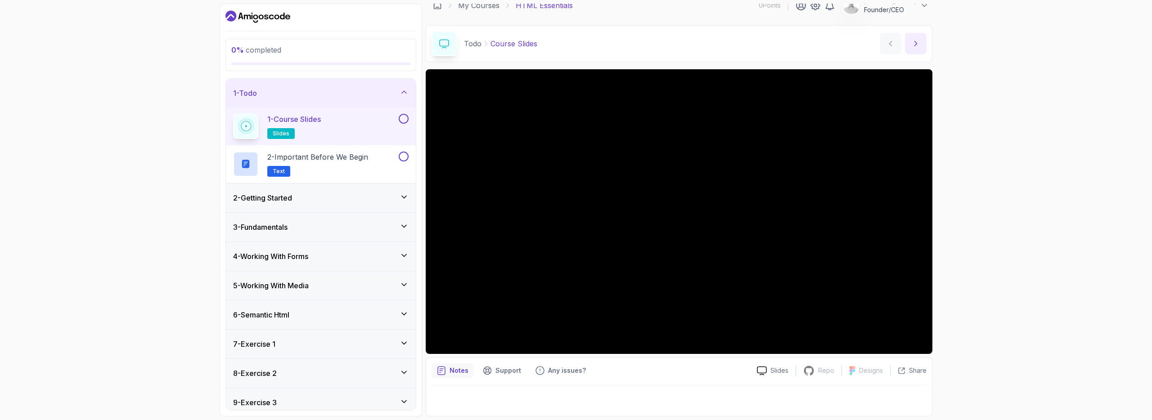
click at [918, 38] on button "next content" at bounding box center [916, 44] width 22 height 22
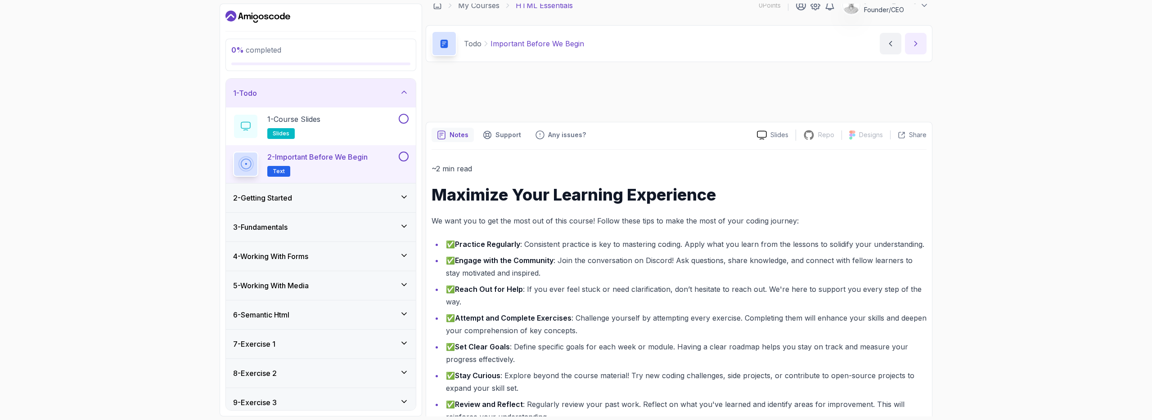
click at [918, 38] on button "next content" at bounding box center [916, 44] width 22 height 22
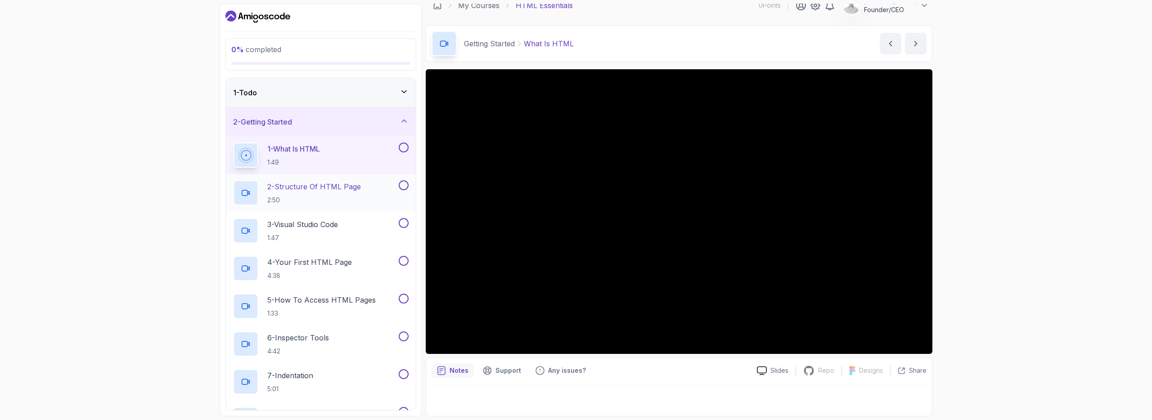
click at [334, 189] on p "2 - Structure Of HTML Page" at bounding box center [314, 186] width 94 height 11
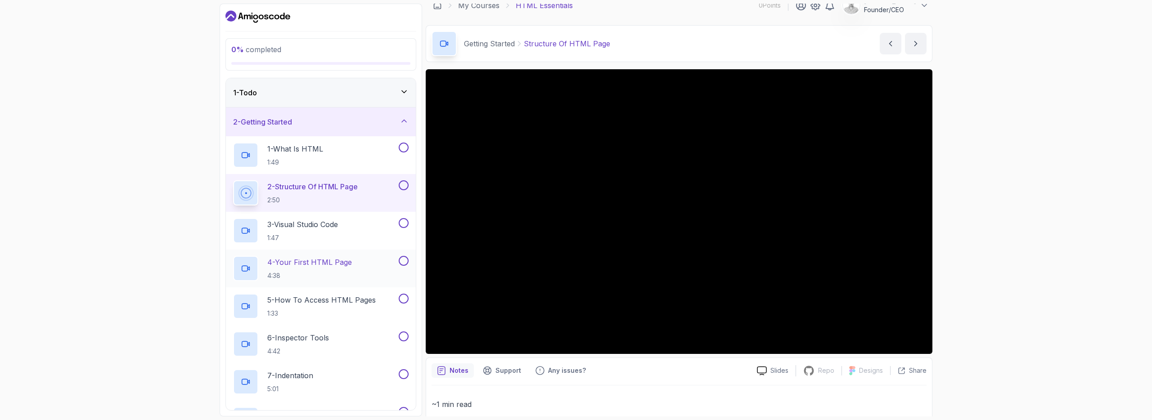
click at [330, 266] on p "4 - Your First HTML Page" at bounding box center [309, 262] width 85 height 11
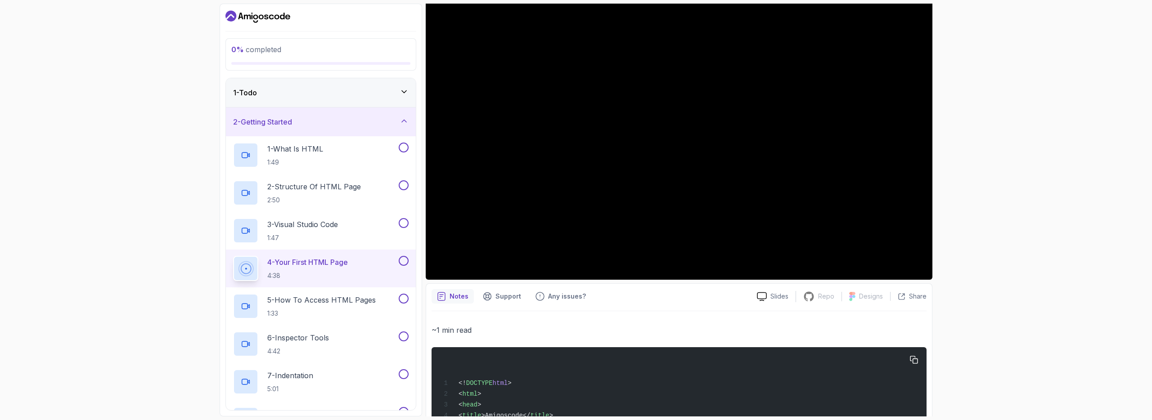
scroll to position [169, 0]
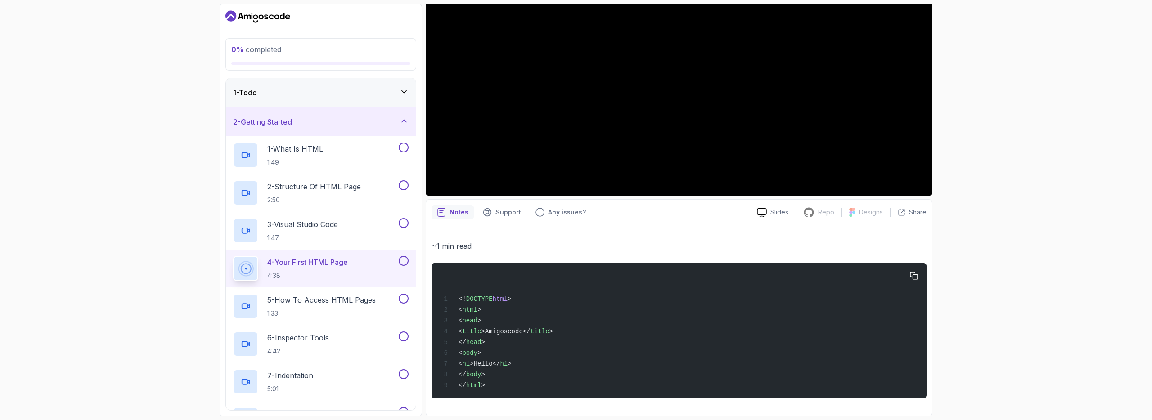
click at [546, 316] on div "<! DOCTYPE html > < html > < head > < title >Amigoscode</ title > </ head > < b…" at bounding box center [679, 331] width 481 height 124
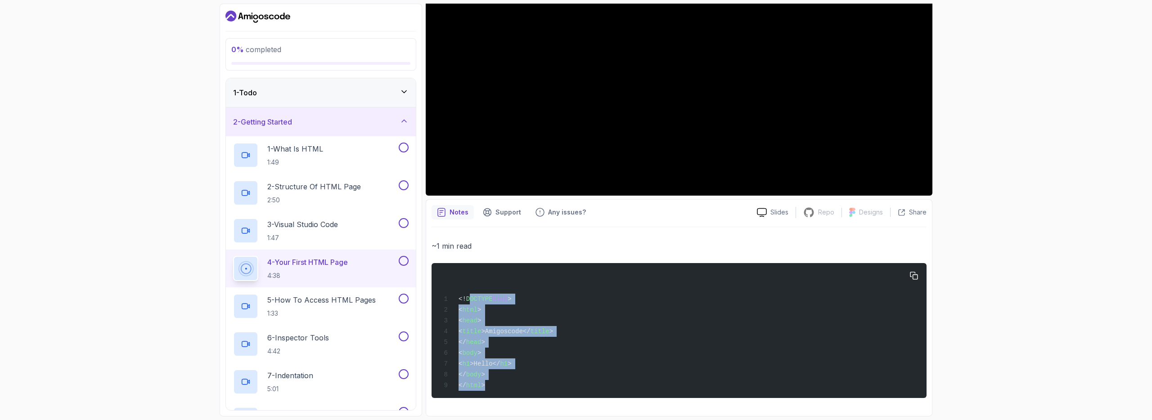
drag, startPoint x: 500, startPoint y: 383, endPoint x: 470, endPoint y: 295, distance: 92.7
click at [470, 295] on div "<! DOCTYPE html > < html > < head > < title >Amigoscode</ title > </ head > < b…" at bounding box center [679, 331] width 481 height 124
click at [470, 296] on span "DOCTYPE" at bounding box center [479, 299] width 27 height 7
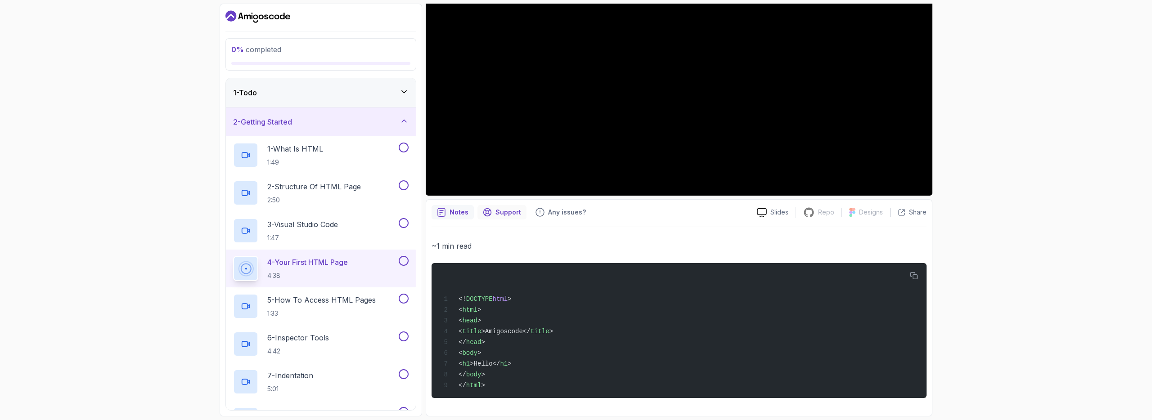
click at [499, 214] on p "Support" at bounding box center [509, 212] width 26 height 9
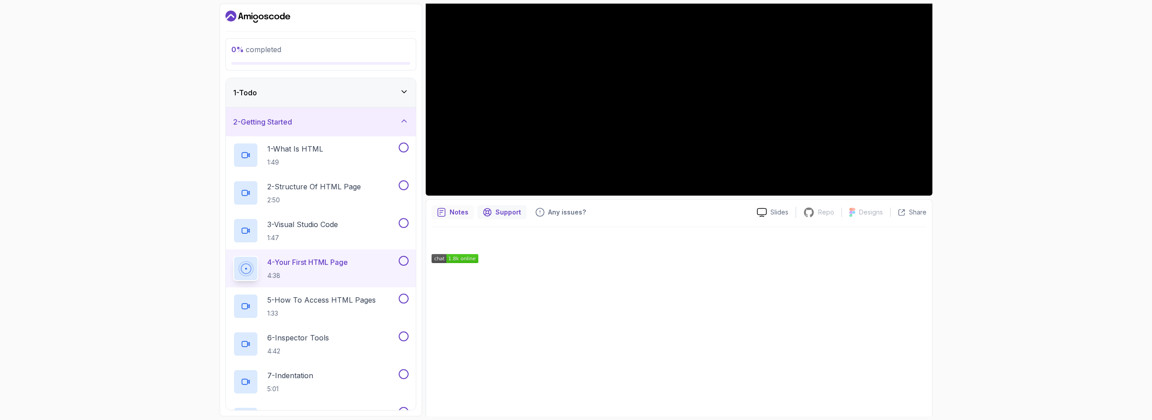
click at [439, 214] on icon "notes button" at bounding box center [441, 212] width 9 height 9
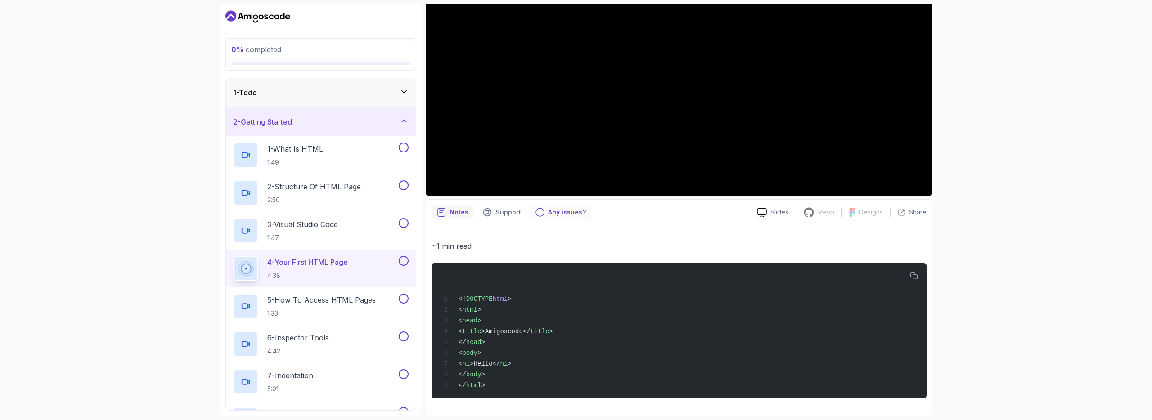
click at [560, 208] on p "Any issues?" at bounding box center [567, 212] width 38 height 9
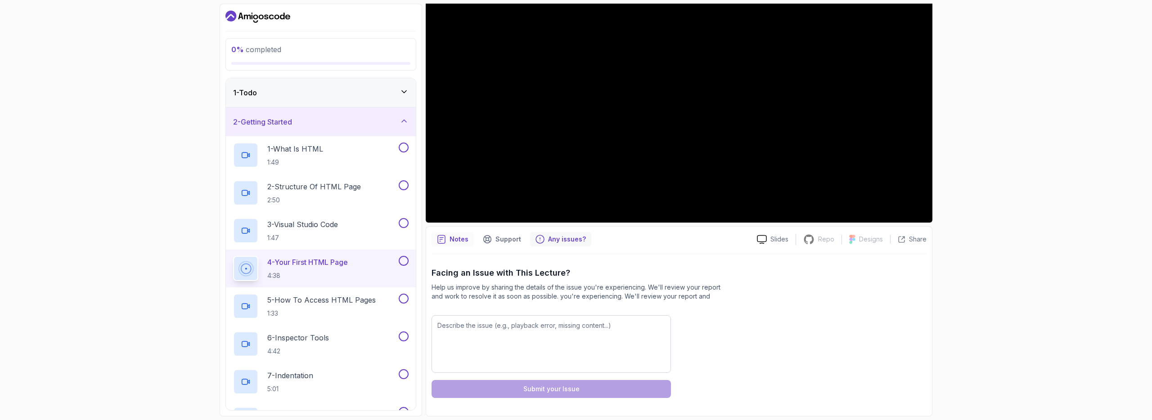
click at [454, 238] on p "Notes" at bounding box center [459, 239] width 19 height 9
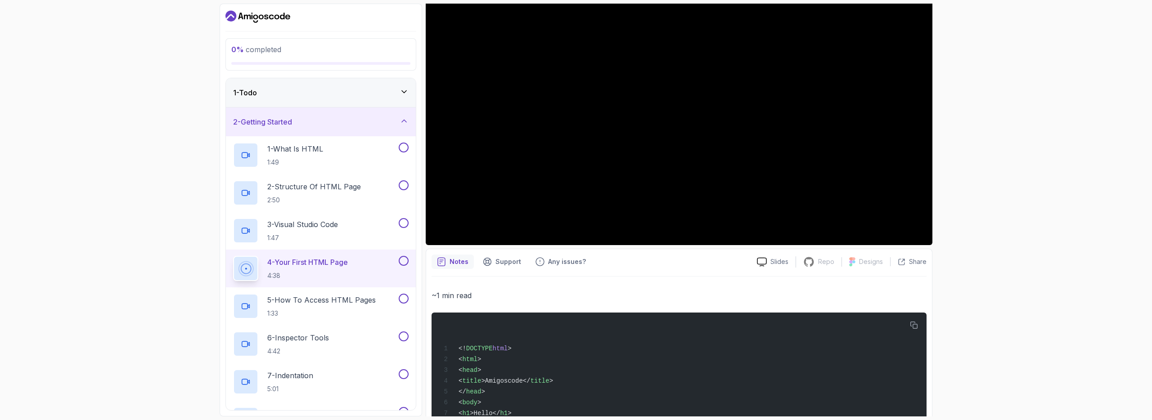
scroll to position [0, 0]
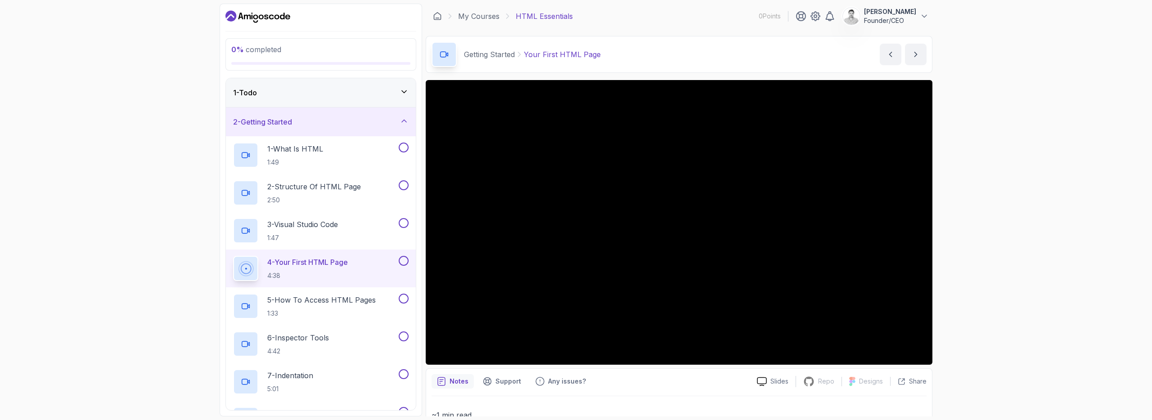
click at [980, 278] on div "0 % completed 1 - Todo 2 - Getting Started 1 - What Is HTML 1:49 2 - Structure …" at bounding box center [576, 210] width 1152 height 420
click at [336, 304] on p "5 - How To Access HTML Pages" at bounding box center [321, 300] width 108 height 11
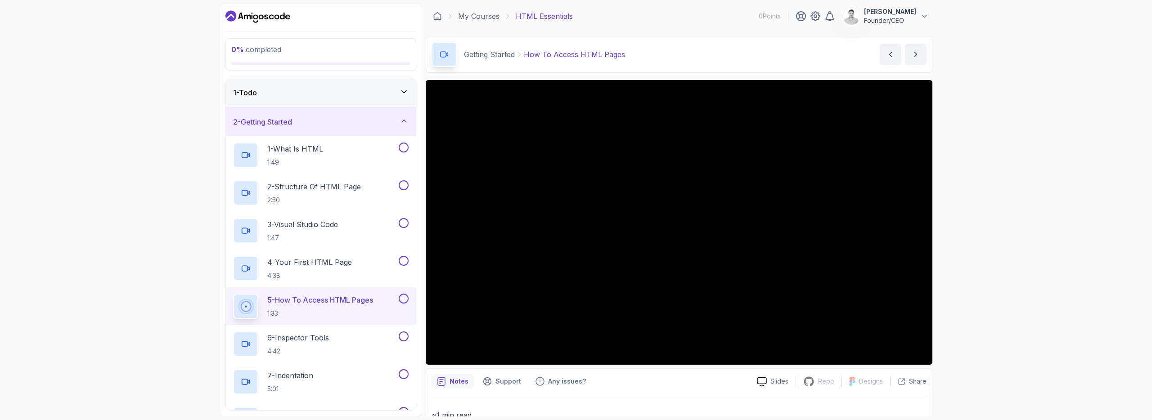
click at [1041, 209] on div "0 % completed 1 - Todo 2 - Getting Started 1 - What Is HTML 1:49 2 - Structure …" at bounding box center [576, 210] width 1152 height 420
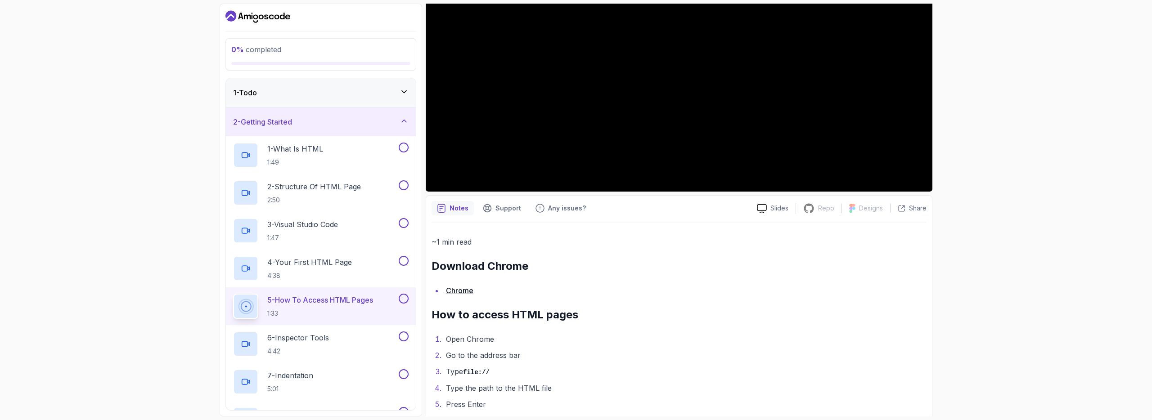
scroll to position [189, 0]
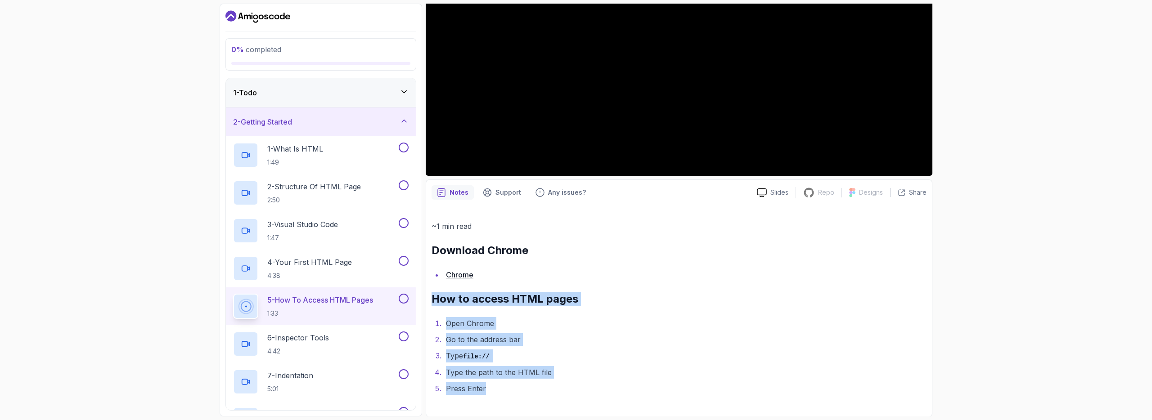
drag, startPoint x: 511, startPoint y: 390, endPoint x: 443, endPoint y: 291, distance: 120.6
click at [443, 291] on div "~1 min read Download Chrome Chrome How to access HTML pages Open Chrome Go to t…" at bounding box center [679, 307] width 495 height 175
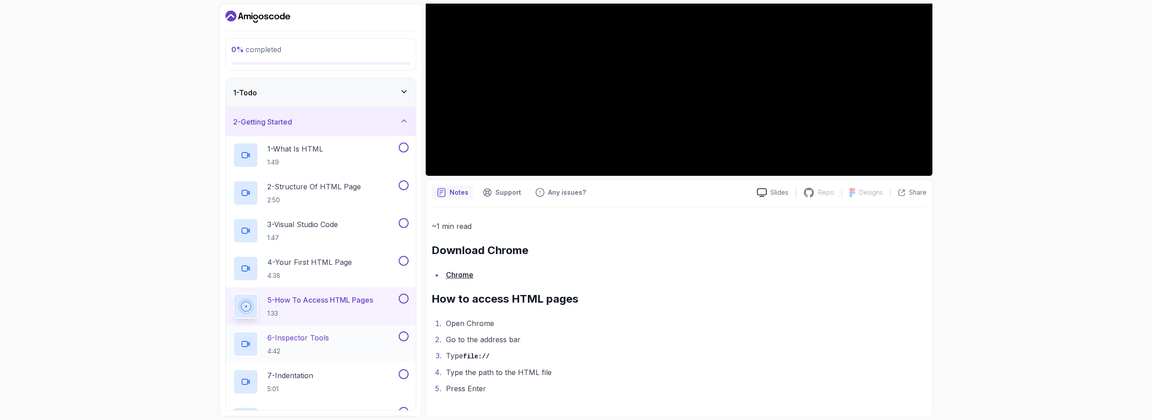
click at [307, 343] on p "6 - Inspector Tools" at bounding box center [298, 338] width 62 height 11
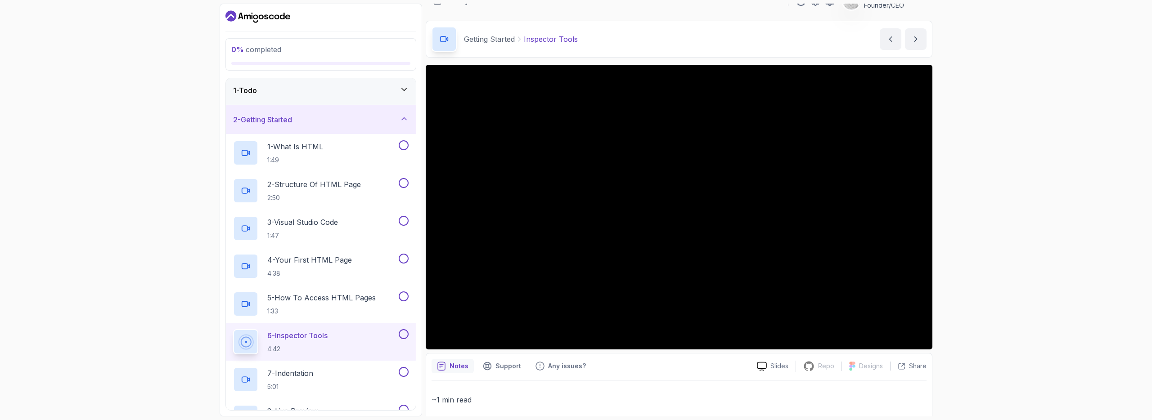
scroll to position [248, 0]
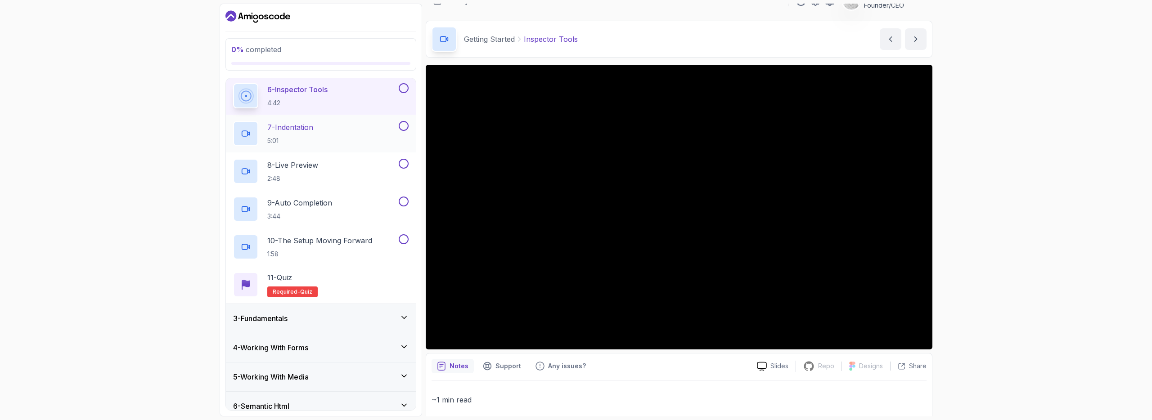
click at [325, 128] on div "7 - Indentation 5:01" at bounding box center [315, 133] width 164 height 25
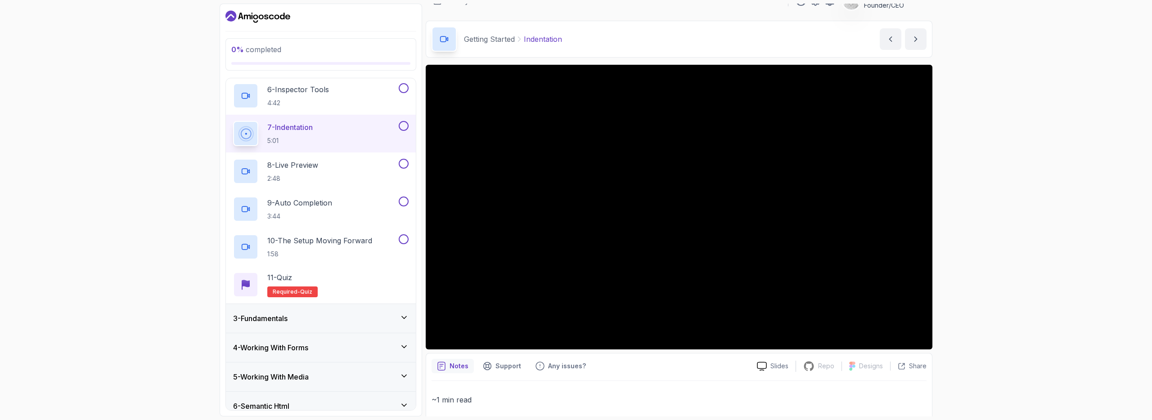
click at [386, 316] on div "3 - Fundamentals" at bounding box center [321, 318] width 176 height 11
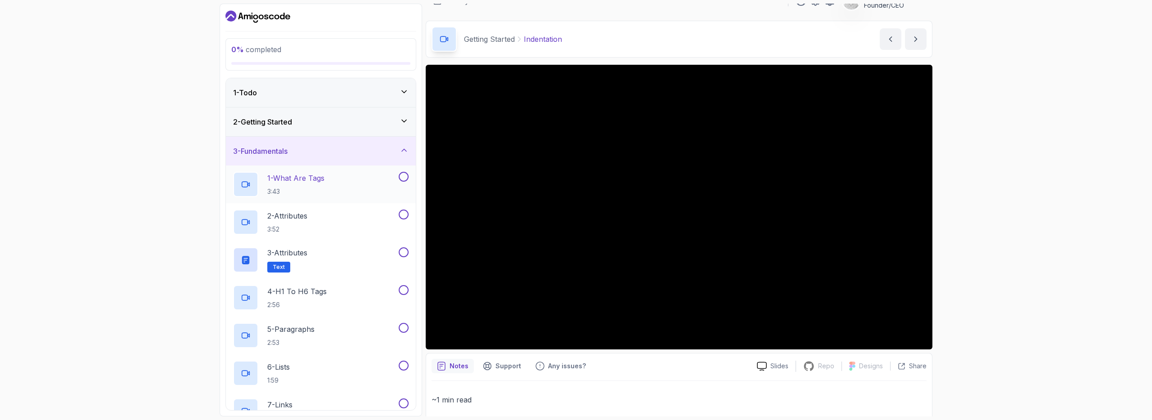
click at [313, 184] on p "1 - What Are Tags" at bounding box center [295, 178] width 57 height 11
click at [315, 185] on h2 "1 - What Are Tags 3:43" at bounding box center [295, 184] width 56 height 23
click at [329, 223] on div "2 - Attributes 3:52" at bounding box center [315, 222] width 164 height 25
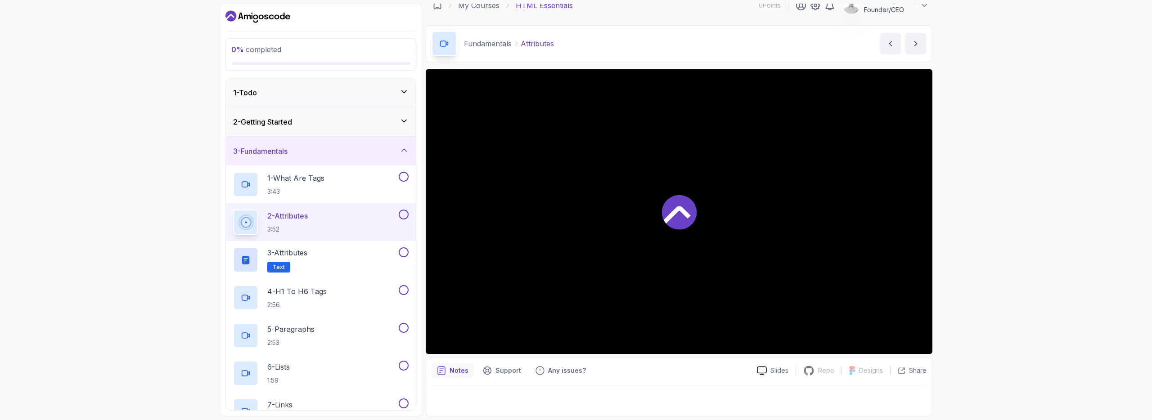
scroll to position [11, 0]
click at [339, 257] on div "3 - Attributes Text" at bounding box center [315, 260] width 164 height 25
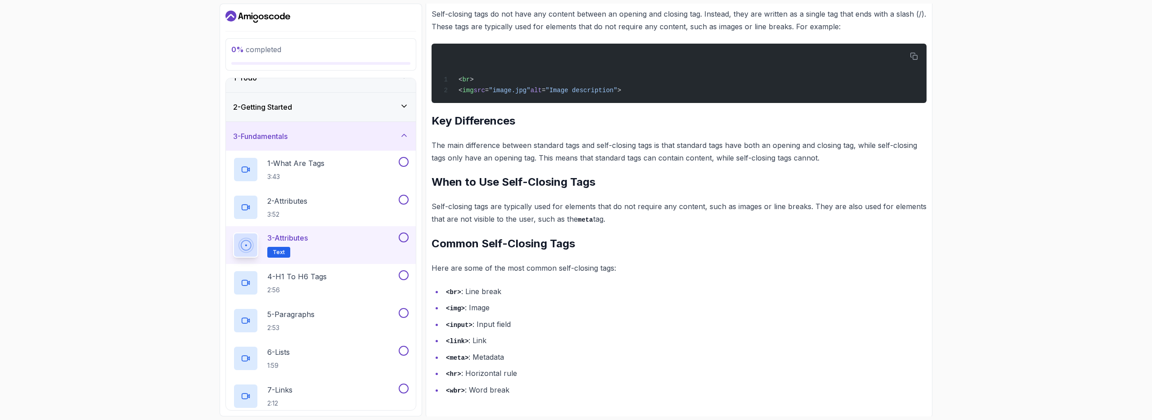
scroll to position [16, 0]
click at [337, 276] on div "4 - H1 To H6 Tags 2:56" at bounding box center [315, 282] width 164 height 25
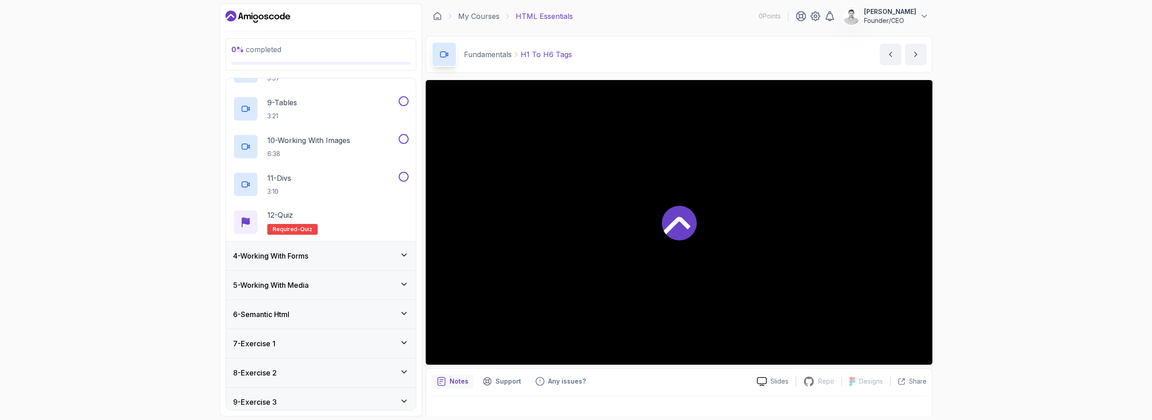
scroll to position [262, 0]
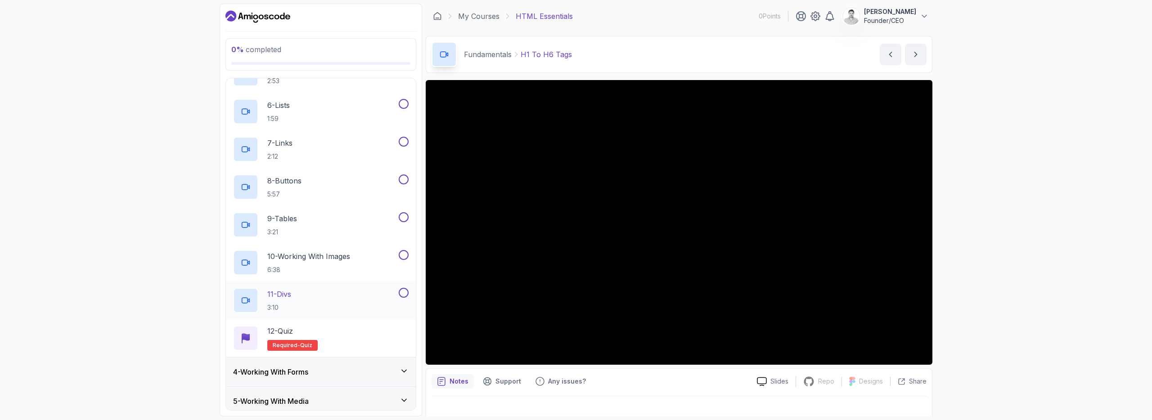
click at [336, 293] on div "11 - Divs 3:10" at bounding box center [315, 300] width 164 height 25
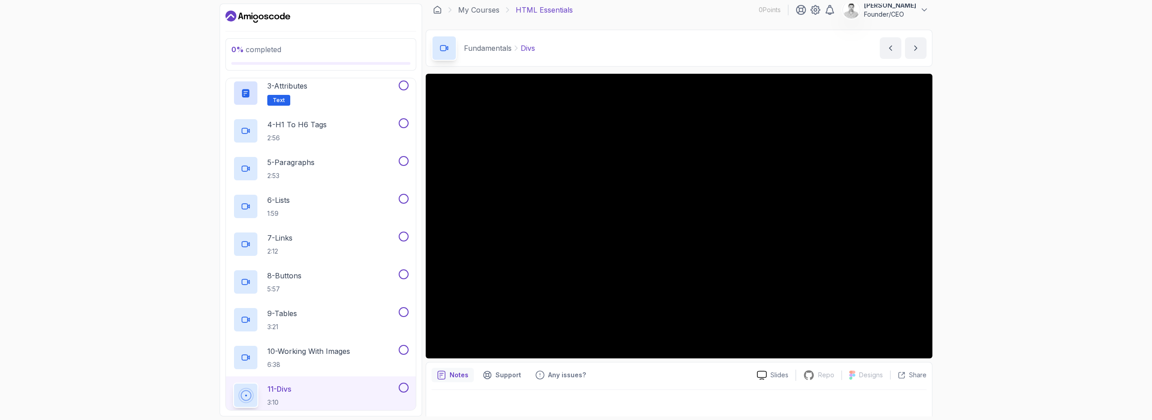
scroll to position [11, 0]
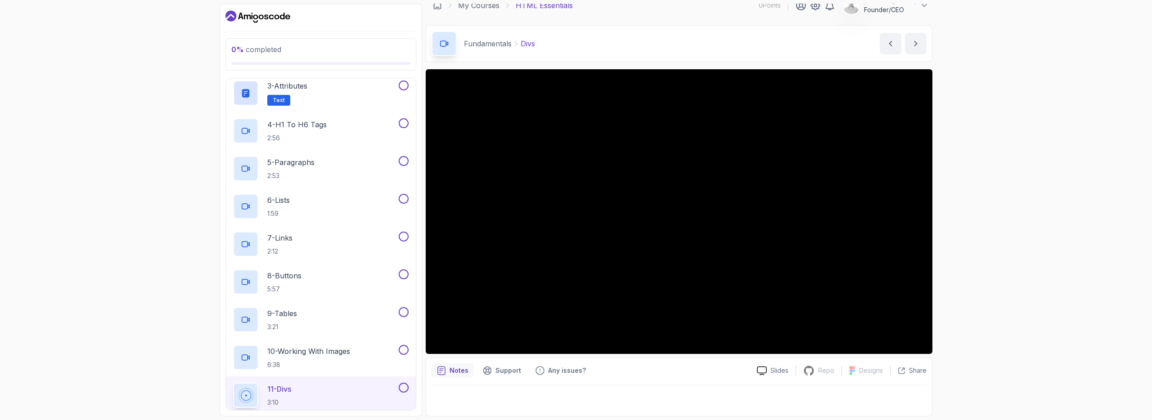
click at [991, 280] on div "0 % completed 1 - Todo 2 - Getting Started 3 - Fundamentals 1 - What Are Tags 3…" at bounding box center [576, 210] width 1152 height 420
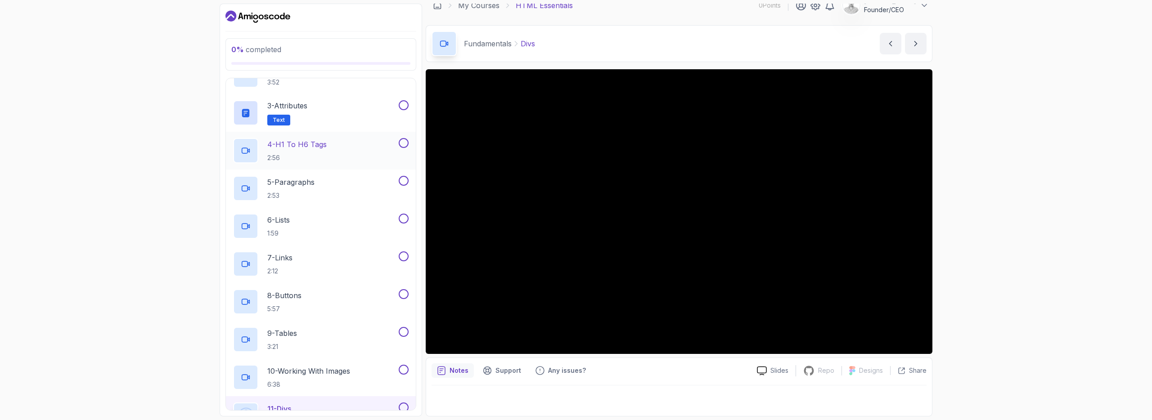
scroll to position [0, 0]
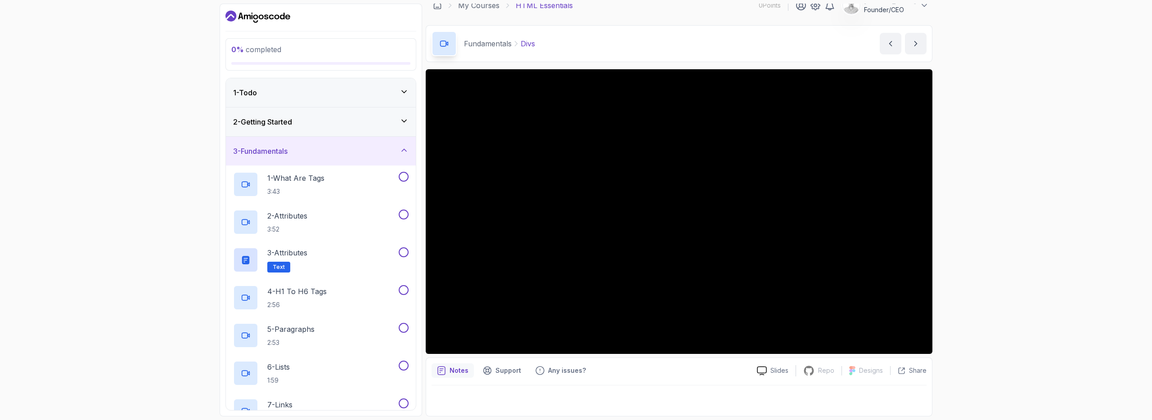
click at [357, 150] on div "3 - Fundamentals" at bounding box center [321, 151] width 176 height 11
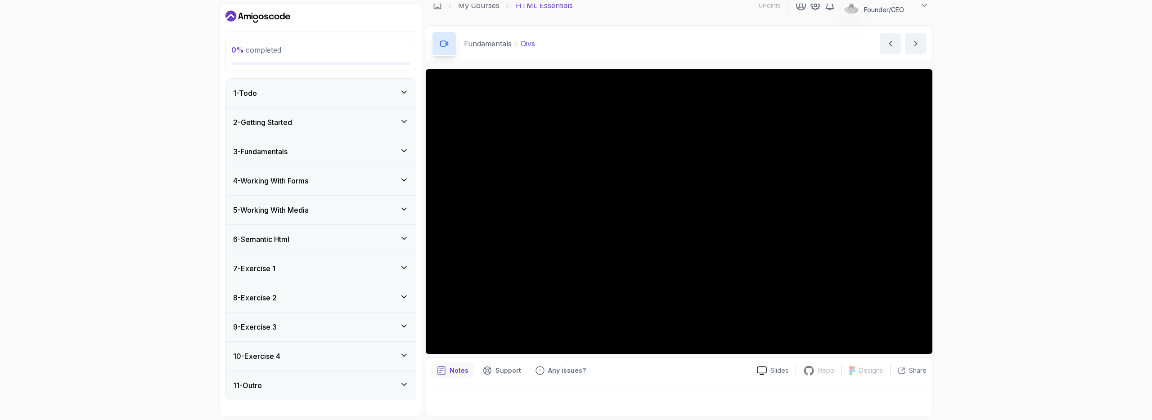
click at [340, 383] on div "11 - Outro" at bounding box center [321, 385] width 176 height 11
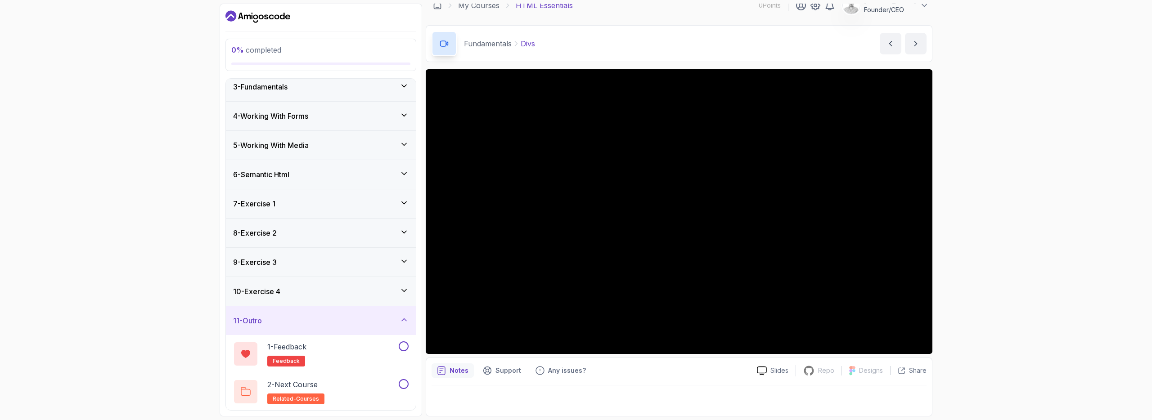
scroll to position [65, 0]
click at [295, 289] on div "10 - Exercise 4" at bounding box center [321, 291] width 176 height 11
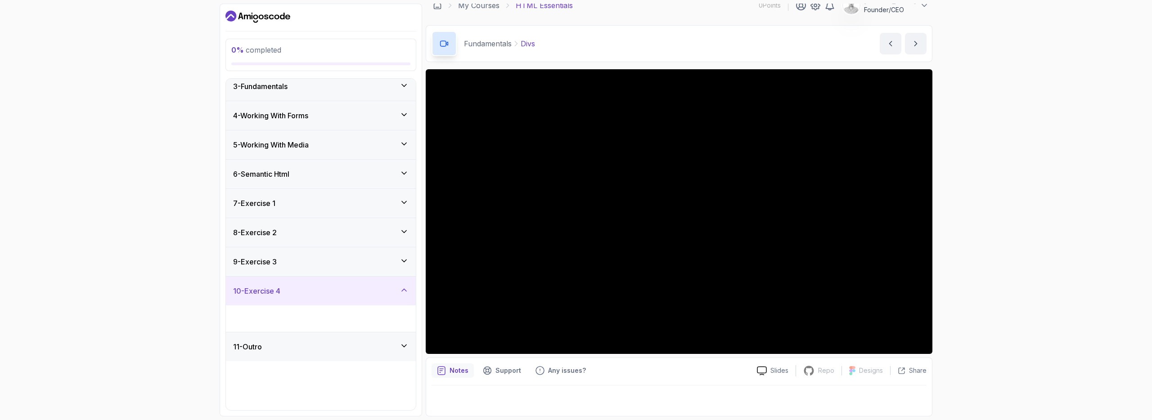
scroll to position [0, 0]
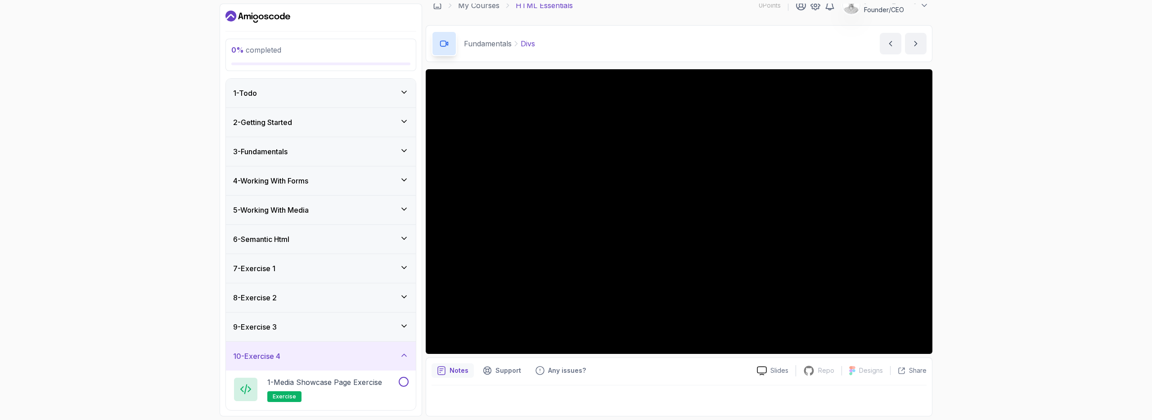
click at [303, 240] on div "6 - Semantic Html" at bounding box center [321, 239] width 176 height 11
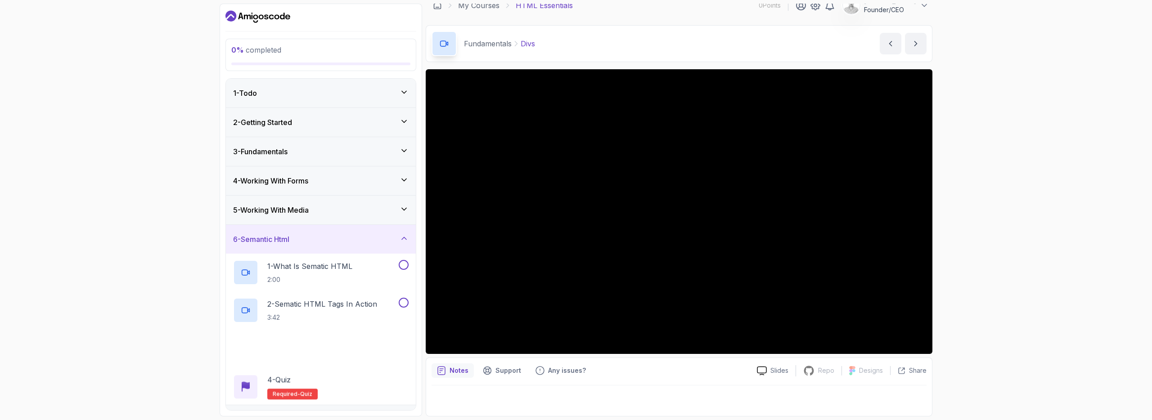
click at [304, 239] on div "6 - Semantic Html" at bounding box center [321, 239] width 176 height 11
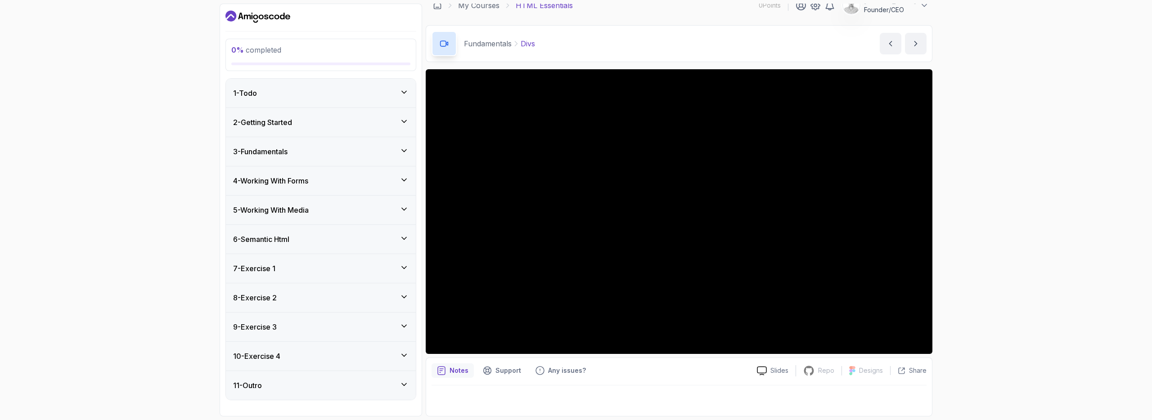
click at [307, 275] on div "7 - Exercise 1" at bounding box center [321, 268] width 190 height 29
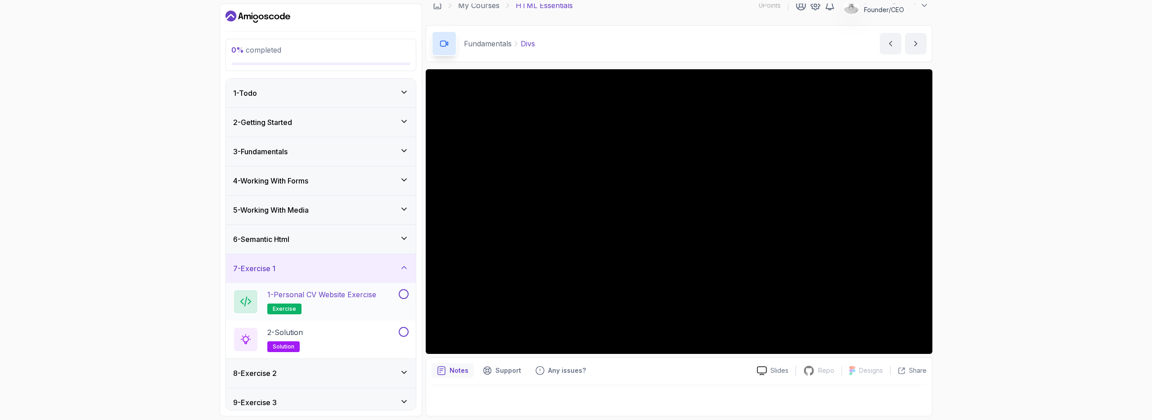
click at [334, 298] on p "1 - Personal CV Website Exercise" at bounding box center [321, 294] width 109 height 11
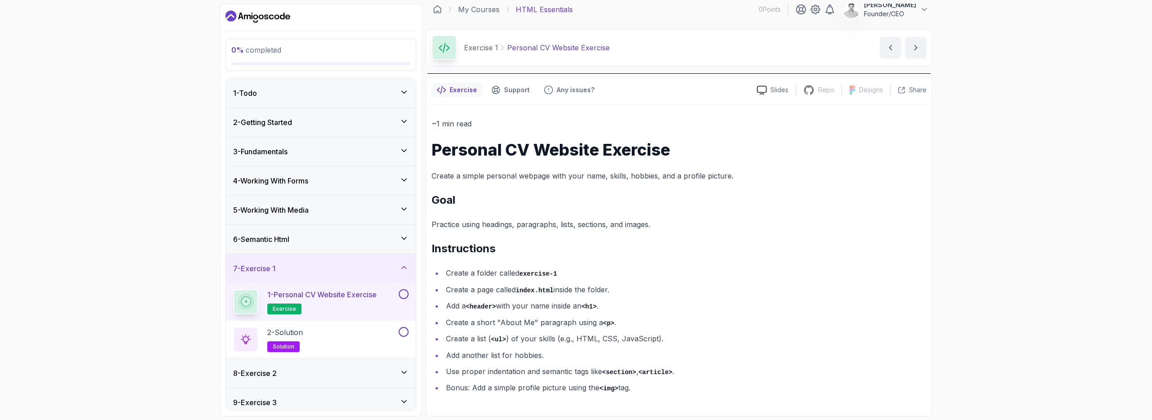
scroll to position [1, 0]
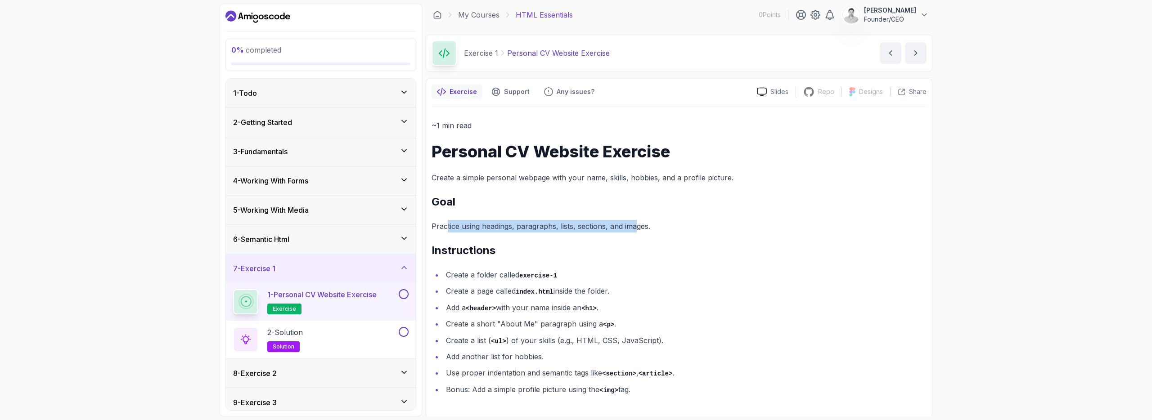
drag, startPoint x: 455, startPoint y: 226, endPoint x: 638, endPoint y: 224, distance: 183.2
click at [638, 224] on p "Practice using headings, paragraphs, lists, sections, and images." at bounding box center [679, 226] width 495 height 13
click at [339, 329] on div "2 - Solution solution" at bounding box center [315, 339] width 164 height 25
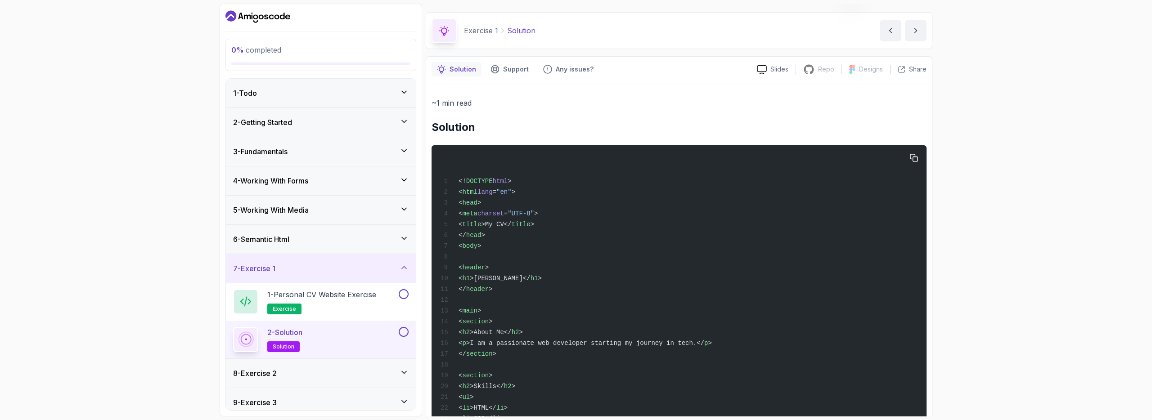
scroll to position [198, 0]
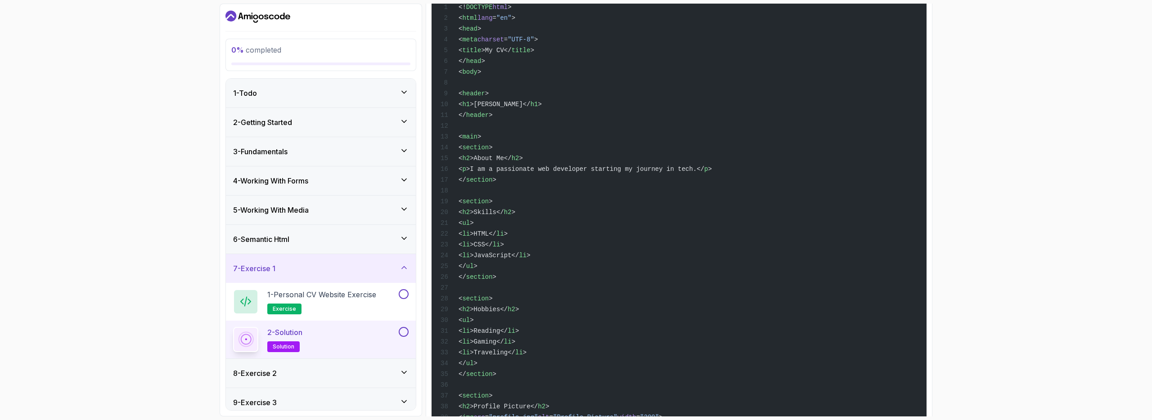
click at [339, 260] on div "7 - Exercise 1" at bounding box center [321, 268] width 190 height 29
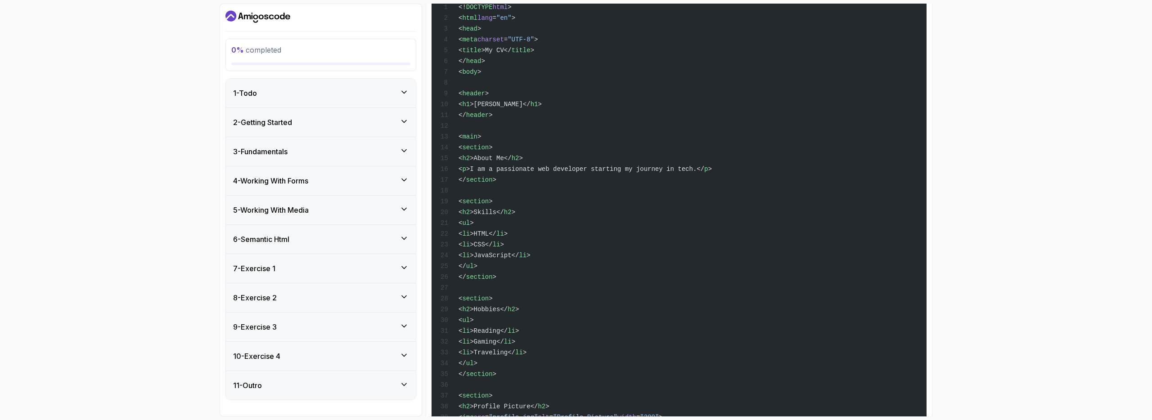
click at [335, 297] on div "8 - Exercise 2" at bounding box center [321, 298] width 176 height 11
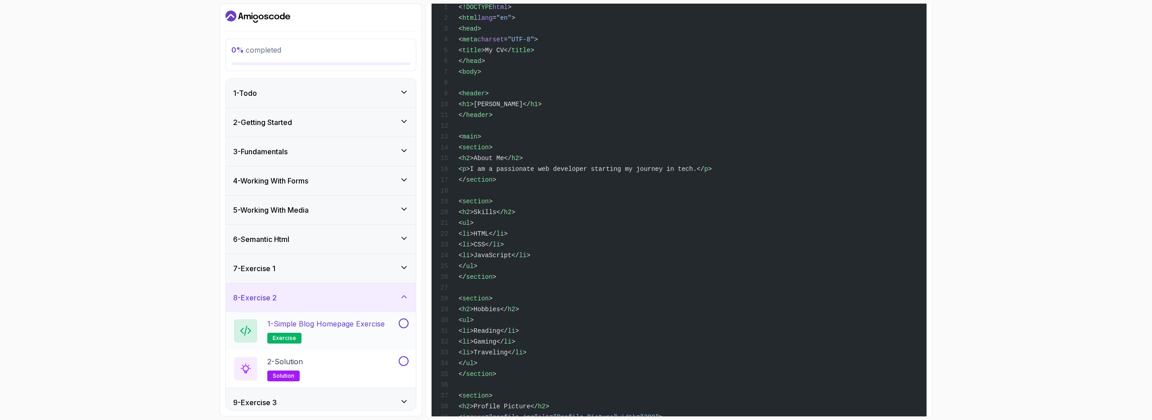
click at [335, 329] on p "1 - Simple Blog Homepage Exercise" at bounding box center [325, 324] width 117 height 11
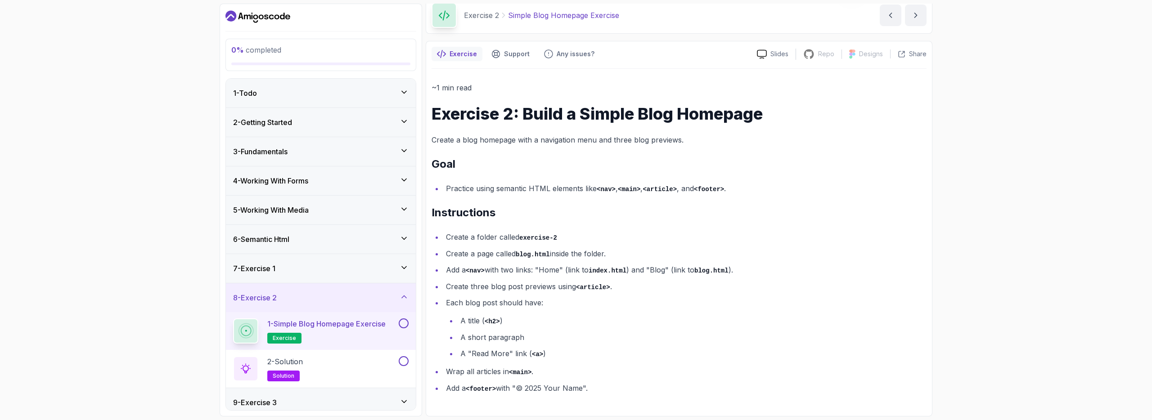
scroll to position [37, 0]
click at [320, 293] on div "8 - Exercise 2" at bounding box center [321, 298] width 176 height 11
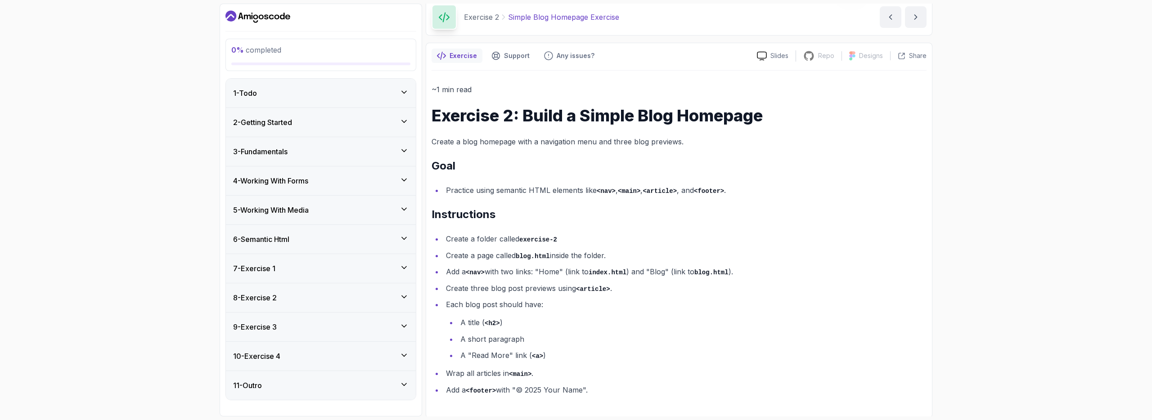
click at [311, 371] on div "11 - Outro" at bounding box center [321, 385] width 190 height 29
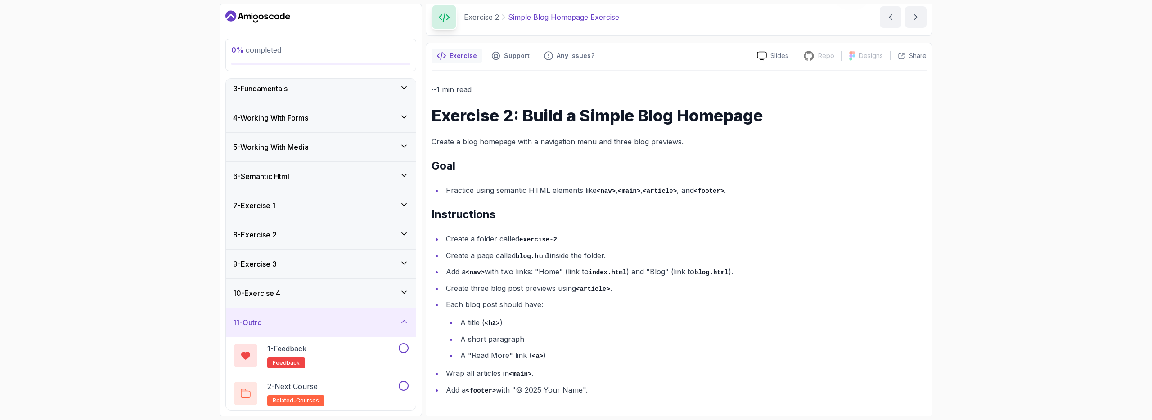
scroll to position [65, 0]
click at [328, 319] on div "11 - Outro" at bounding box center [321, 320] width 176 height 11
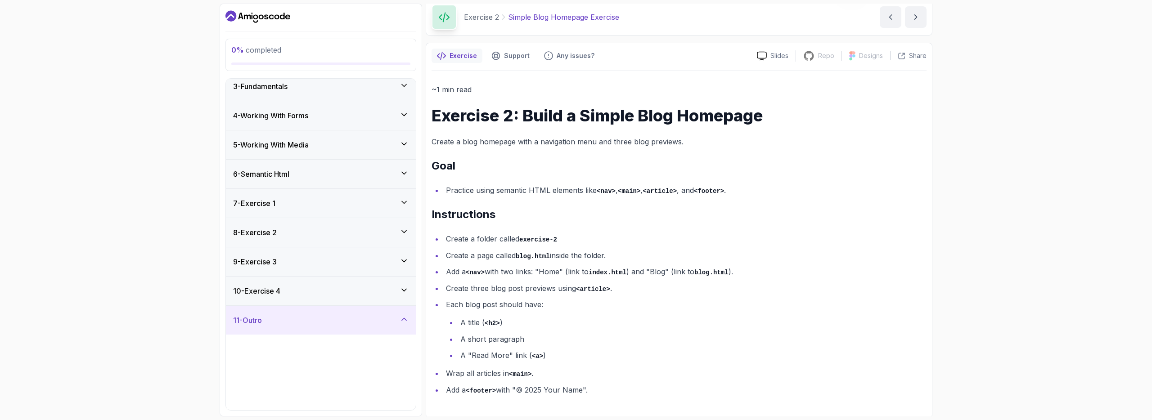
scroll to position [0, 0]
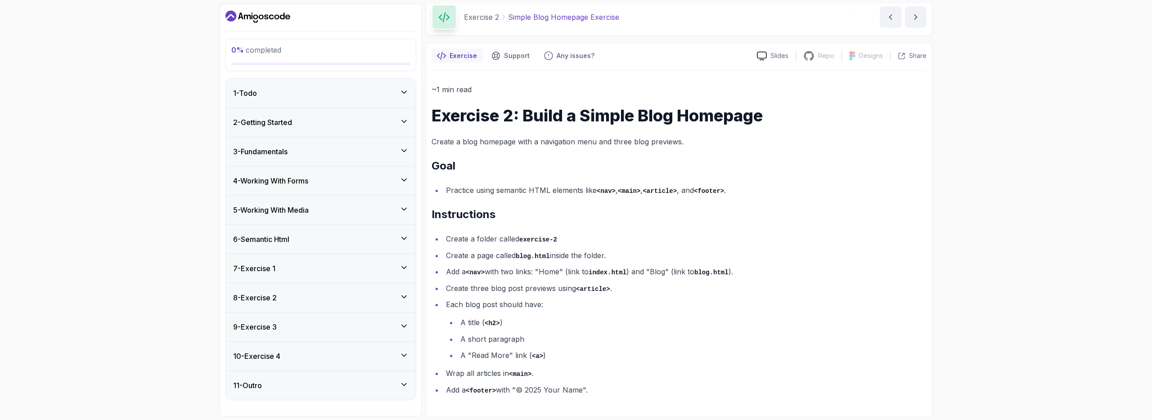
click at [335, 226] on div "6 - Semantic Html" at bounding box center [321, 239] width 190 height 29
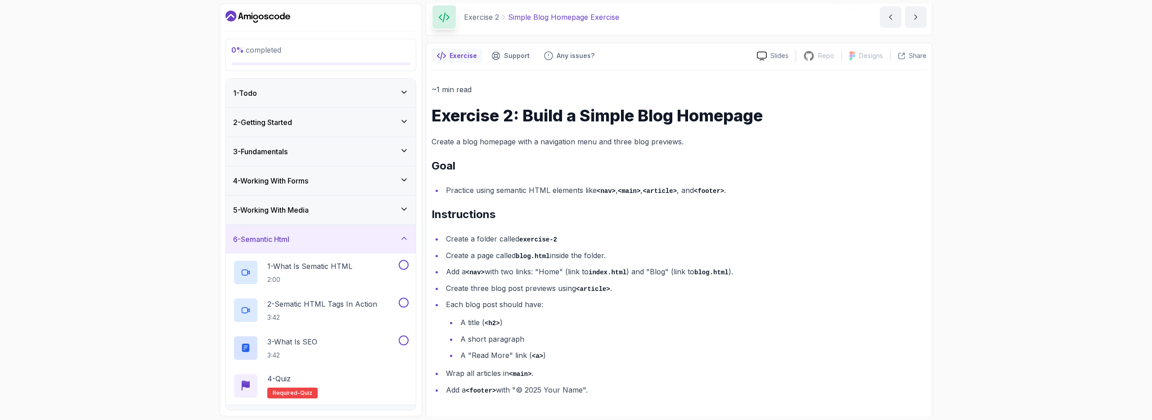
click at [334, 234] on div "6 - Semantic Html" at bounding box center [321, 239] width 176 height 11
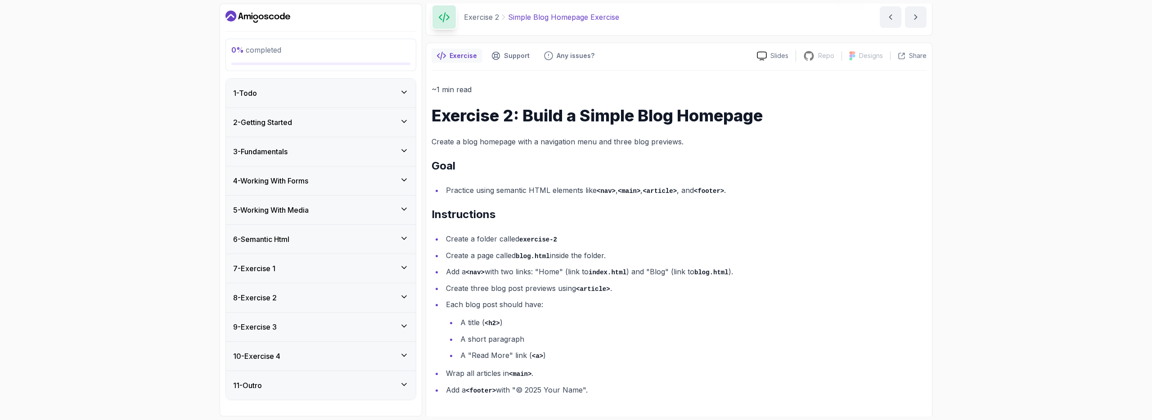
drag, startPoint x: 473, startPoint y: 235, endPoint x: 538, endPoint y: 390, distance: 168.6
click at [538, 390] on ul "Create a folder called exercise-2 Create a page called blog.html inside the fol…" at bounding box center [679, 315] width 495 height 164
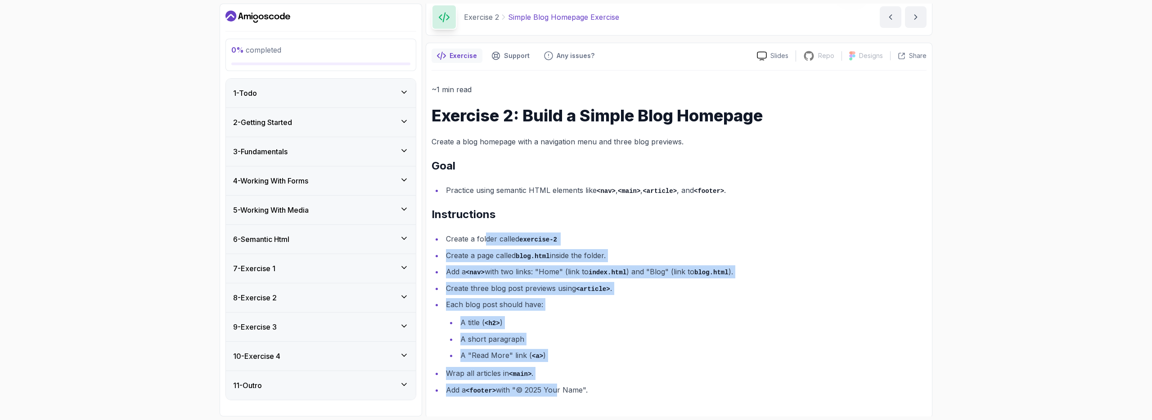
drag, startPoint x: 557, startPoint y: 391, endPoint x: 485, endPoint y: 239, distance: 167.7
click at [485, 239] on ul "Create a folder called exercise-2 Create a page called blog.html inside the fol…" at bounding box center [679, 315] width 495 height 164
click at [485, 239] on li "Create a folder called exercise-2" at bounding box center [684, 239] width 483 height 13
drag, startPoint x: 480, startPoint y: 238, endPoint x: 558, endPoint y: 384, distance: 165.1
click at [557, 384] on ul "Create a folder called exercise-2 Create a page called blog.html inside the fol…" at bounding box center [679, 315] width 495 height 164
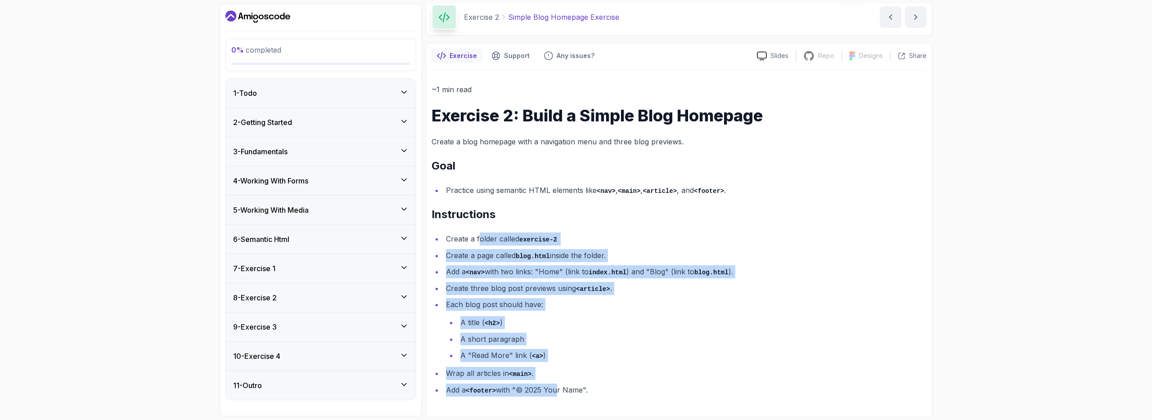
click at [558, 384] on li "Add a <footer> with "© 2025 Your Name"." at bounding box center [684, 390] width 483 height 13
drag, startPoint x: 566, startPoint y: 388, endPoint x: 487, endPoint y: 238, distance: 169.6
click at [487, 238] on ul "Create a folder called exercise-2 Create a page called blog.html inside the fol…" at bounding box center [679, 315] width 495 height 164
click at [487, 238] on li "Create a folder called exercise-2" at bounding box center [684, 239] width 483 height 13
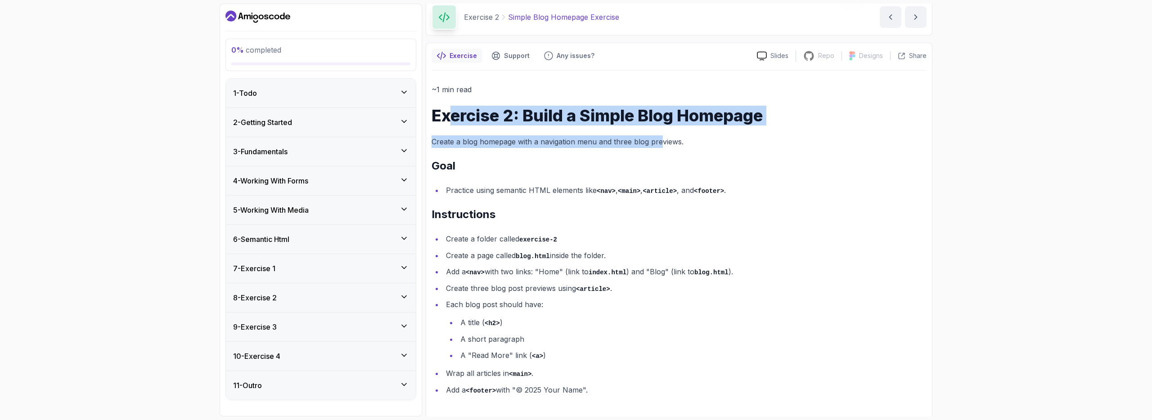
drag, startPoint x: 460, startPoint y: 112, endPoint x: 660, endPoint y: 146, distance: 203.2
click at [660, 146] on div "~1 min read Exercise 2: Build a Simple Blog Homepage Create a blog homepage wit…" at bounding box center [679, 239] width 495 height 313
click at [660, 146] on p "Create a blog homepage with a navigation menu and three blog previews." at bounding box center [679, 142] width 495 height 13
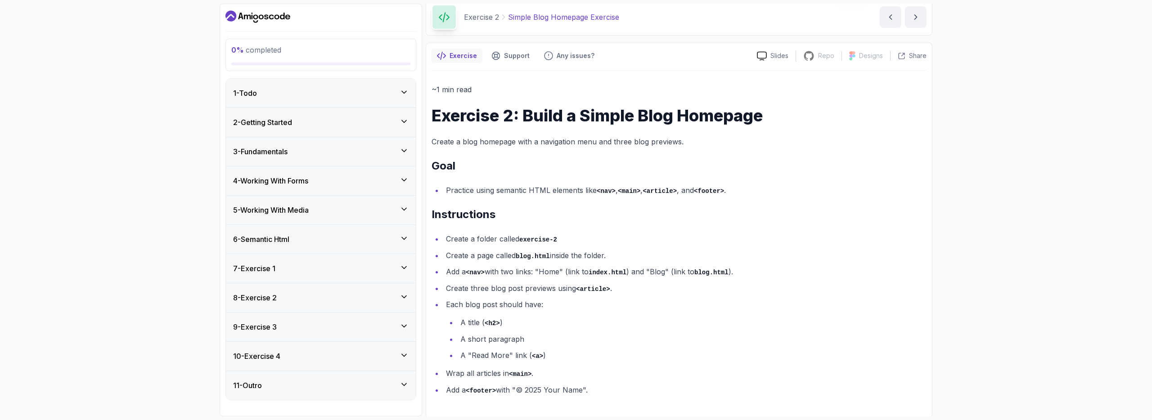
click at [495, 244] on li "Create a folder called exercise-2" at bounding box center [684, 239] width 483 height 13
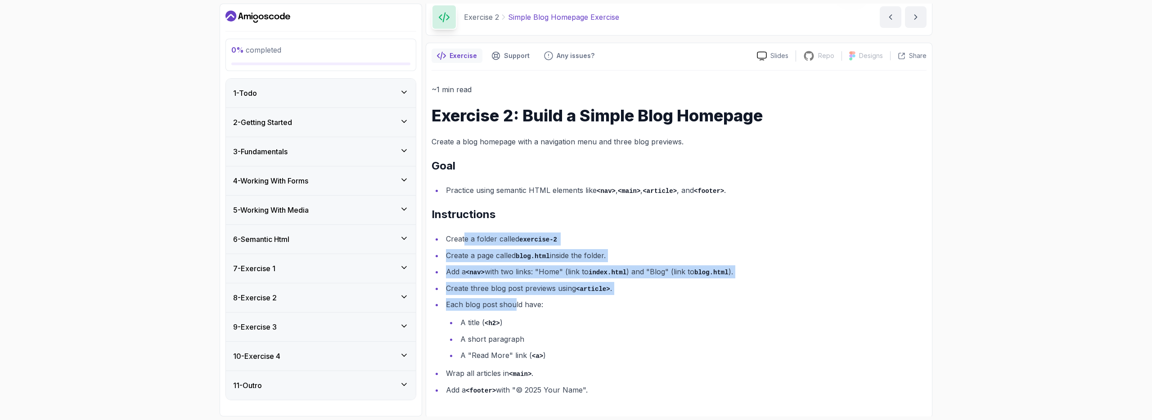
drag, startPoint x: 466, startPoint y: 239, endPoint x: 514, endPoint y: 305, distance: 82.0
click at [514, 305] on ul "Create a folder called exercise-2 Create a page called blog.html inside the fol…" at bounding box center [679, 315] width 495 height 164
click at [514, 305] on li "Each blog post should have: A title ( <h2> ) A short paragraph A "Read More" li…" at bounding box center [684, 329] width 483 height 63
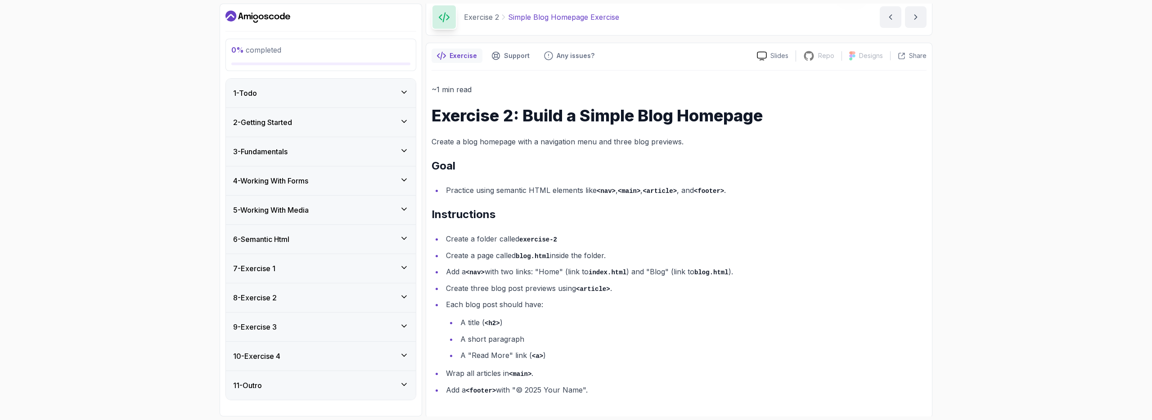
click at [312, 270] on div "7 - Exercise 1" at bounding box center [321, 268] width 176 height 11
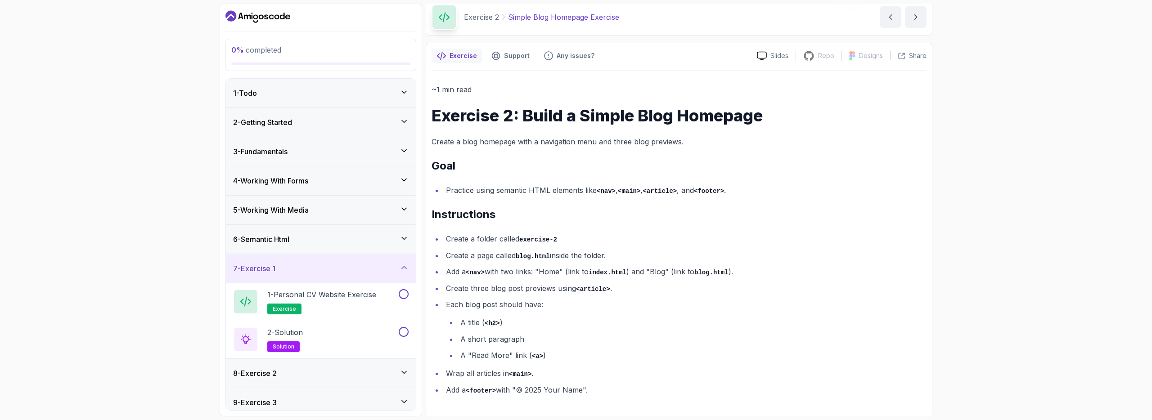
click at [312, 270] on div "7 - Exercise 1" at bounding box center [321, 268] width 176 height 11
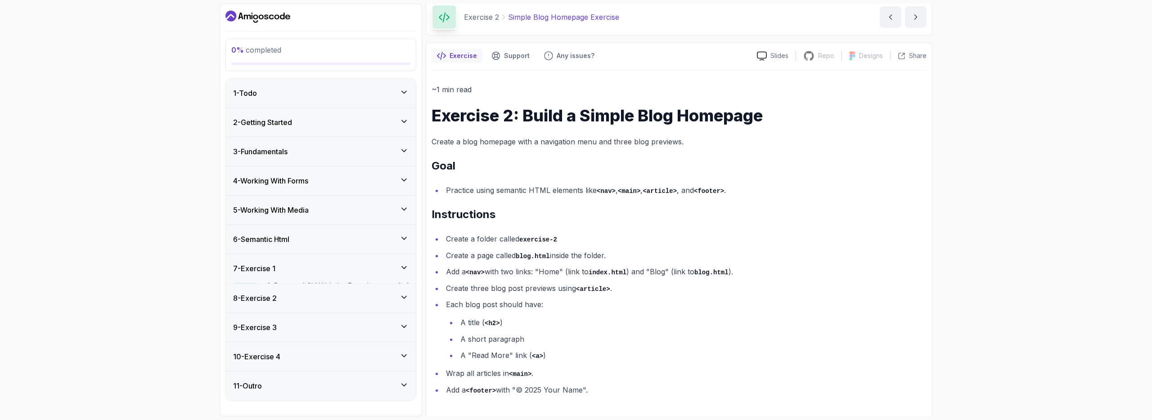
click at [317, 231] on div "6 - Semantic Html" at bounding box center [321, 239] width 190 height 29
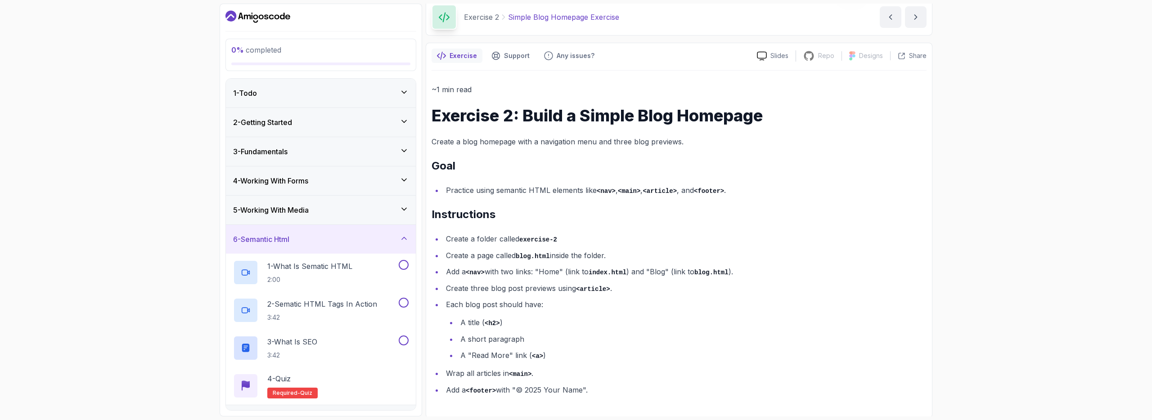
click at [317, 231] on div "6 - Semantic Html" at bounding box center [321, 239] width 190 height 29
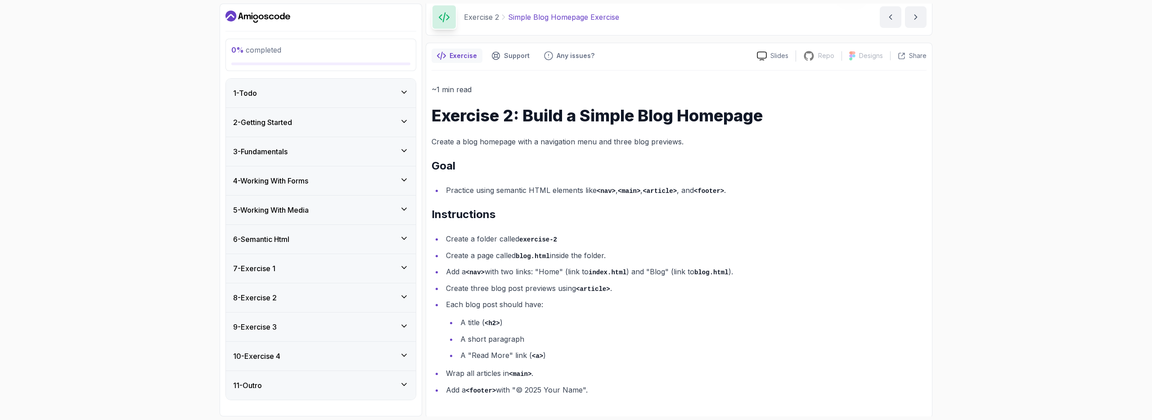
click at [326, 202] on div "5 - Working With Media" at bounding box center [321, 210] width 190 height 29
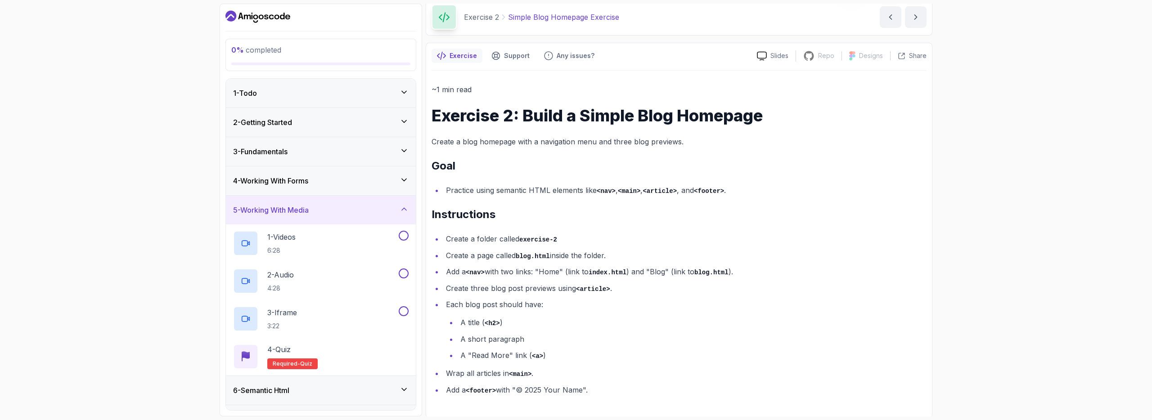
click at [326, 203] on div "5 - Working With Media" at bounding box center [321, 210] width 190 height 29
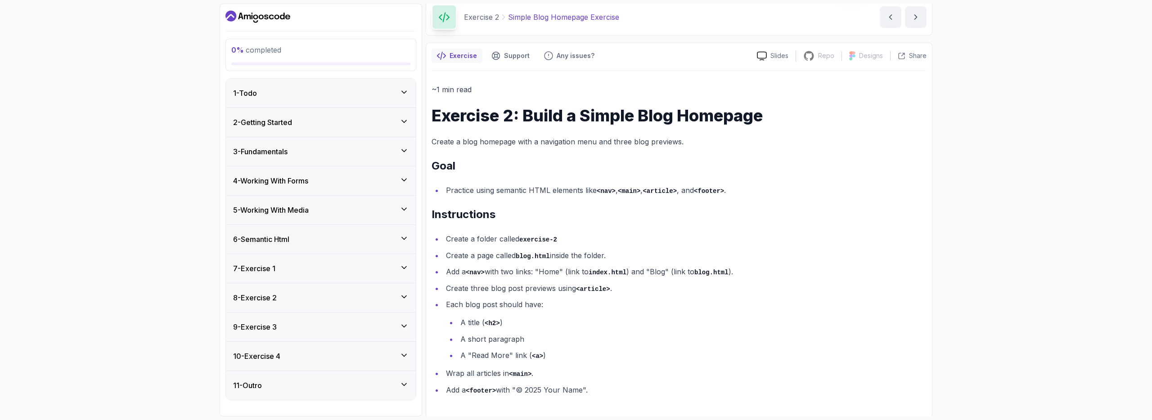
click at [329, 187] on div "4 - Working With Forms" at bounding box center [321, 181] width 190 height 29
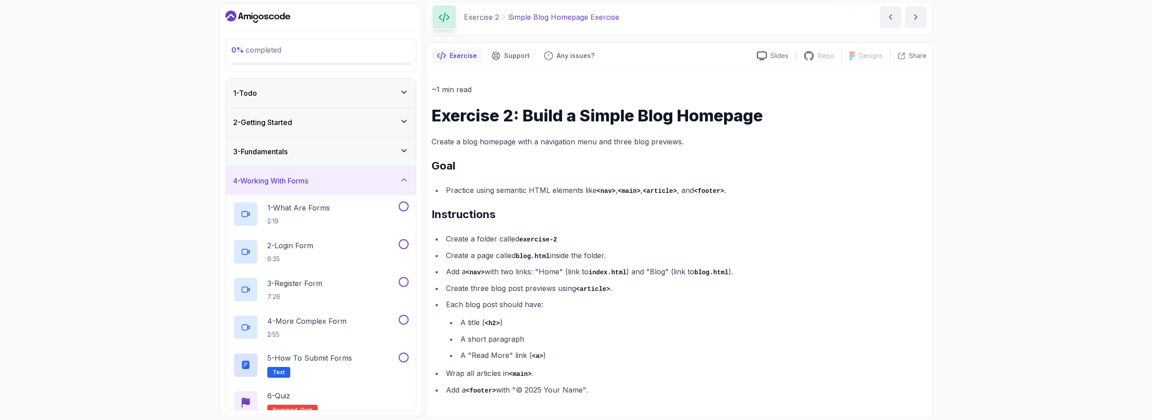
click at [328, 178] on div "4 - Working With Forms" at bounding box center [321, 181] width 176 height 11
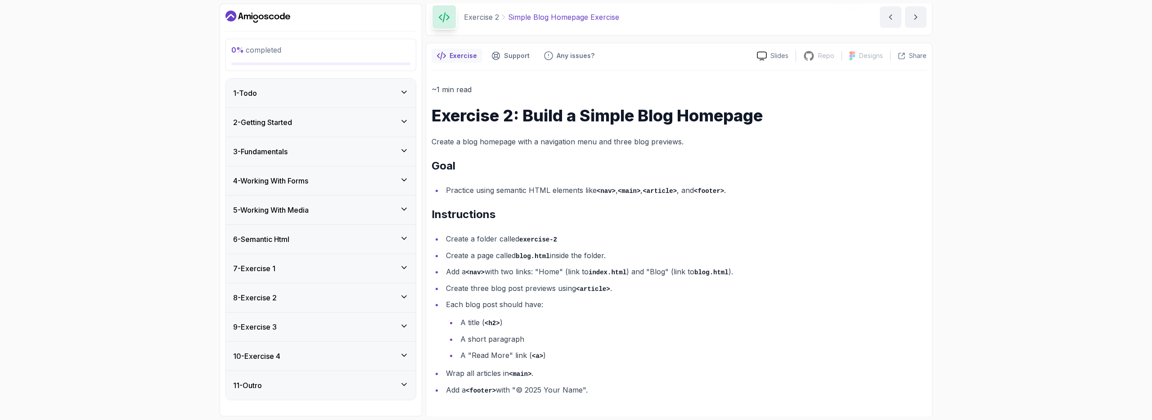
click at [327, 152] on div "3 - Fundamentals" at bounding box center [321, 151] width 176 height 11
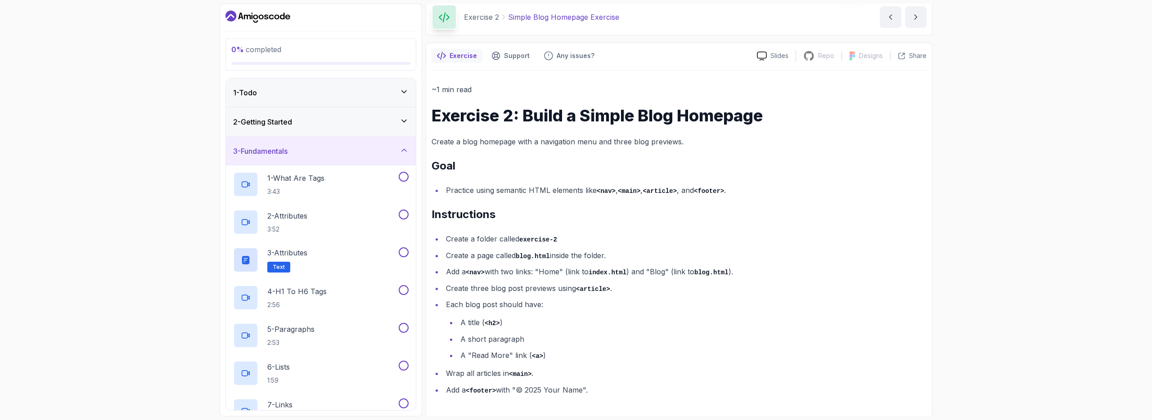
click at [327, 149] on div "3 - Fundamentals" at bounding box center [321, 151] width 176 height 11
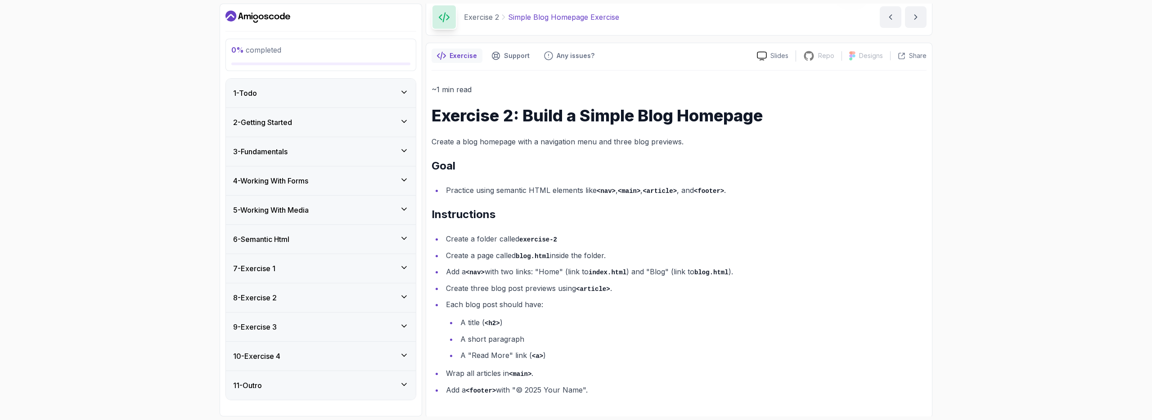
click at [325, 120] on div "2 - Getting Started" at bounding box center [321, 122] width 176 height 11
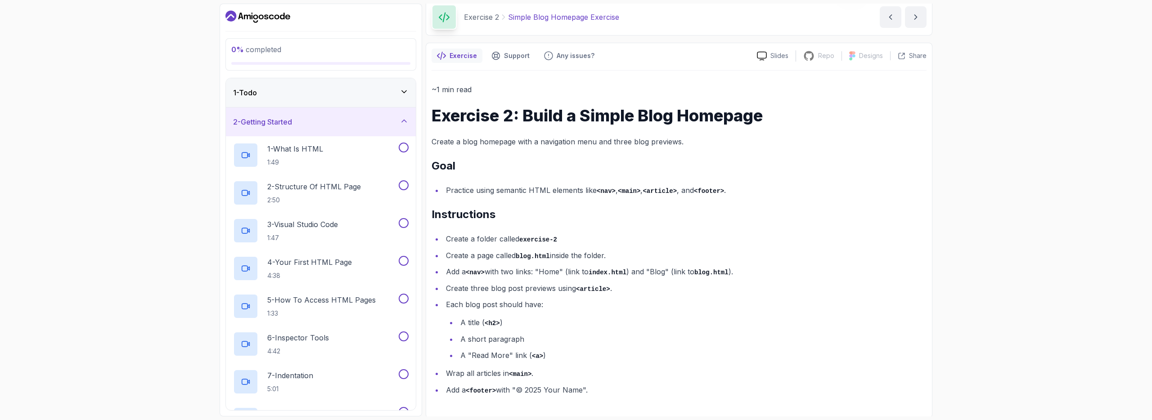
click at [325, 120] on div "2 - Getting Started" at bounding box center [321, 122] width 176 height 11
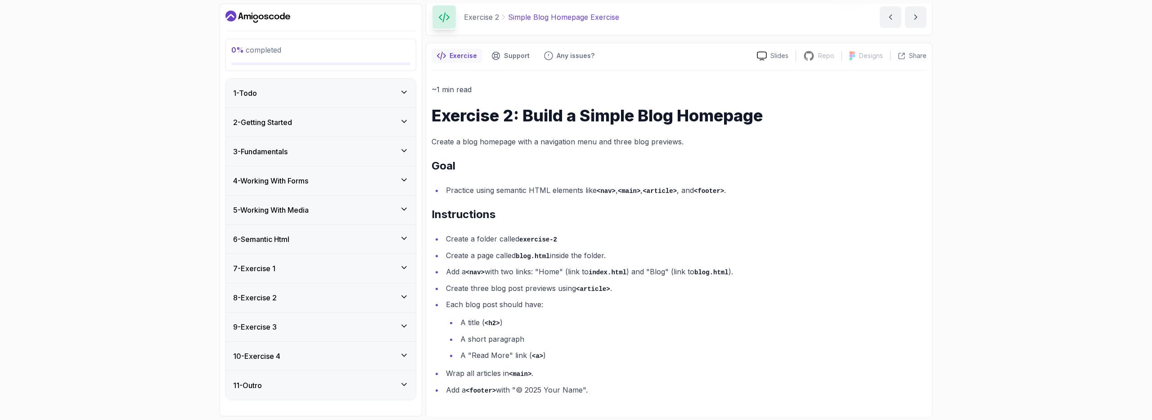
click at [333, 85] on div "1 - Todo" at bounding box center [321, 93] width 190 height 29
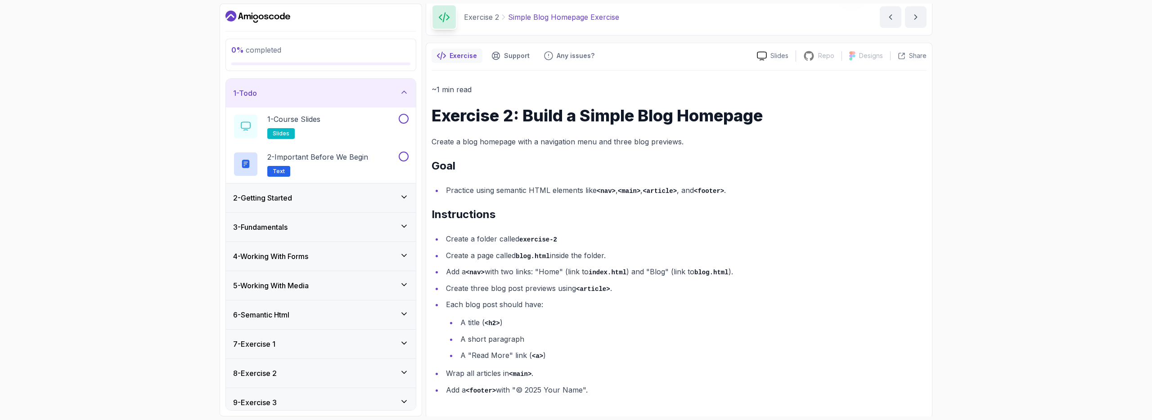
click at [333, 85] on div "1 - Todo" at bounding box center [321, 93] width 190 height 29
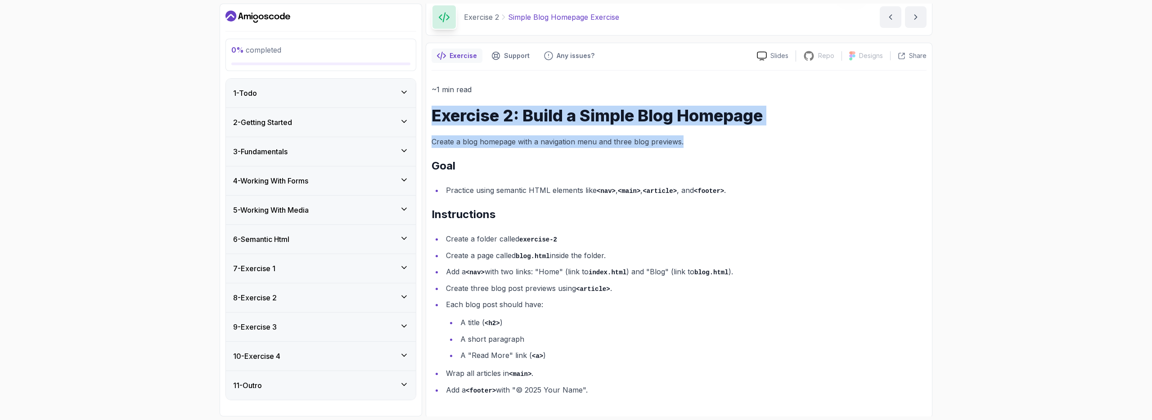
drag, startPoint x: 696, startPoint y: 145, endPoint x: 432, endPoint y: 117, distance: 265.2
click at [432, 117] on div "~1 min read Exercise 2: Build a Simple Blog Homepage Create a blog homepage wit…" at bounding box center [679, 239] width 495 height 313
click at [432, 117] on h1 "Exercise 2: Build a Simple Blog Homepage" at bounding box center [679, 116] width 495 height 18
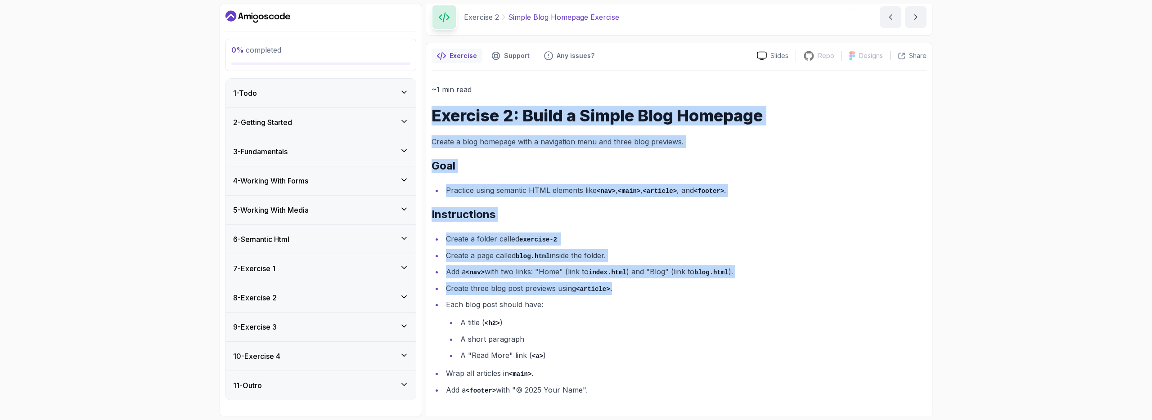
drag, startPoint x: 433, startPoint y: 113, endPoint x: 638, endPoint y: 290, distance: 271.3
click at [638, 290] on div "~1 min read Exercise 2: Build a Simple Blog Homepage Create a blog homepage wit…" at bounding box center [679, 239] width 495 height 313
click at [638, 290] on li "Create three blog post previews using <article> ." at bounding box center [684, 288] width 483 height 13
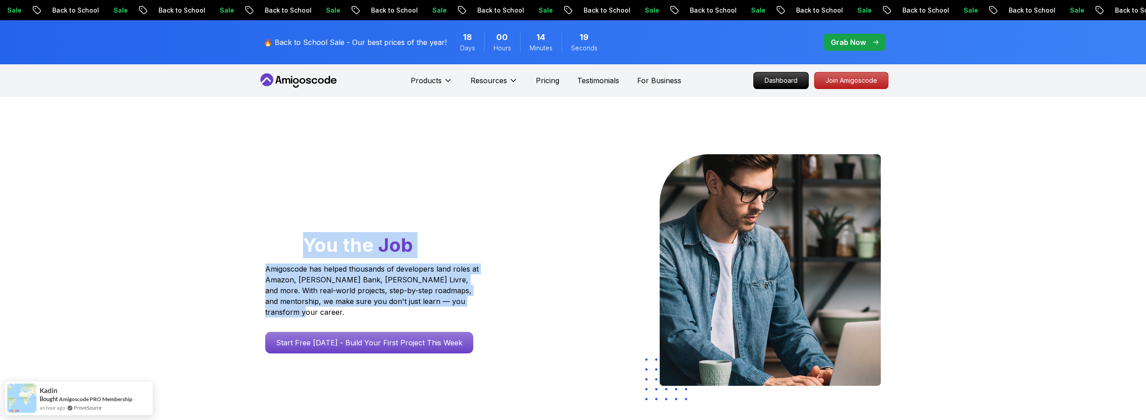
drag, startPoint x: 263, startPoint y: 254, endPoint x: 517, endPoint y: 307, distance: 259.3
click at [517, 307] on div "Go From Learning to Hired: Master Java, Spring Boot & Cloud Skills That Get You…" at bounding box center [389, 271] width 262 height 235
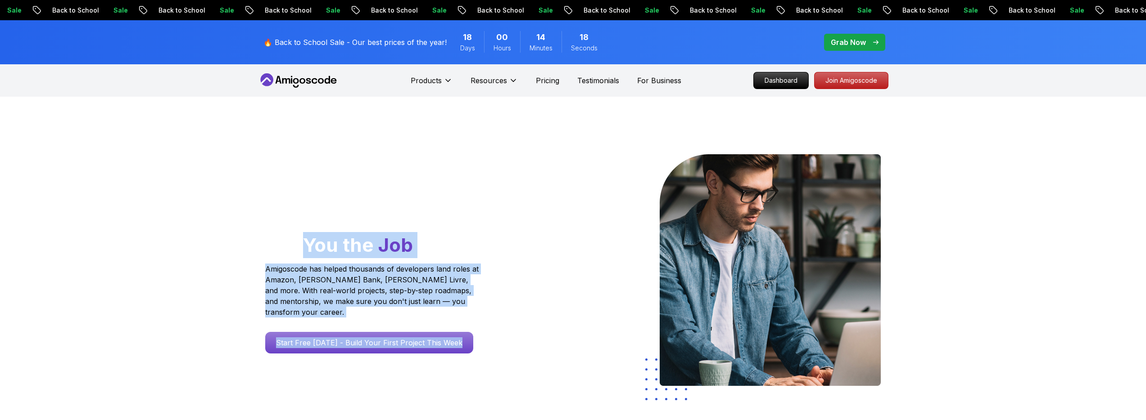
drag, startPoint x: 532, startPoint y: 308, endPoint x: 182, endPoint y: 242, distance: 355.5
click at [182, 242] on div "Go From Learning to Hired: Master Java, Spring Boot & Cloud Skills That Get You…" at bounding box center [573, 318] width 1146 height 443
drag, startPoint x: 203, startPoint y: 242, endPoint x: 501, endPoint y: 303, distance: 303.9
click at [501, 303] on div "Go From Learning to Hired: Master Java, Spring Boot & Cloud Skills That Get You…" at bounding box center [573, 318] width 1146 height 443
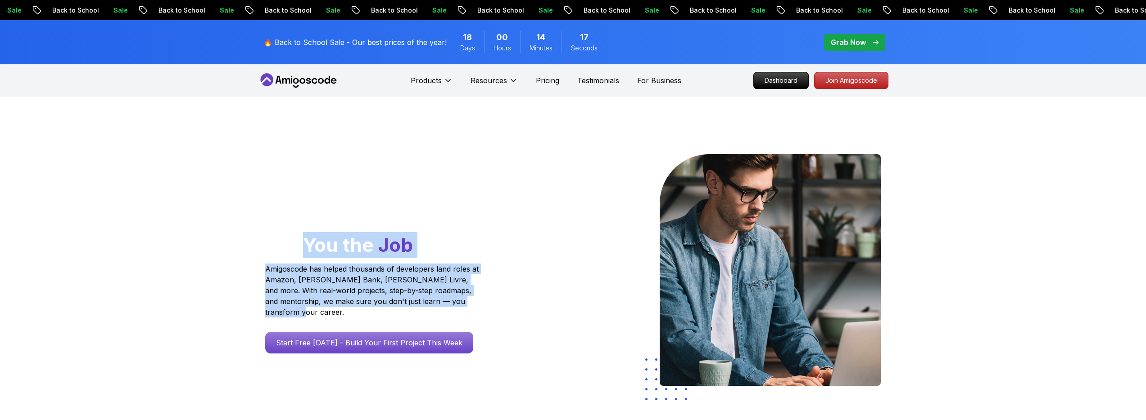
click at [501, 303] on div "Go From Learning to Hired: Master Java, Spring Boot & Cloud Skills That Get You…" at bounding box center [389, 253] width 248 height 199
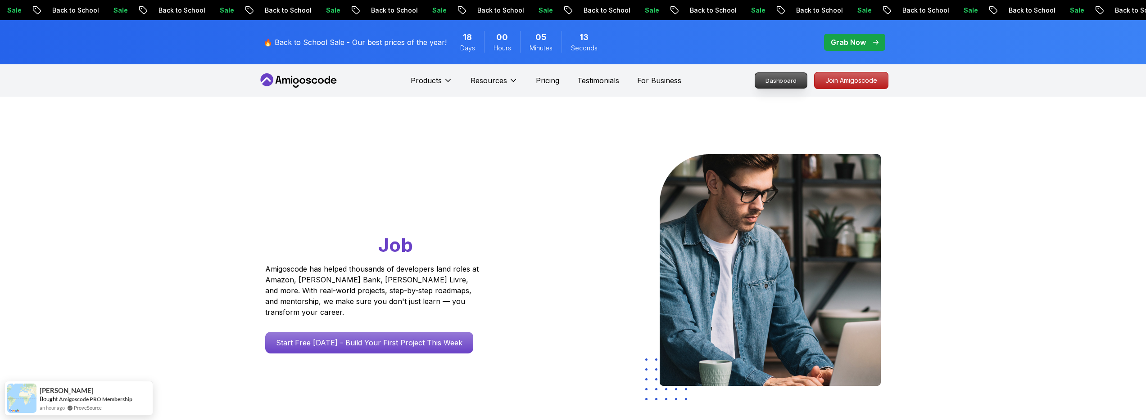
click at [777, 83] on p "Dashboard" at bounding box center [781, 80] width 52 height 15
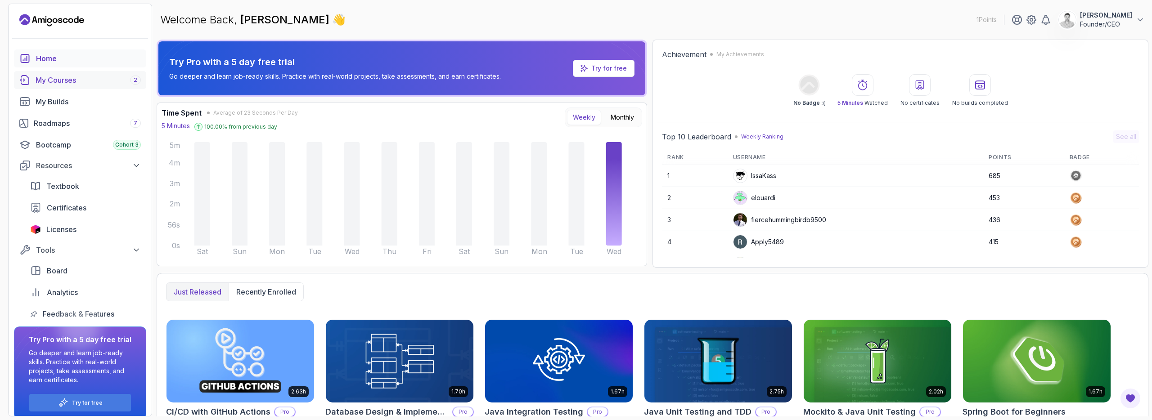
click at [95, 76] on div "My Courses 2" at bounding box center [88, 80] width 105 height 11
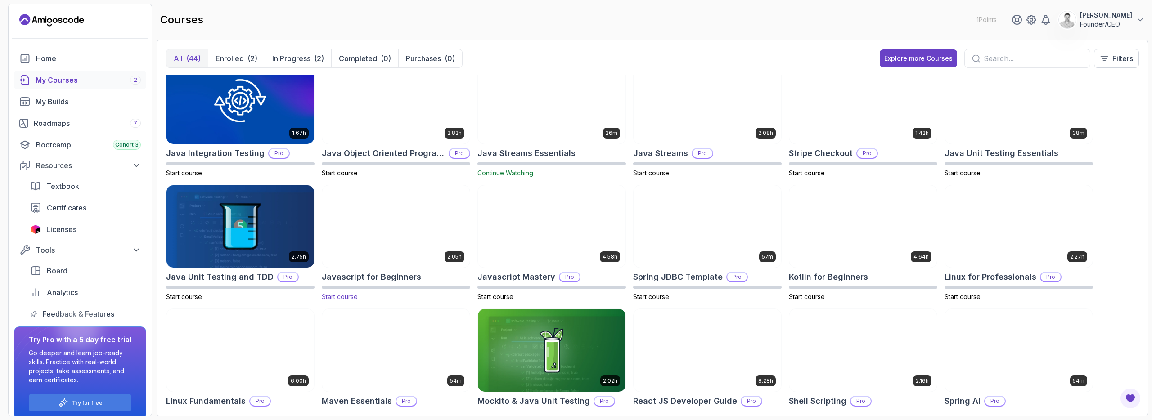
scroll to position [419, 0]
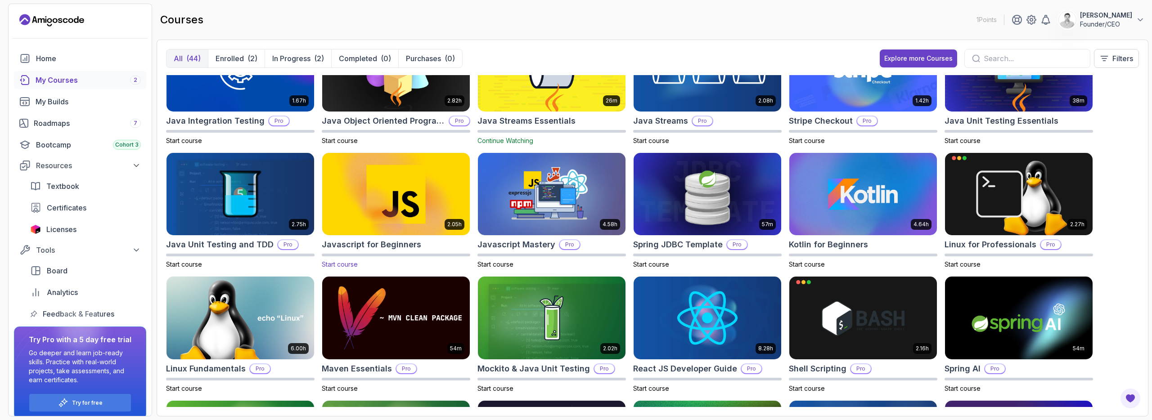
click at [405, 188] on img at bounding box center [396, 194] width 155 height 87
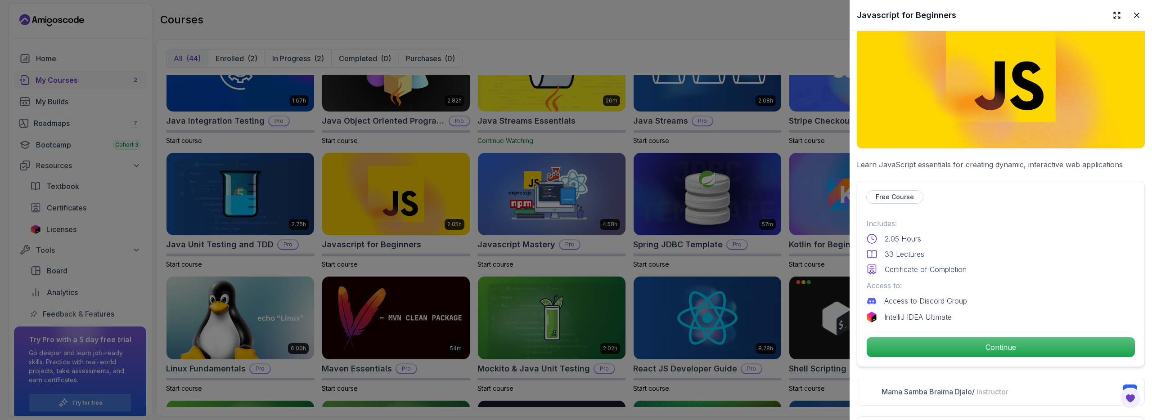
scroll to position [63, 0]
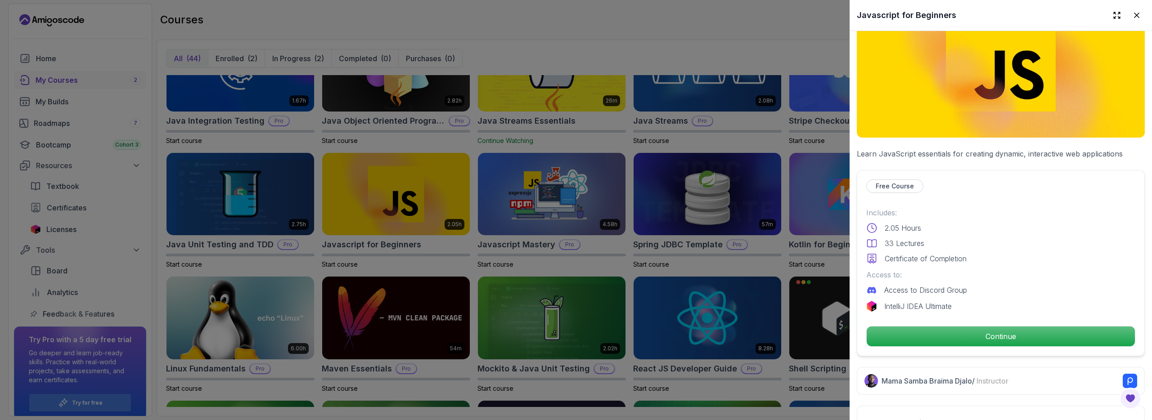
click at [506, 207] on div at bounding box center [576, 210] width 1152 height 420
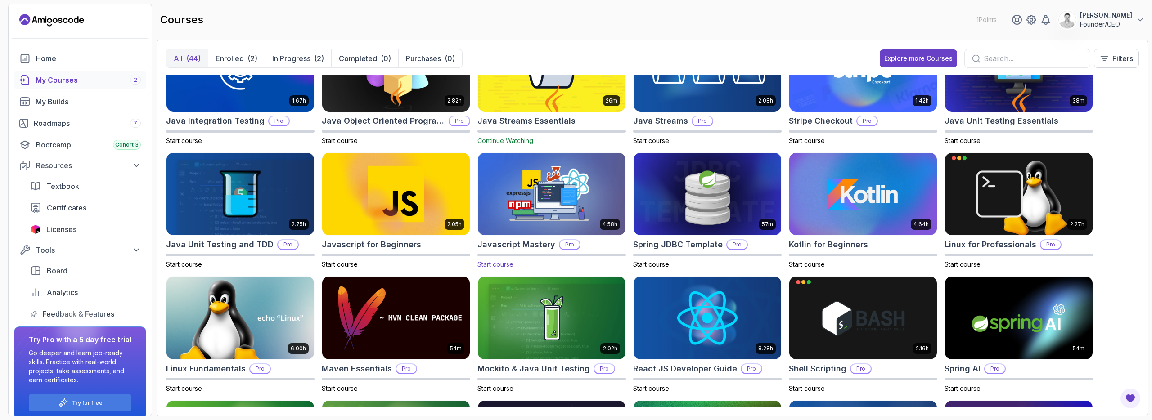
click at [559, 195] on img at bounding box center [551, 194] width 155 height 87
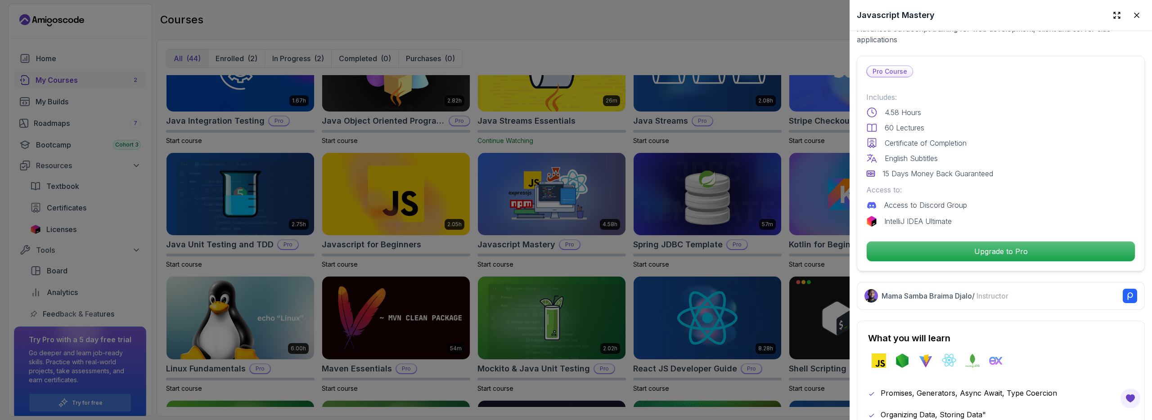
scroll to position [144, 0]
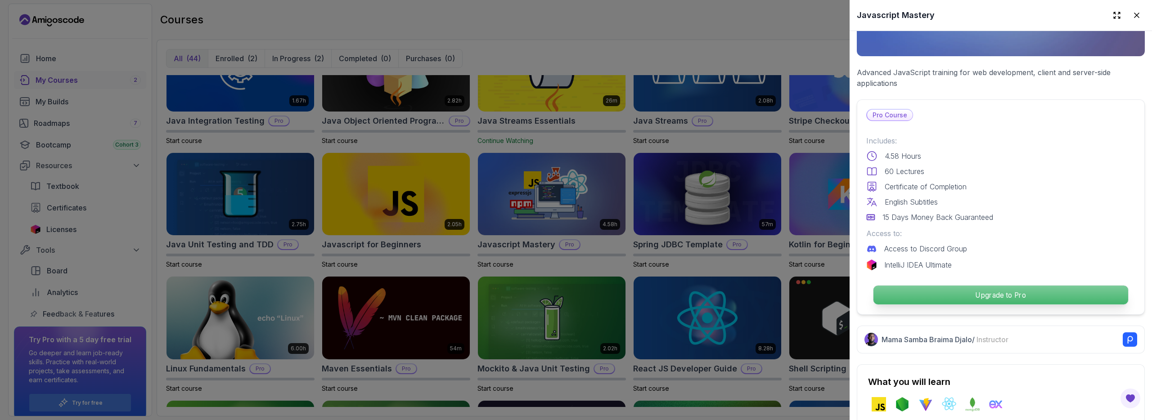
click at [994, 292] on p "Upgrade to Pro" at bounding box center [1001, 295] width 255 height 19
